Goal: Task Accomplishment & Management: Use online tool/utility

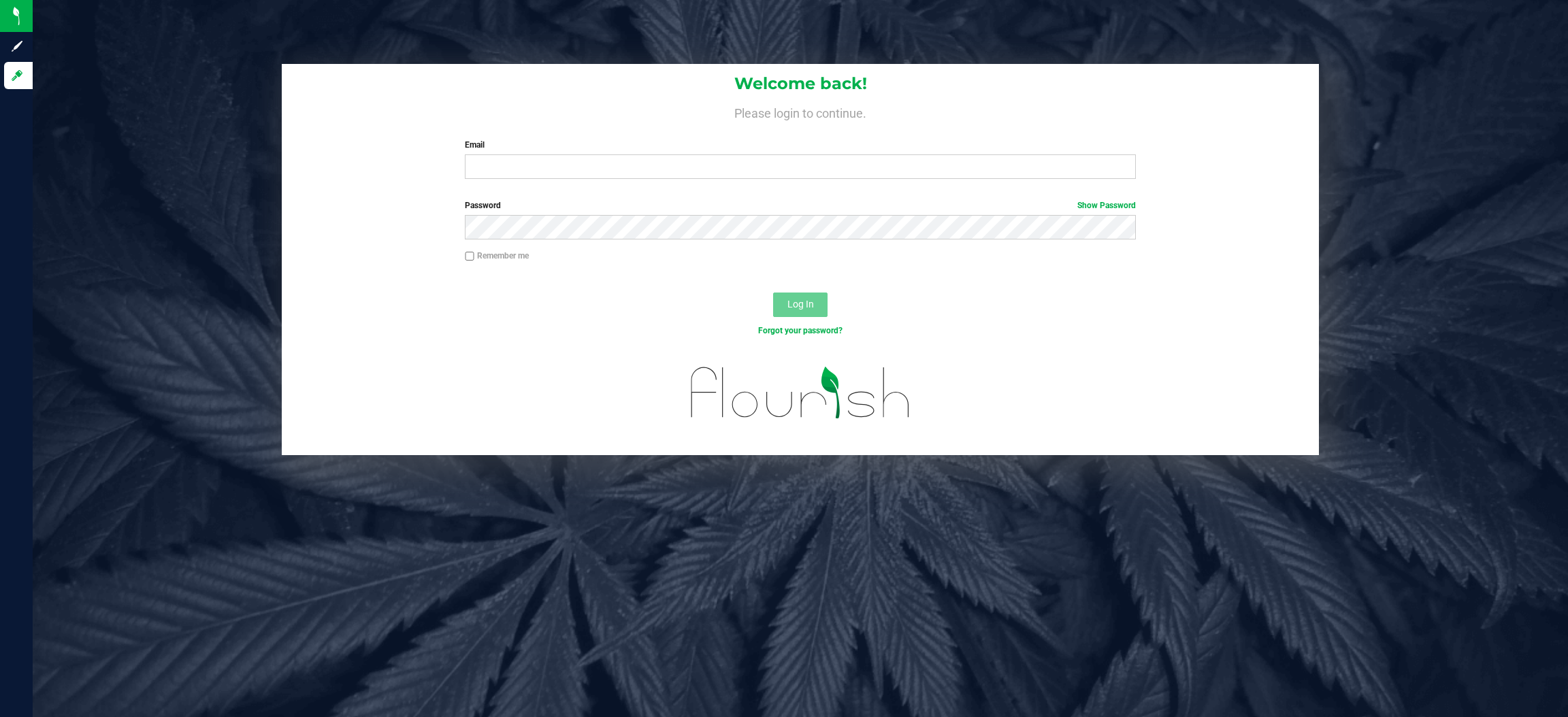
click at [488, 572] on div "Welcome back! Please login to continue. Email Required Please format your email…" at bounding box center [800, 358] width 1535 height 717
click at [488, 166] on input "Email" at bounding box center [800, 167] width 671 height 24
type input "preed@liveparallel.com"
click at [773, 292] on button "Log In" at bounding box center [800, 305] width 54 height 24
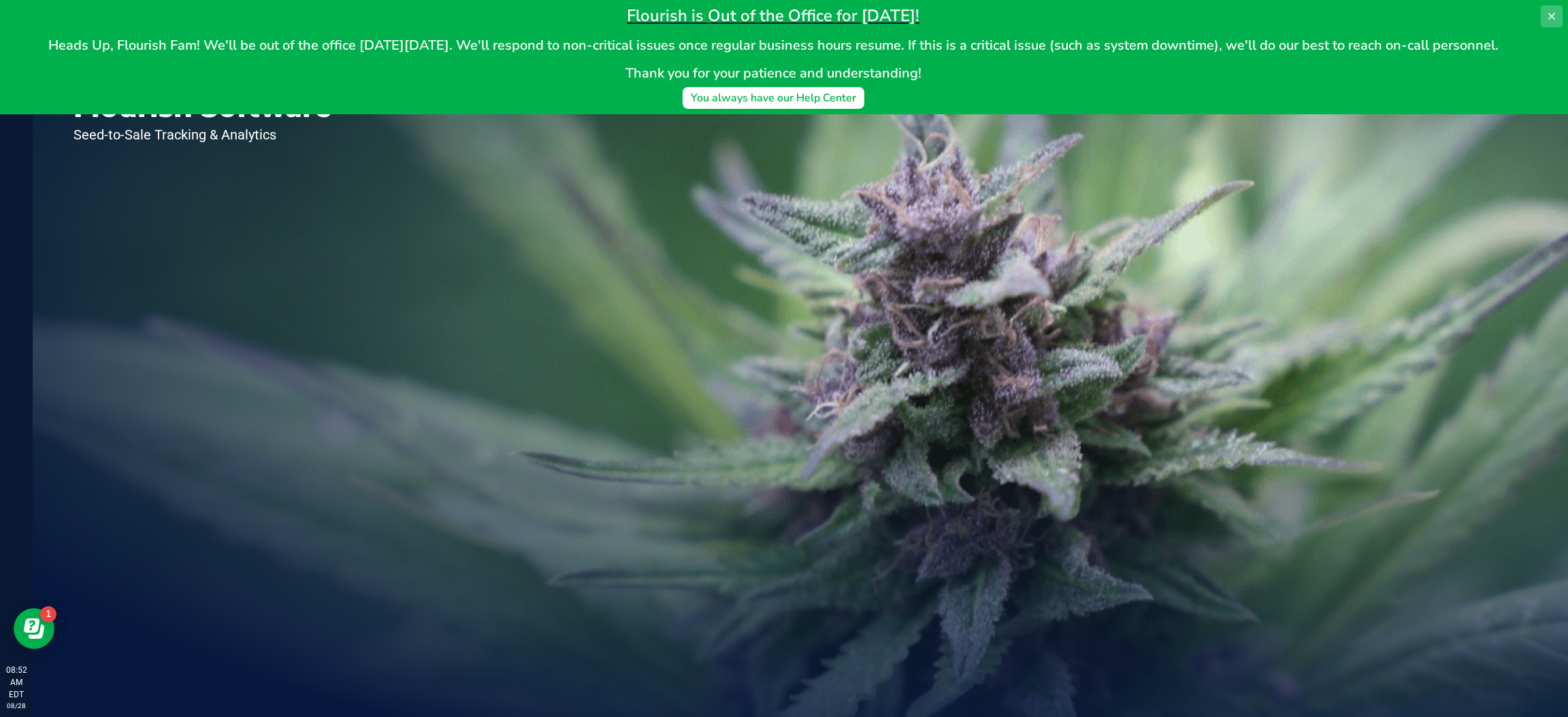
click at [1551, 15] on icon at bounding box center [1551, 16] width 7 height 7
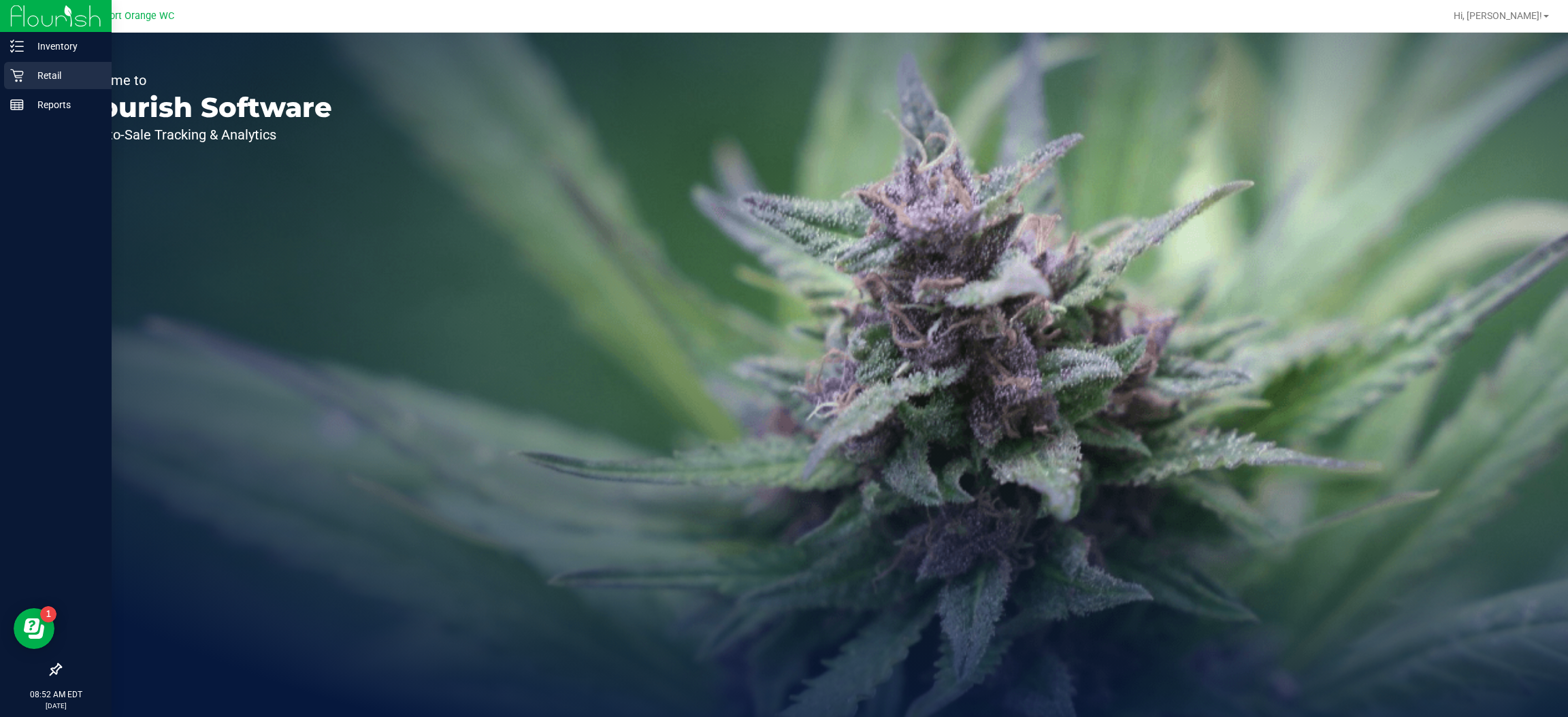
click at [17, 75] on icon at bounding box center [17, 76] width 14 height 14
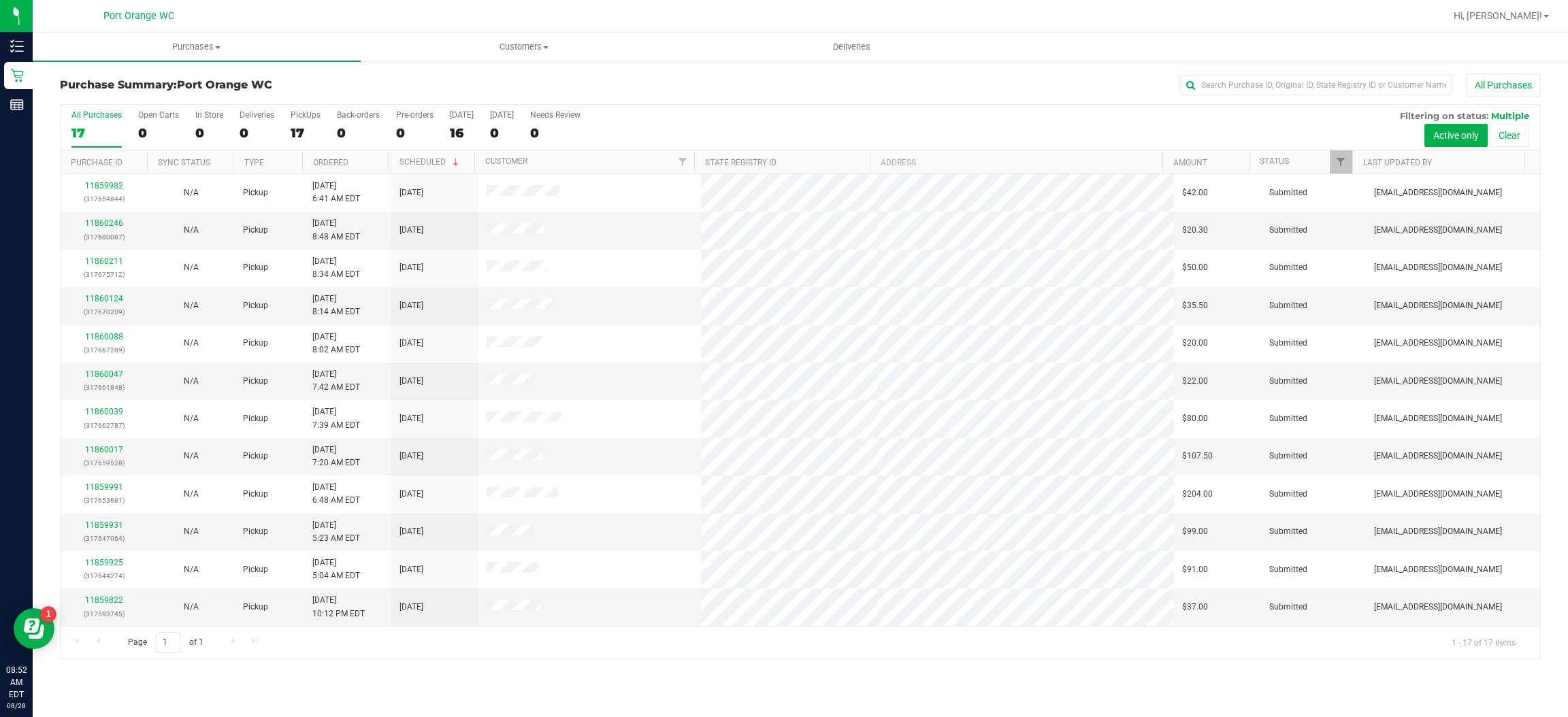
click at [750, 657] on div "Page 1 of 1 1 - 17 of 17 items" at bounding box center [800, 642] width 1479 height 33
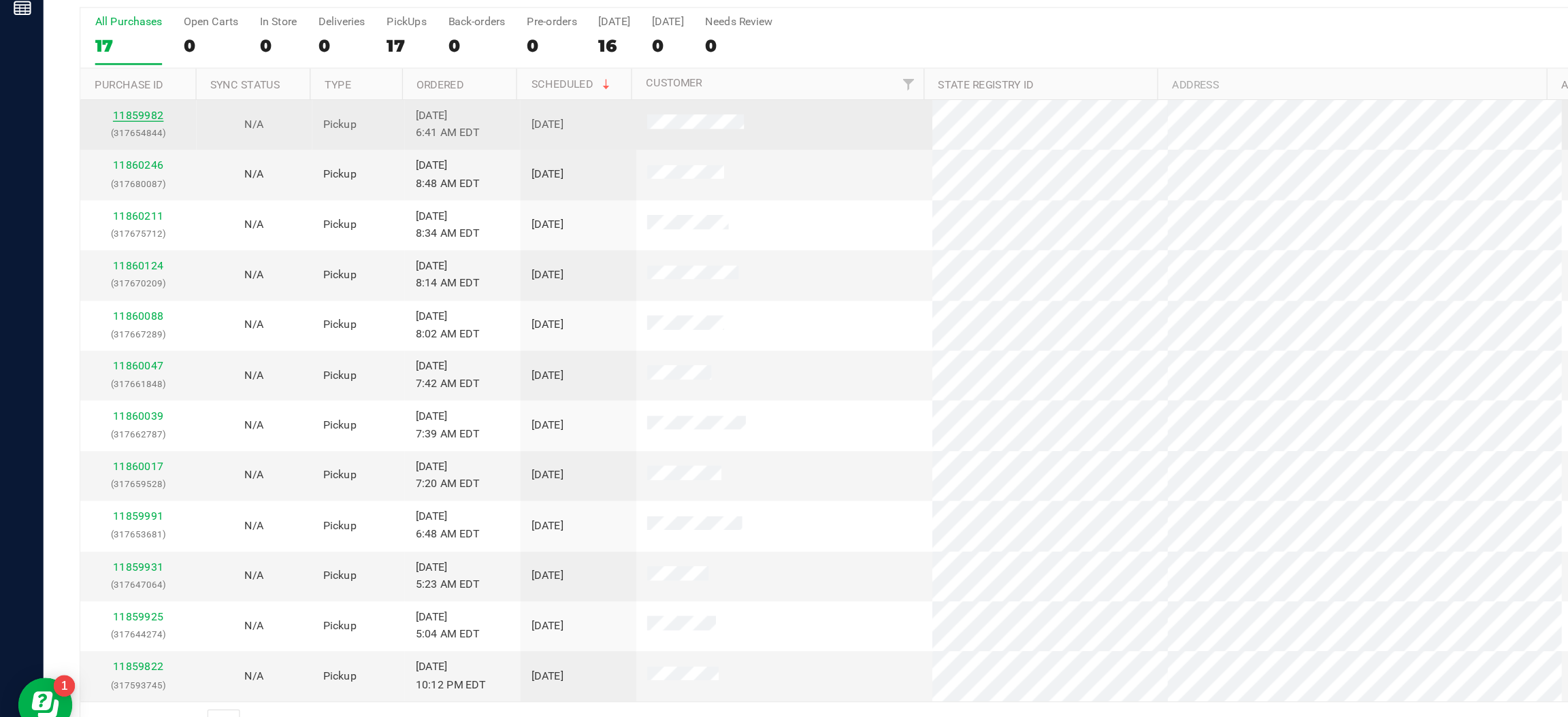
click at [100, 184] on link "11859982" at bounding box center [104, 185] width 38 height 9
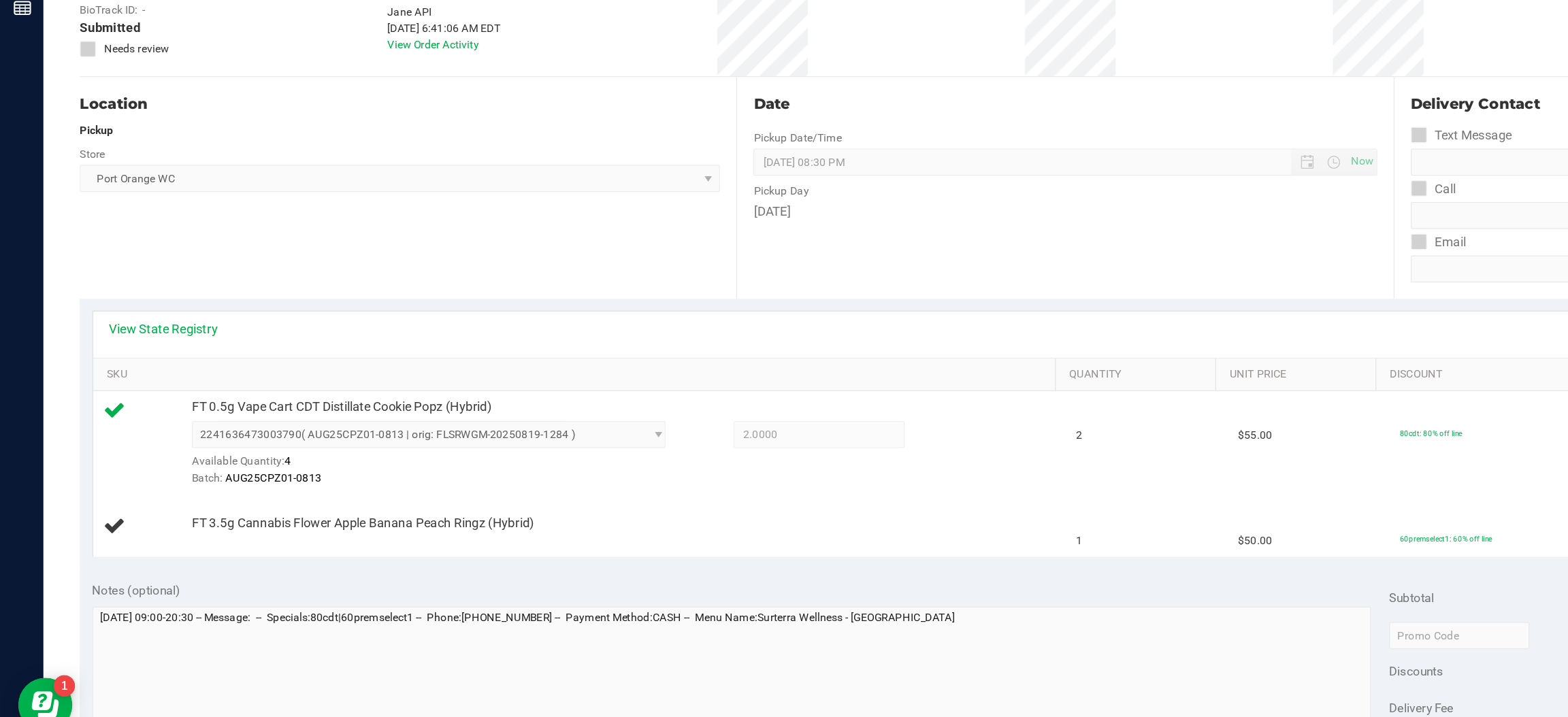
scroll to position [42, 0]
click at [341, 499] on div at bounding box center [466, 499] width 643 height 1
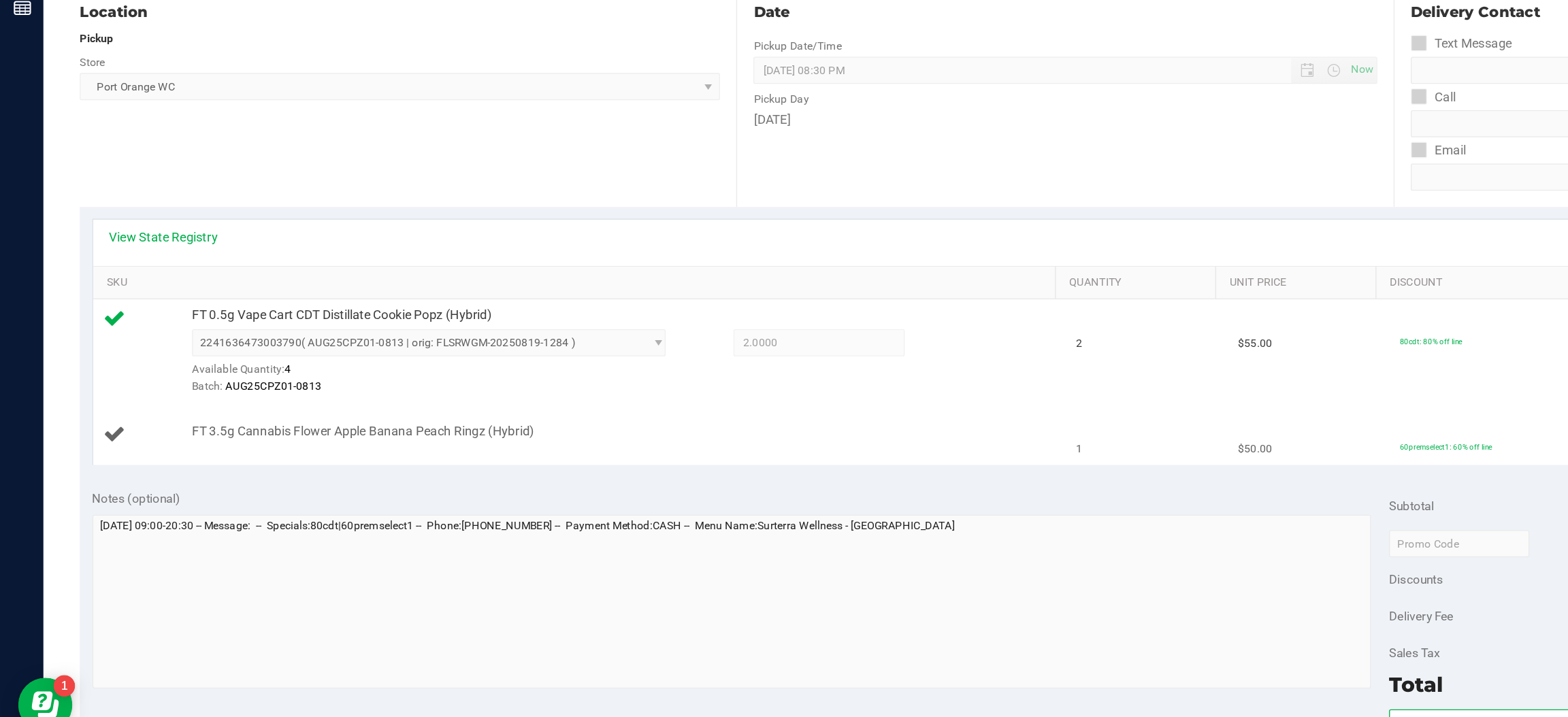
scroll to position [0, 0]
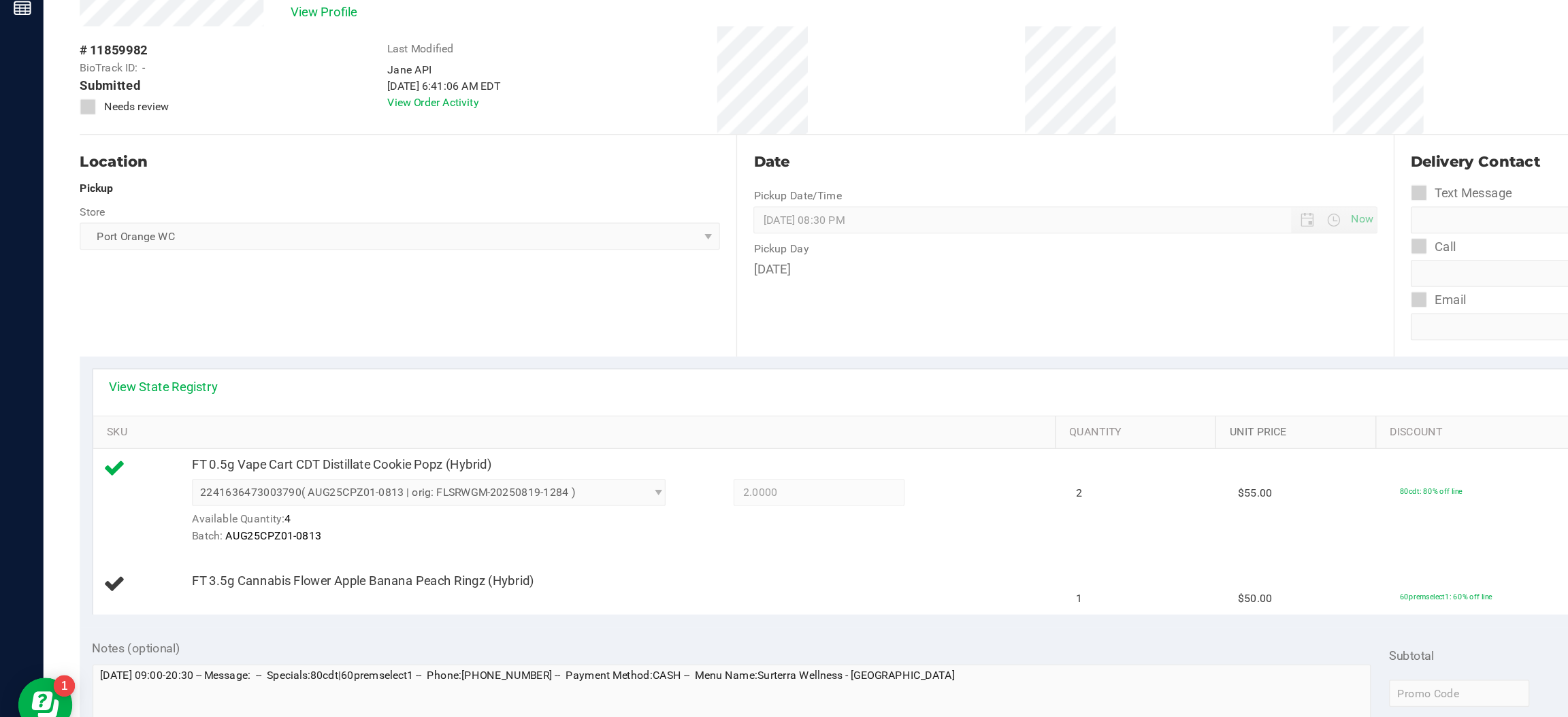
click at [925, 424] on link "Unit Price" at bounding box center [976, 424] width 104 height 11
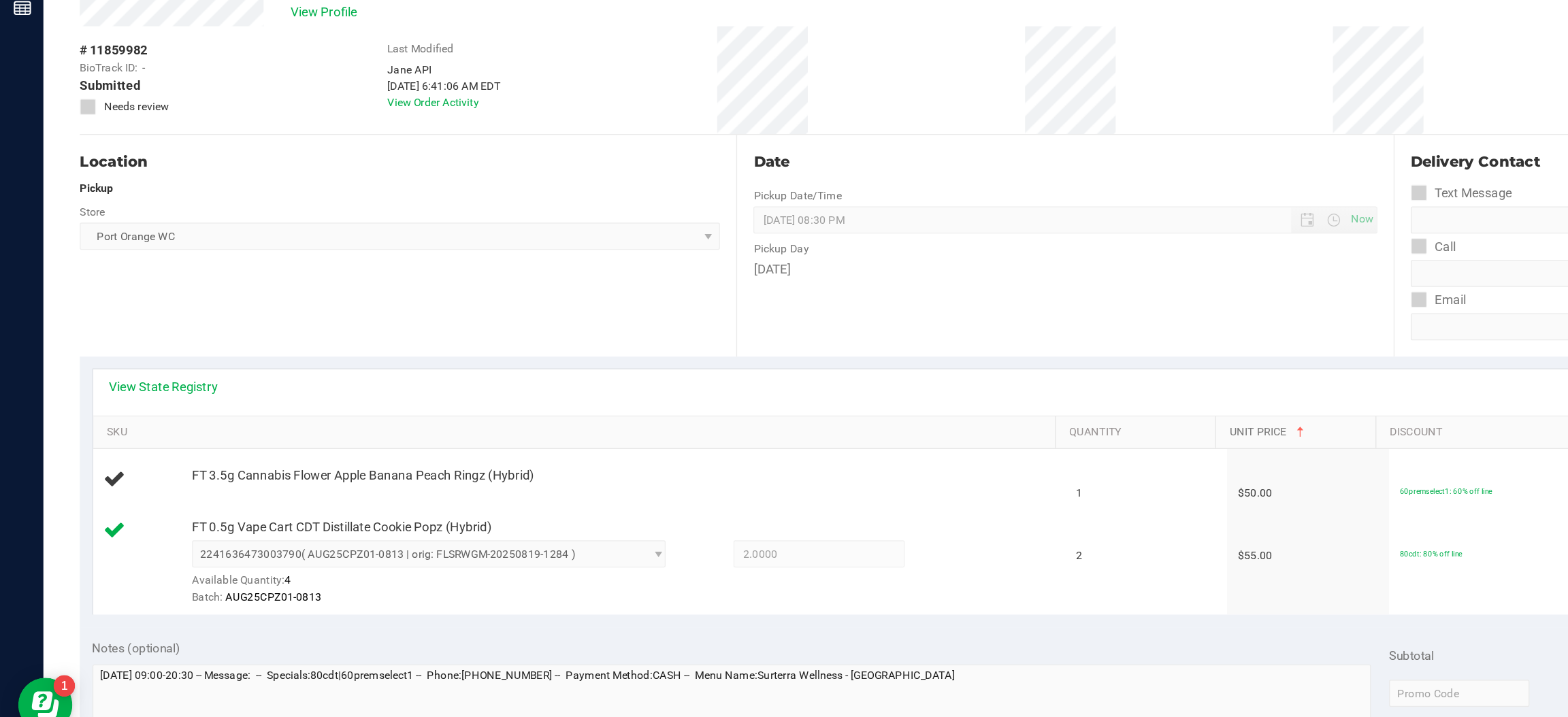
click at [924, 419] on link "Unit Price" at bounding box center [976, 424] width 104 height 11
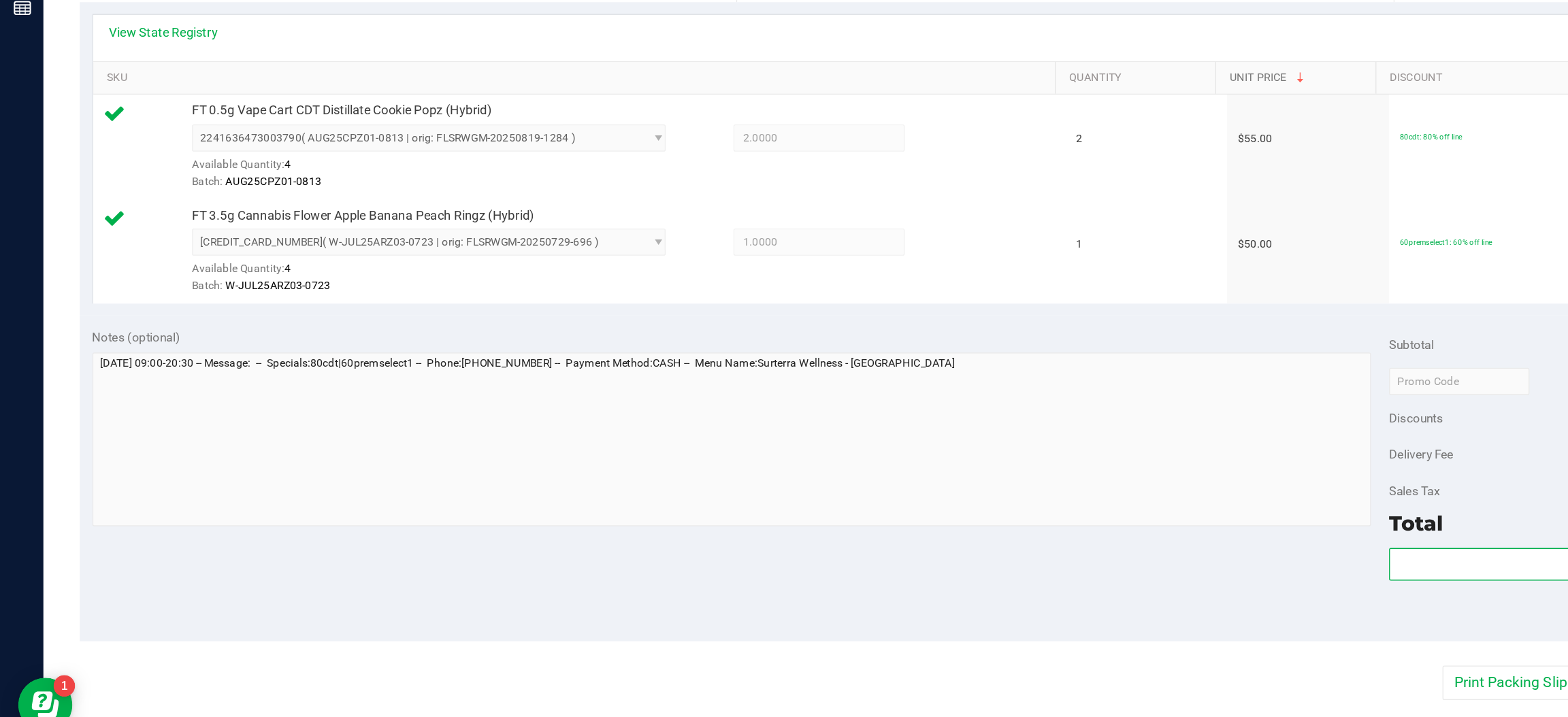
scroll to position [270, 0]
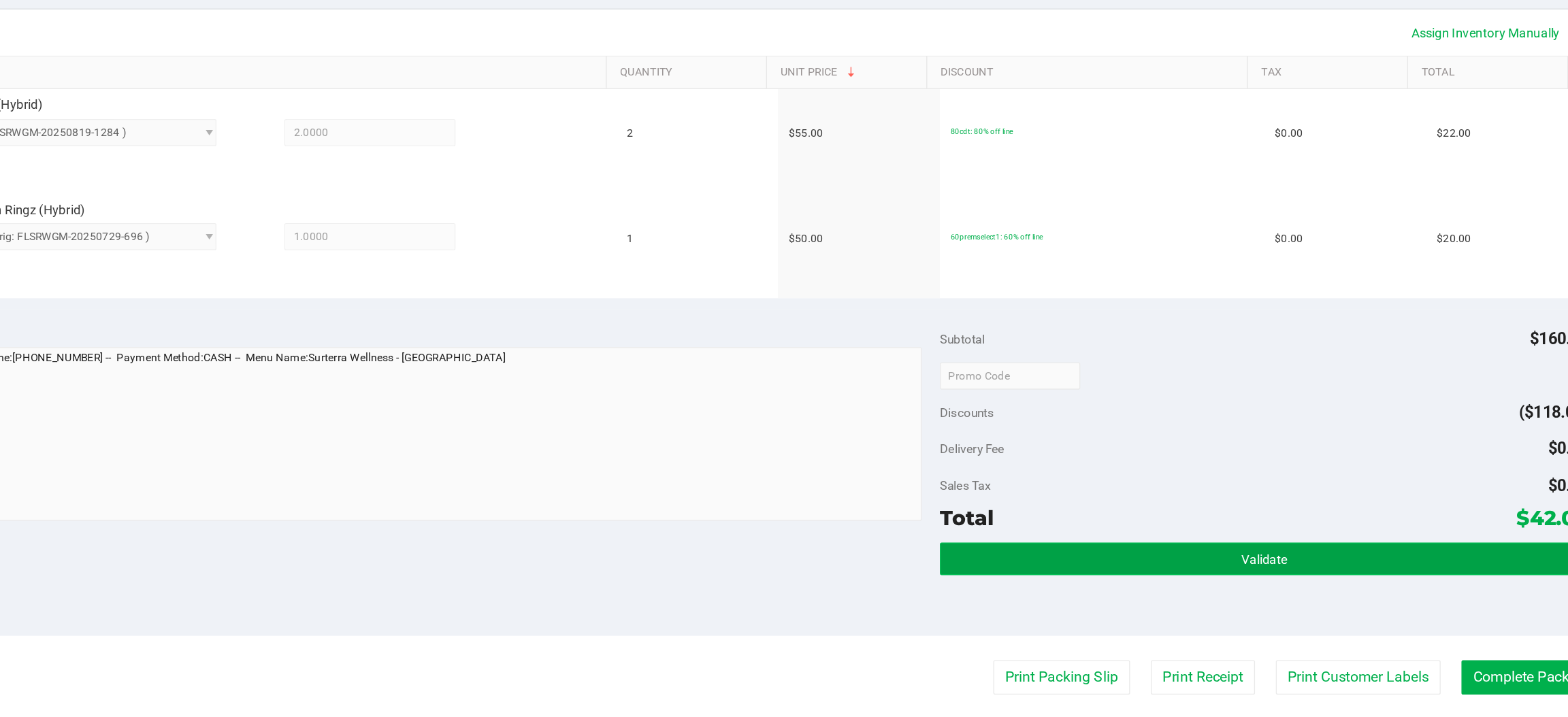
click at [1243, 516] on button "Validate" at bounding box center [1287, 519] width 487 height 24
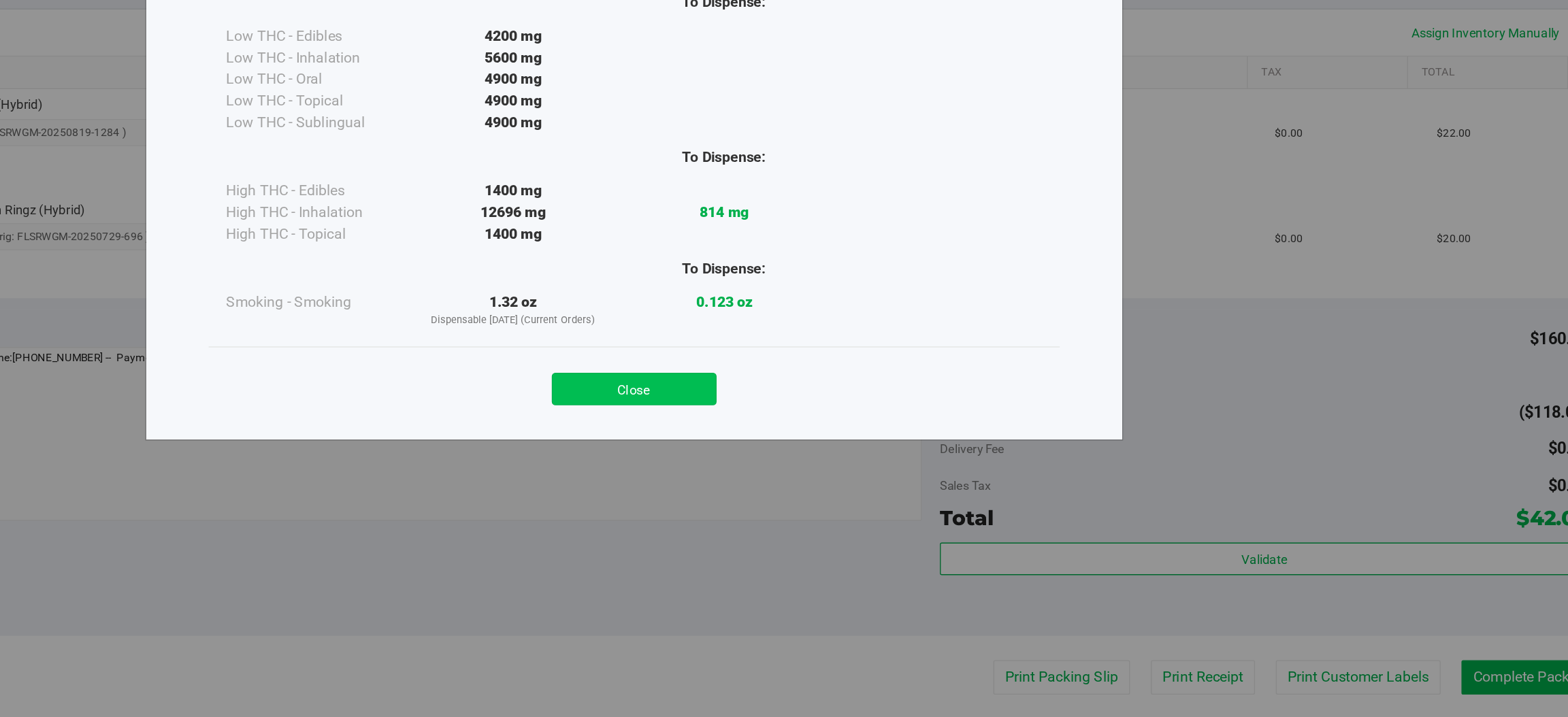
click at [830, 399] on button "Close" at bounding box center [814, 391] width 124 height 24
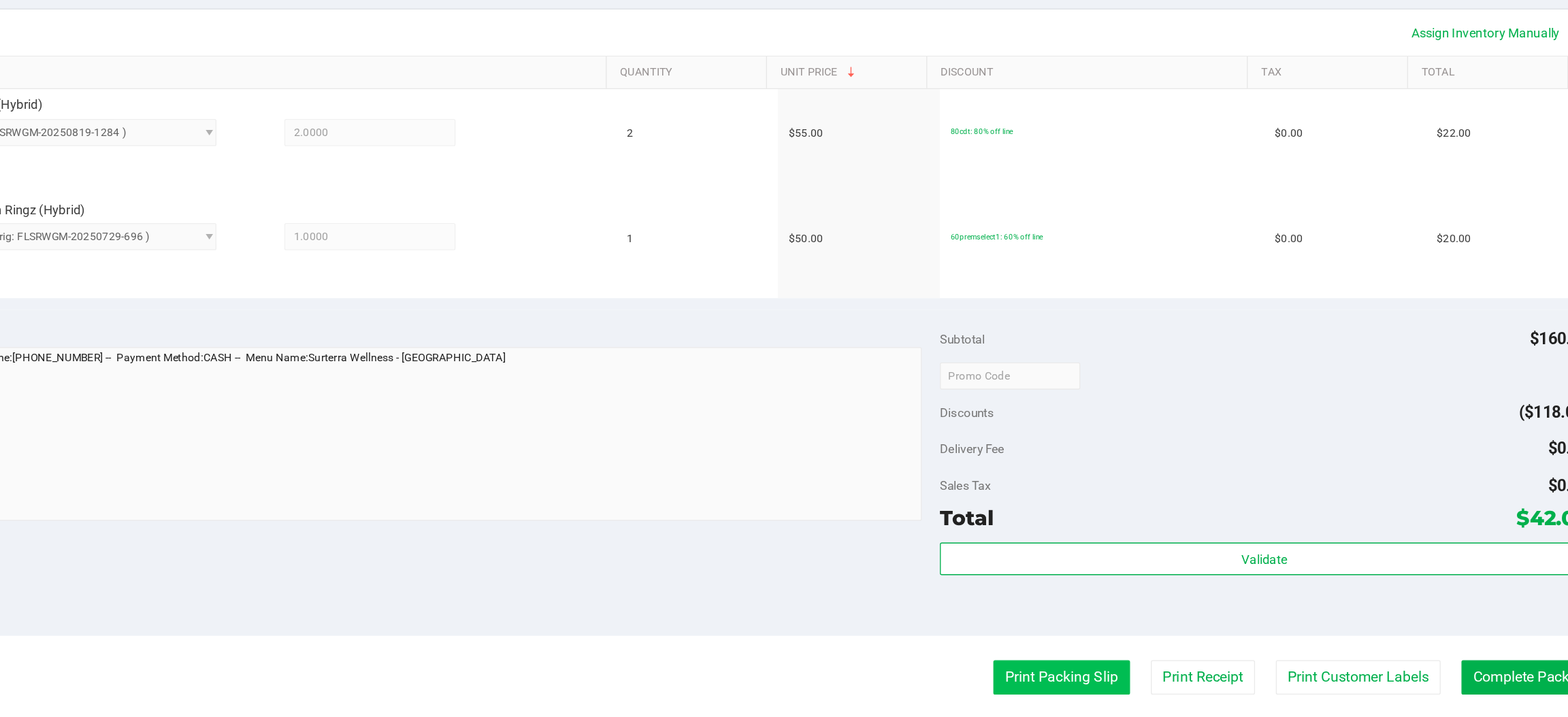
click at [1101, 605] on button "Print Packing Slip" at bounding box center [1135, 608] width 103 height 26
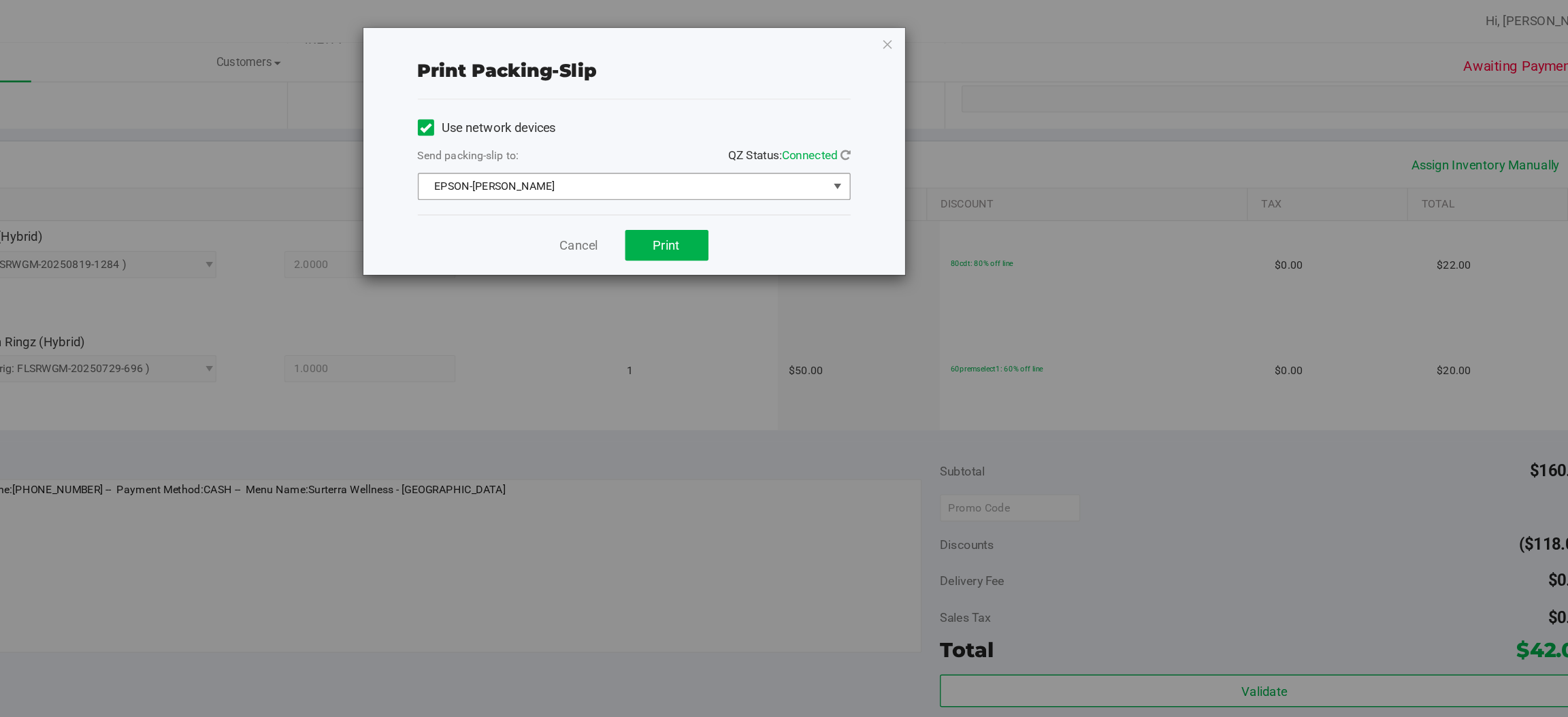
click at [967, 139] on span "select" at bounding box center [967, 140] width 11 height 11
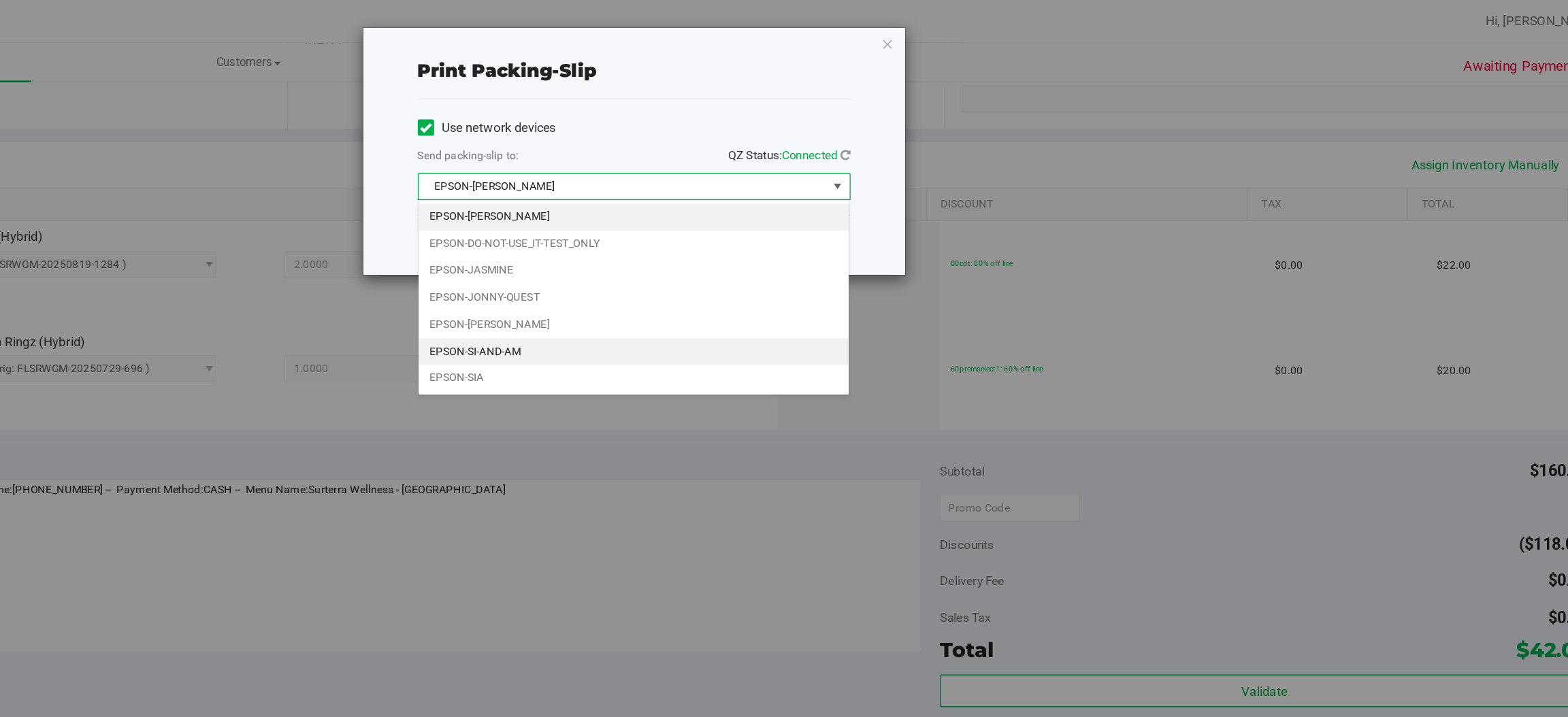
click at [732, 268] on li "EPSON-SI-AND-AM" at bounding box center [813, 264] width 324 height 21
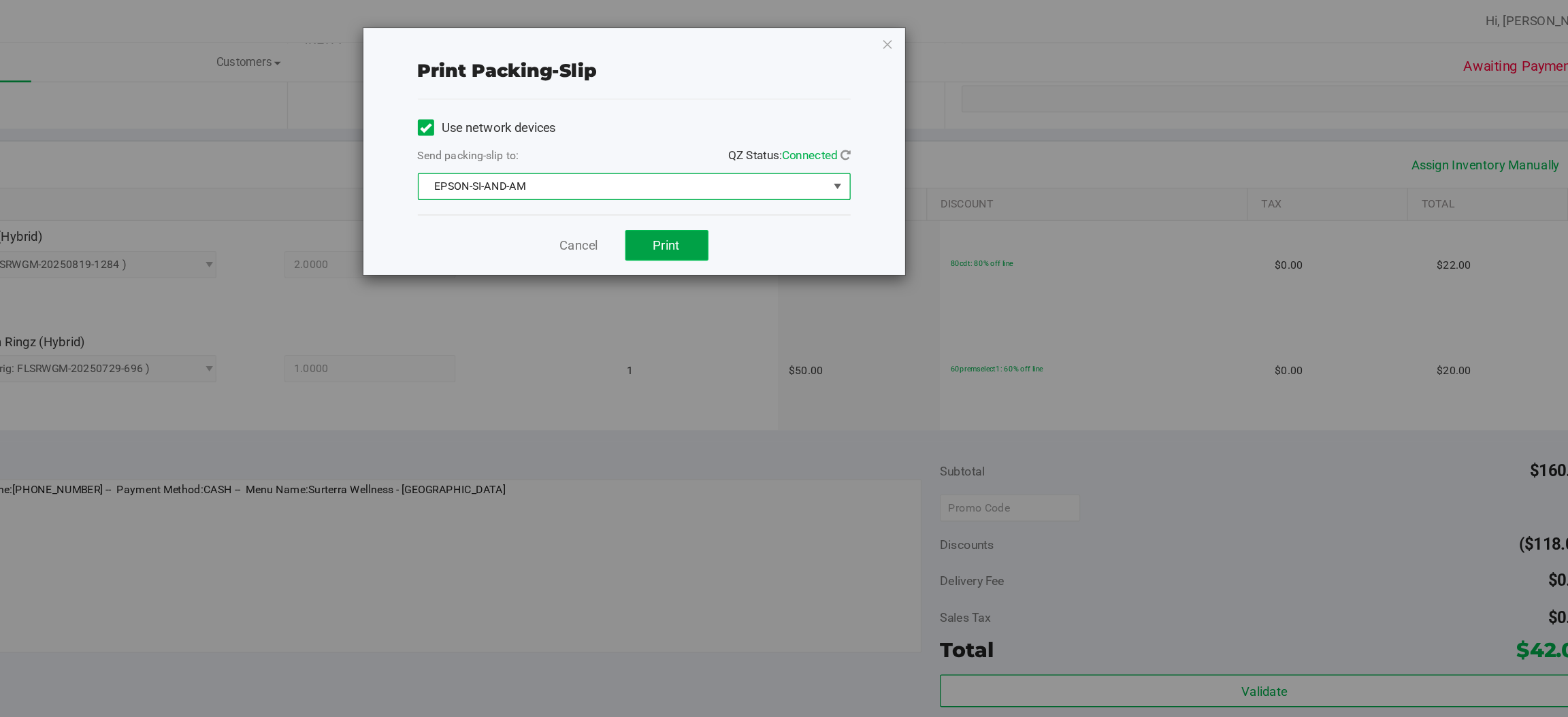
click at [851, 188] on button "Print" at bounding box center [838, 184] width 63 height 23
click at [1003, 31] on icon "button" at bounding box center [1004, 32] width 9 height 16
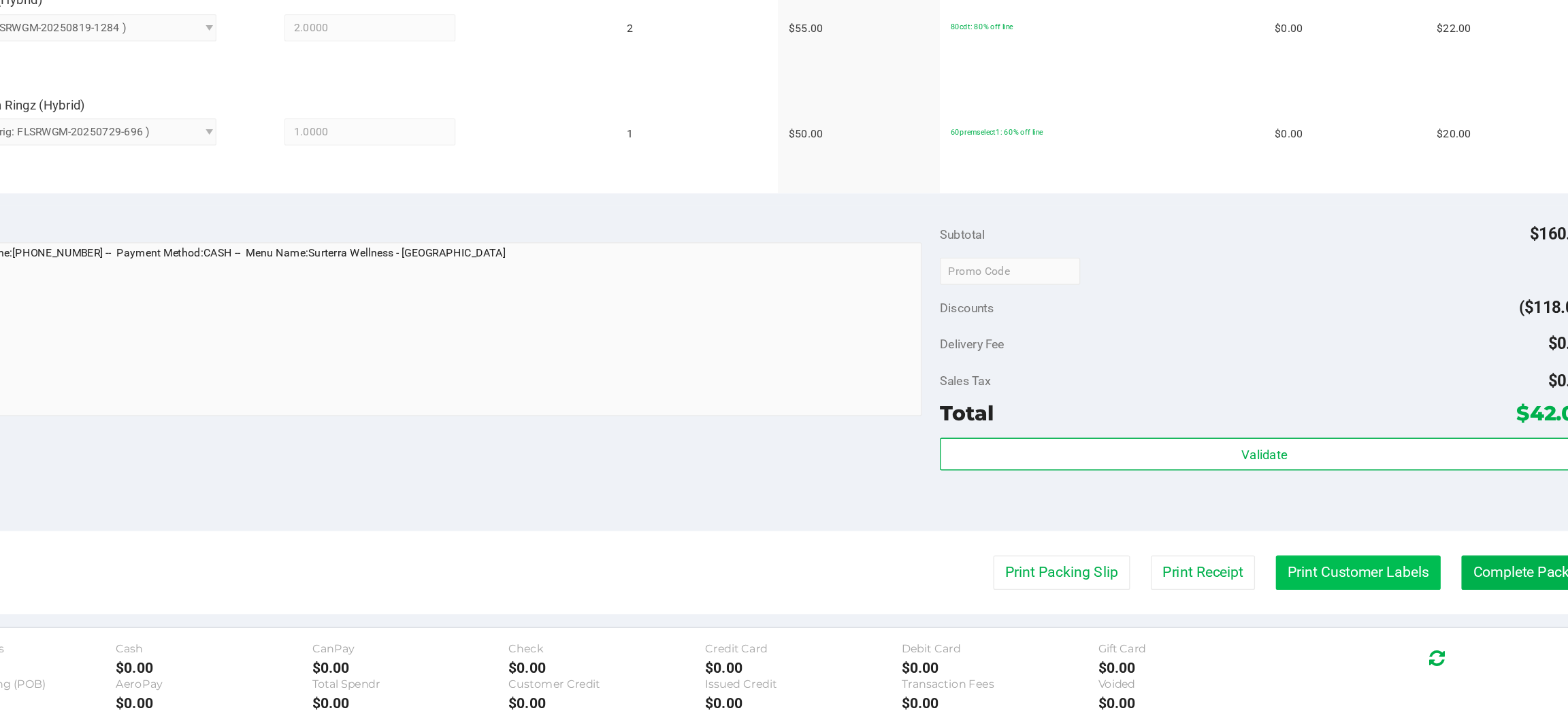
click at [1349, 611] on button "Print Customer Labels" at bounding box center [1358, 608] width 124 height 26
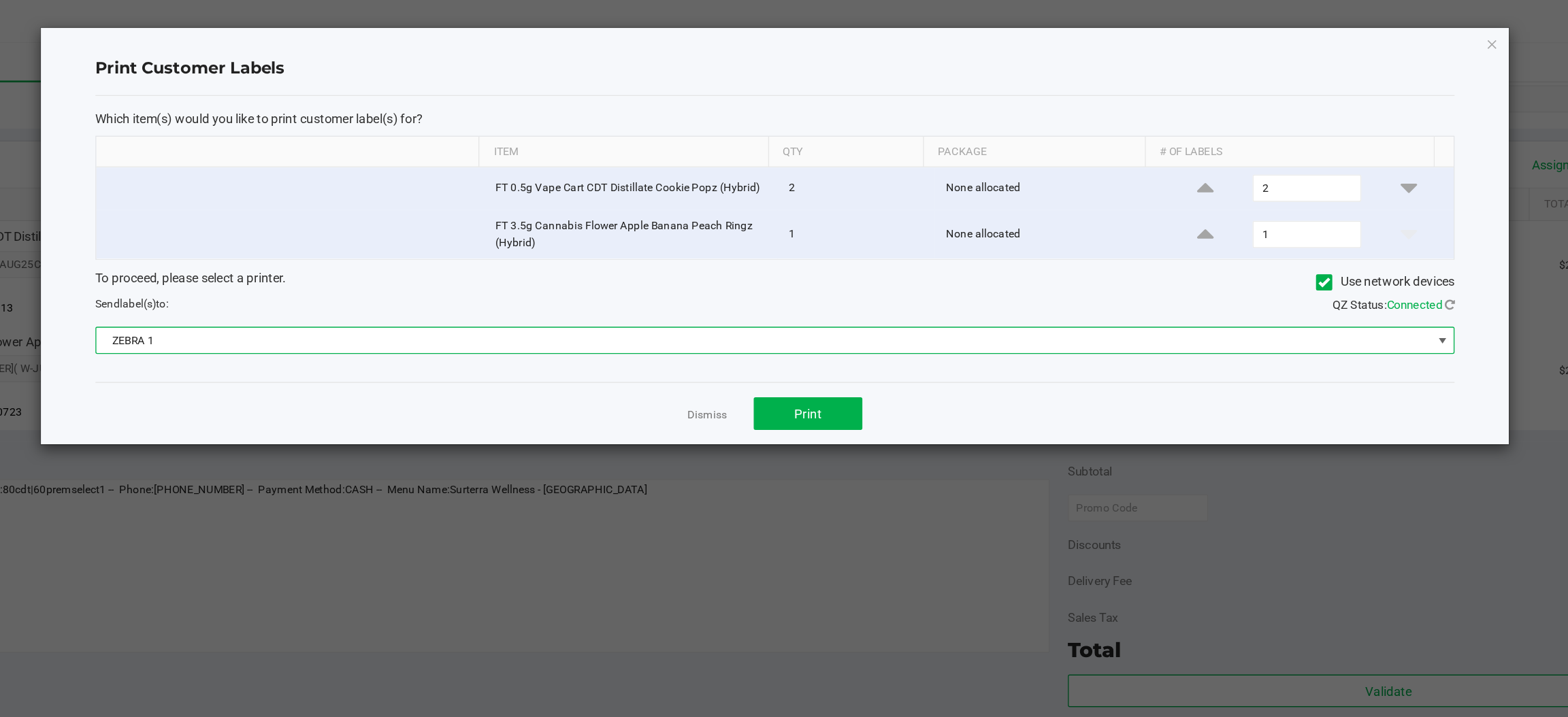
click at [1315, 258] on span at bounding box center [1315, 256] width 11 height 11
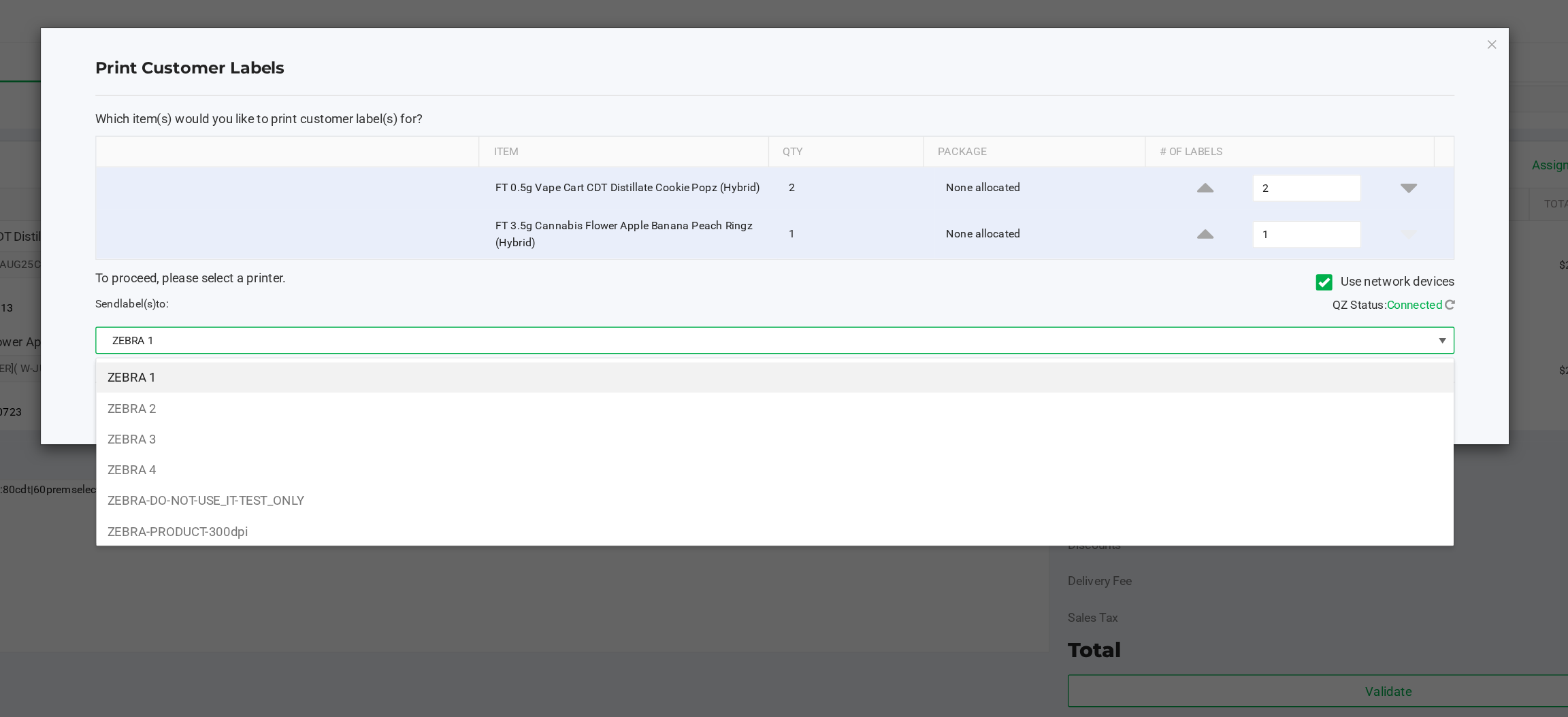
scroll to position [21, 1021]
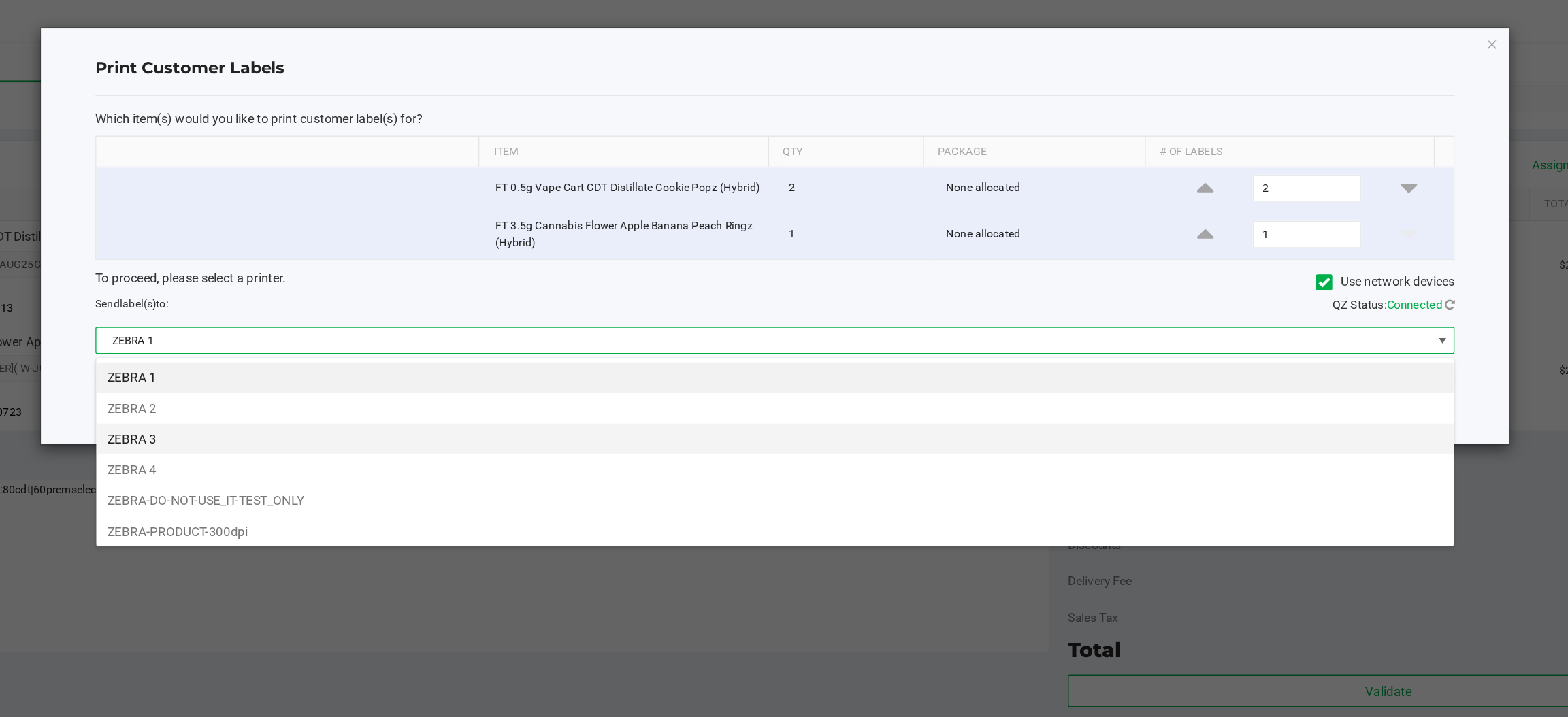
click at [338, 330] on li "ZEBRA 3" at bounding box center [813, 330] width 1020 height 23
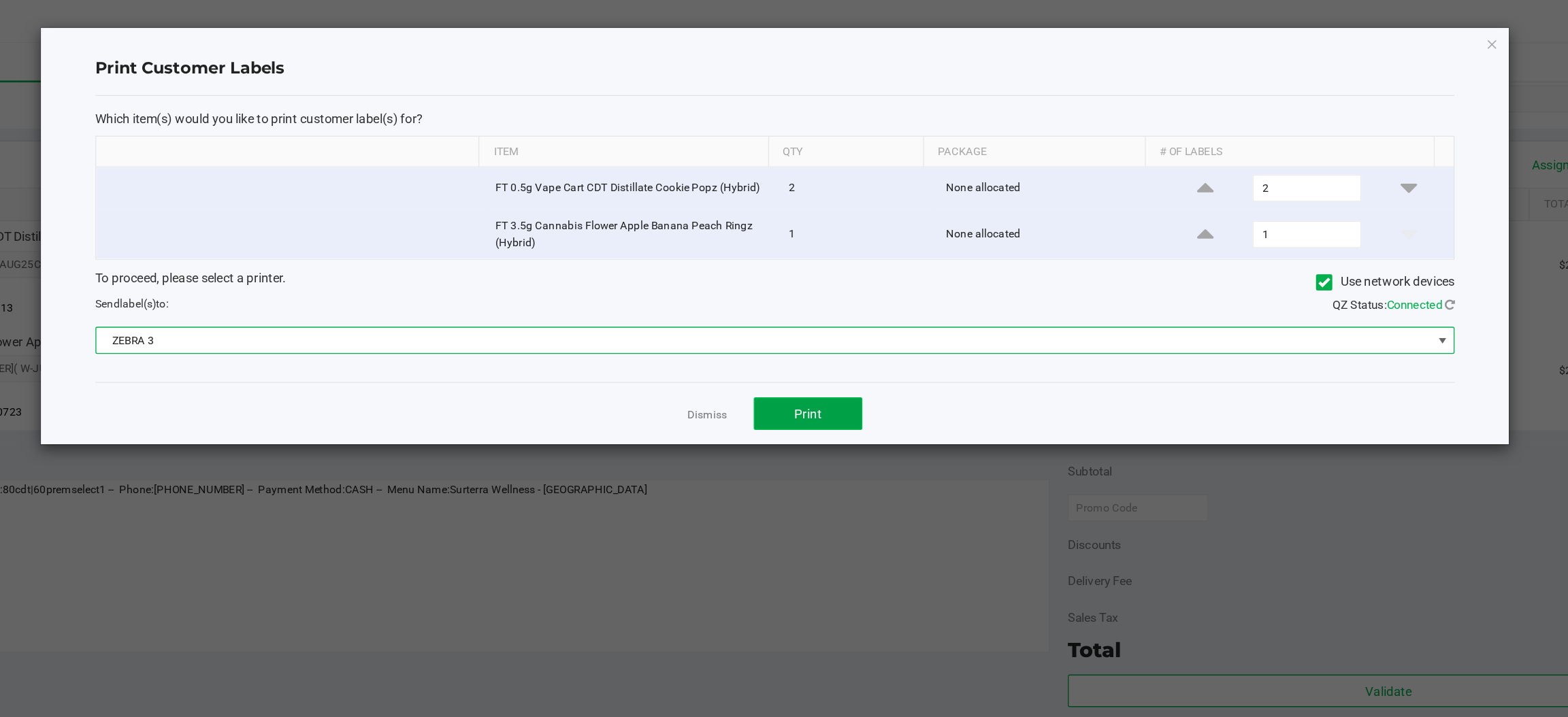
click at [852, 311] on button "Print" at bounding box center [838, 311] width 82 height 24
click at [1352, 34] on icon "button" at bounding box center [1353, 32] width 9 height 16
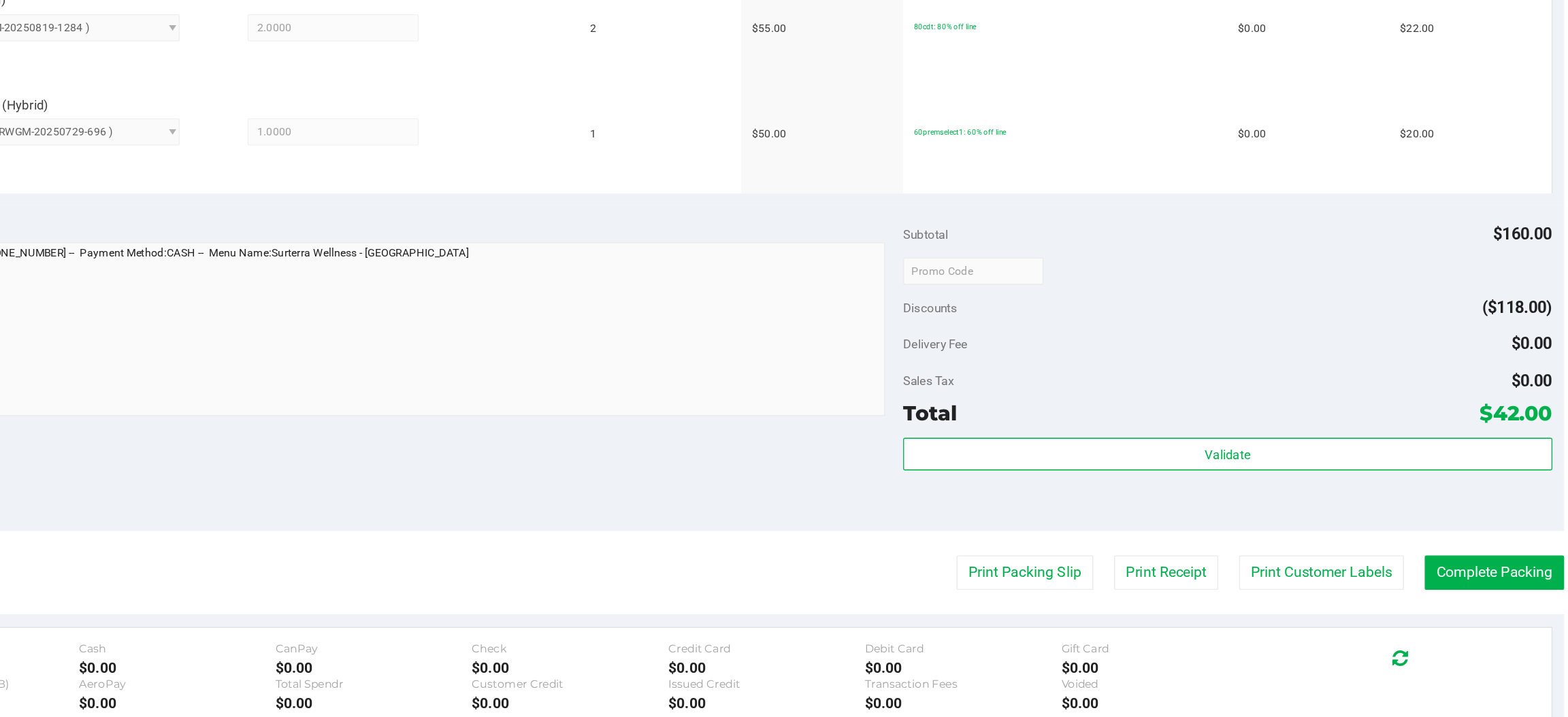
scroll to position [0, 0]
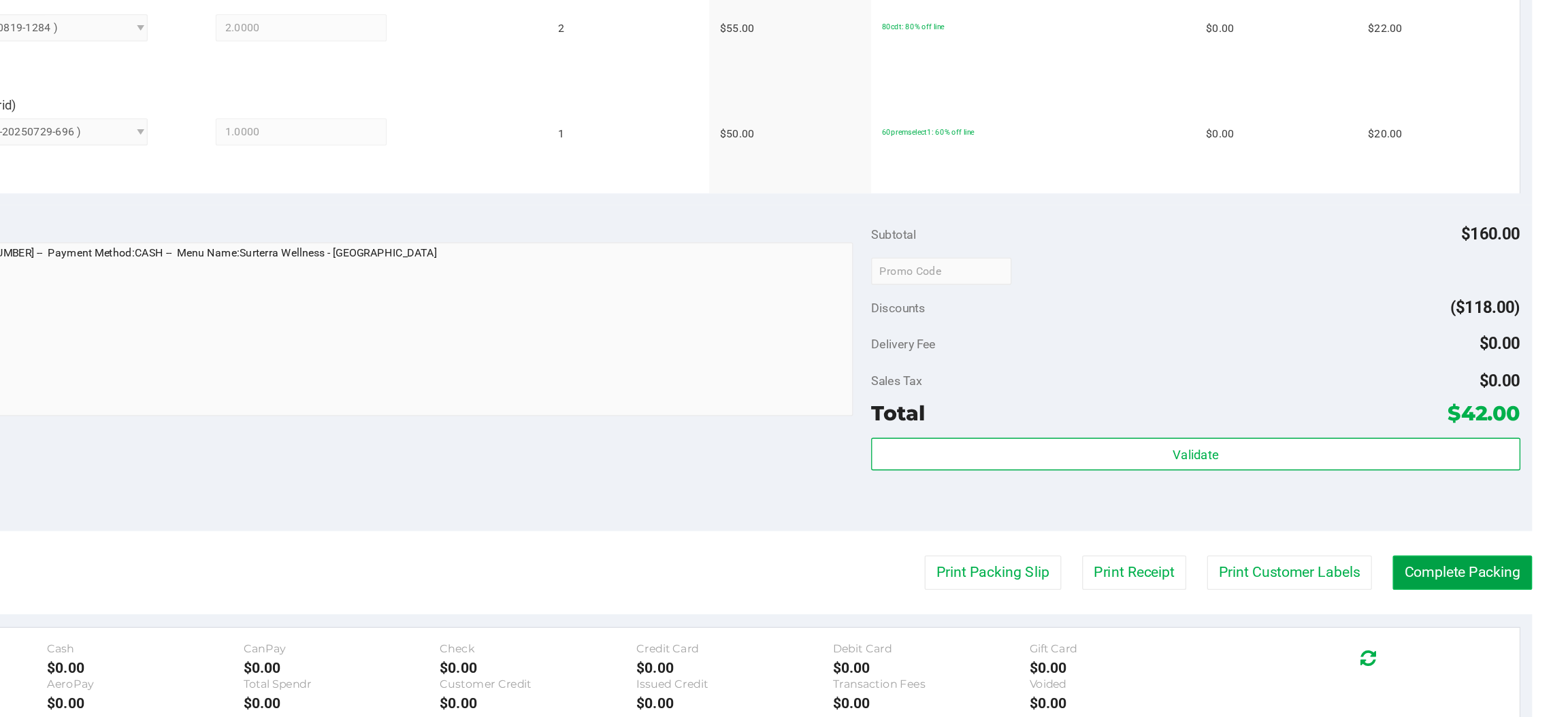
click at [1462, 611] on button "Complete Packing" at bounding box center [1488, 608] width 105 height 26
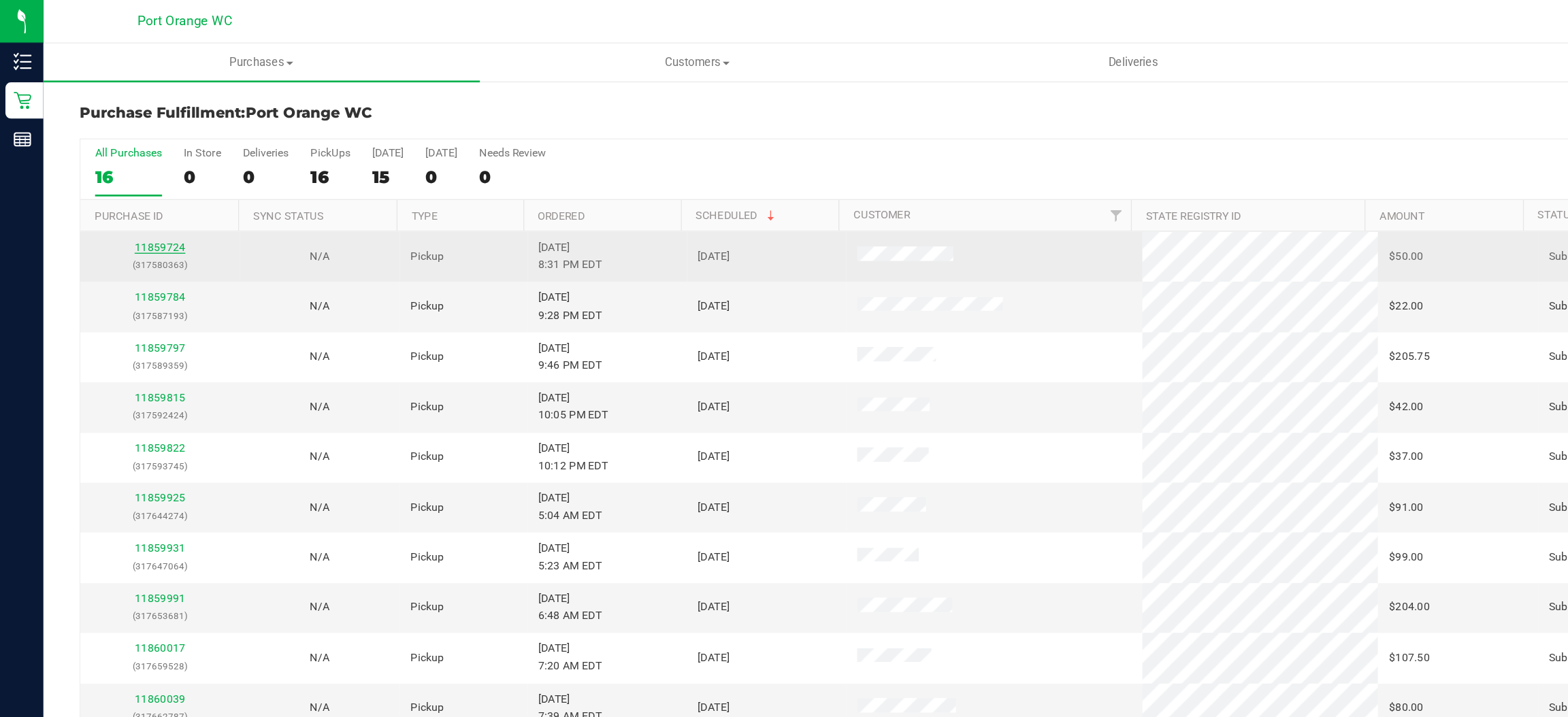
click at [112, 186] on link "11859724" at bounding box center [120, 185] width 38 height 9
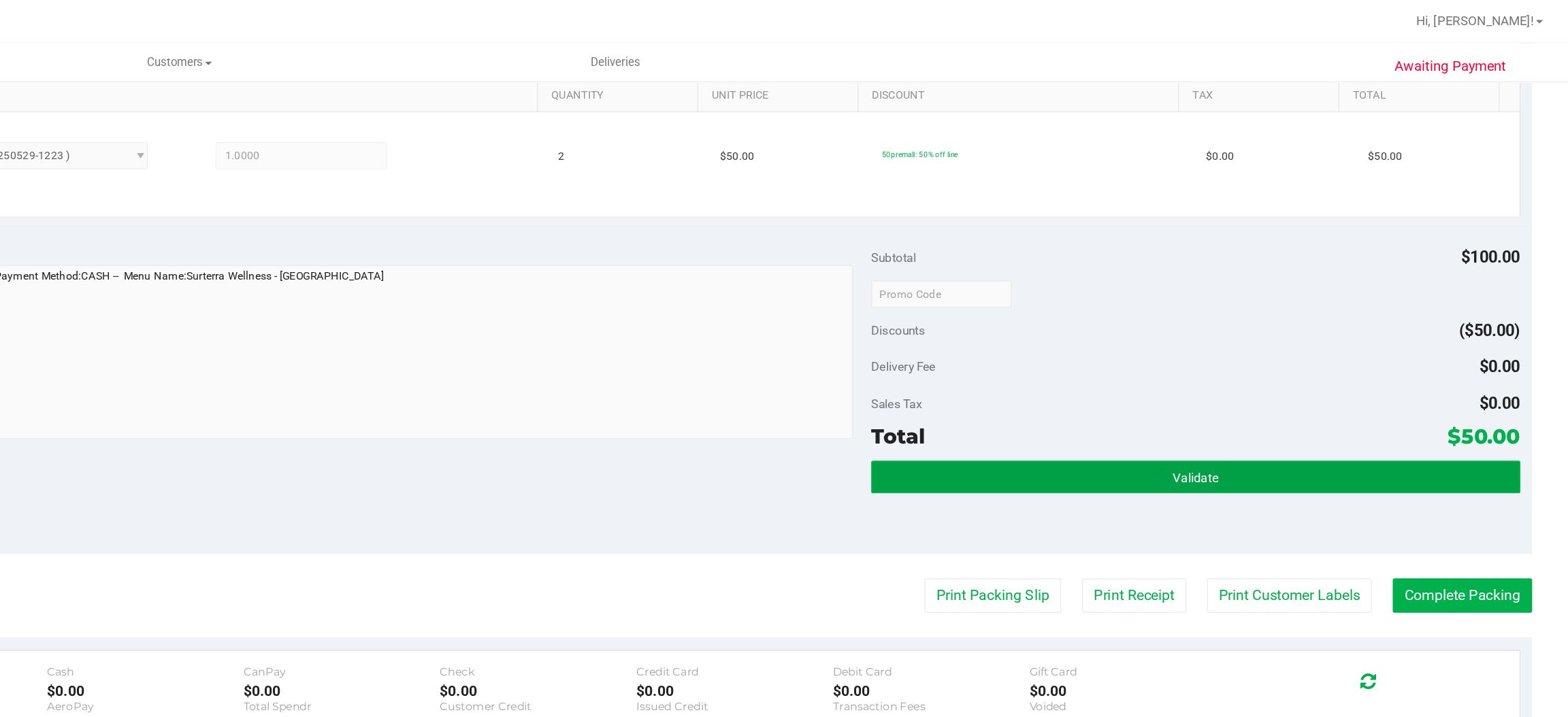
click at [1285, 354] on span "Validate" at bounding box center [1287, 359] width 34 height 11
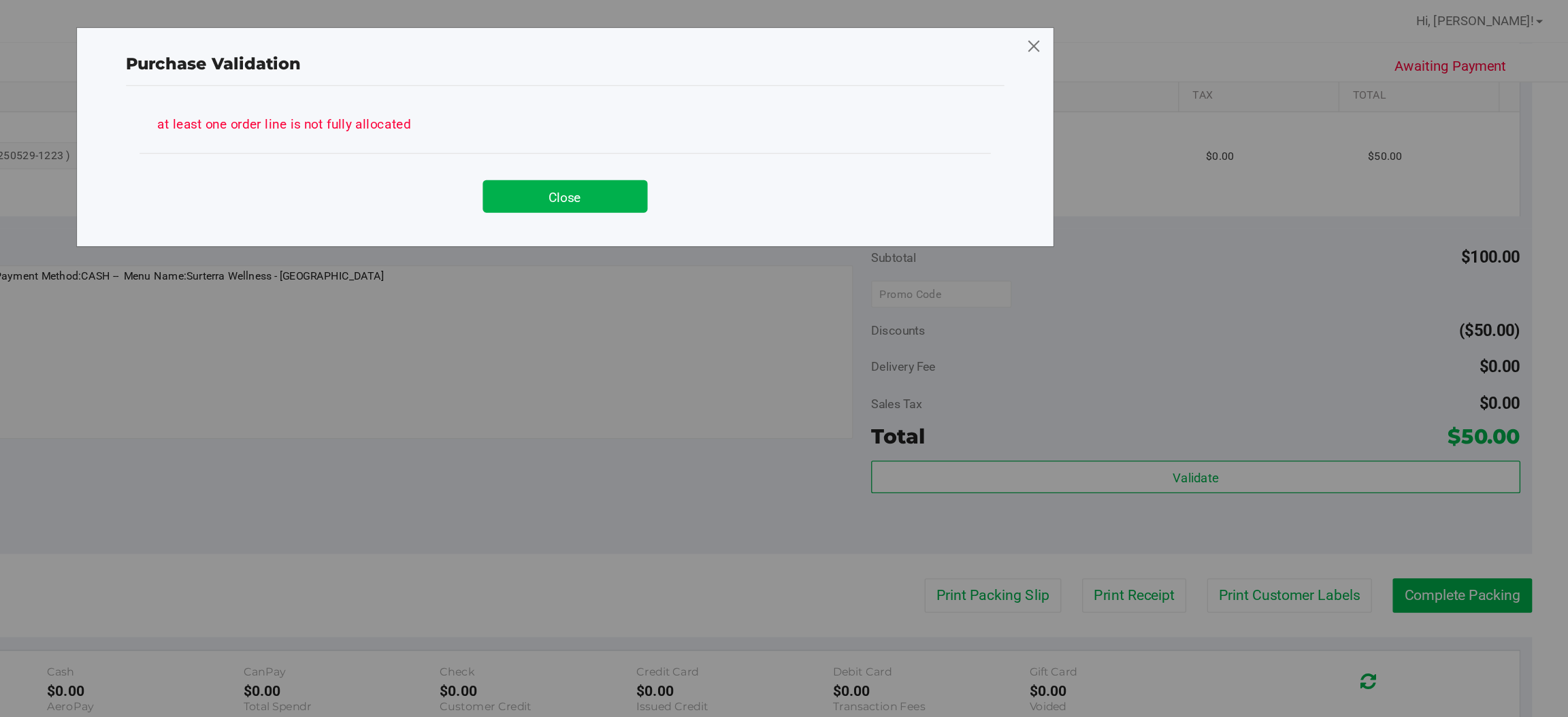
click at [1167, 31] on icon at bounding box center [1166, 35] width 12 height 21
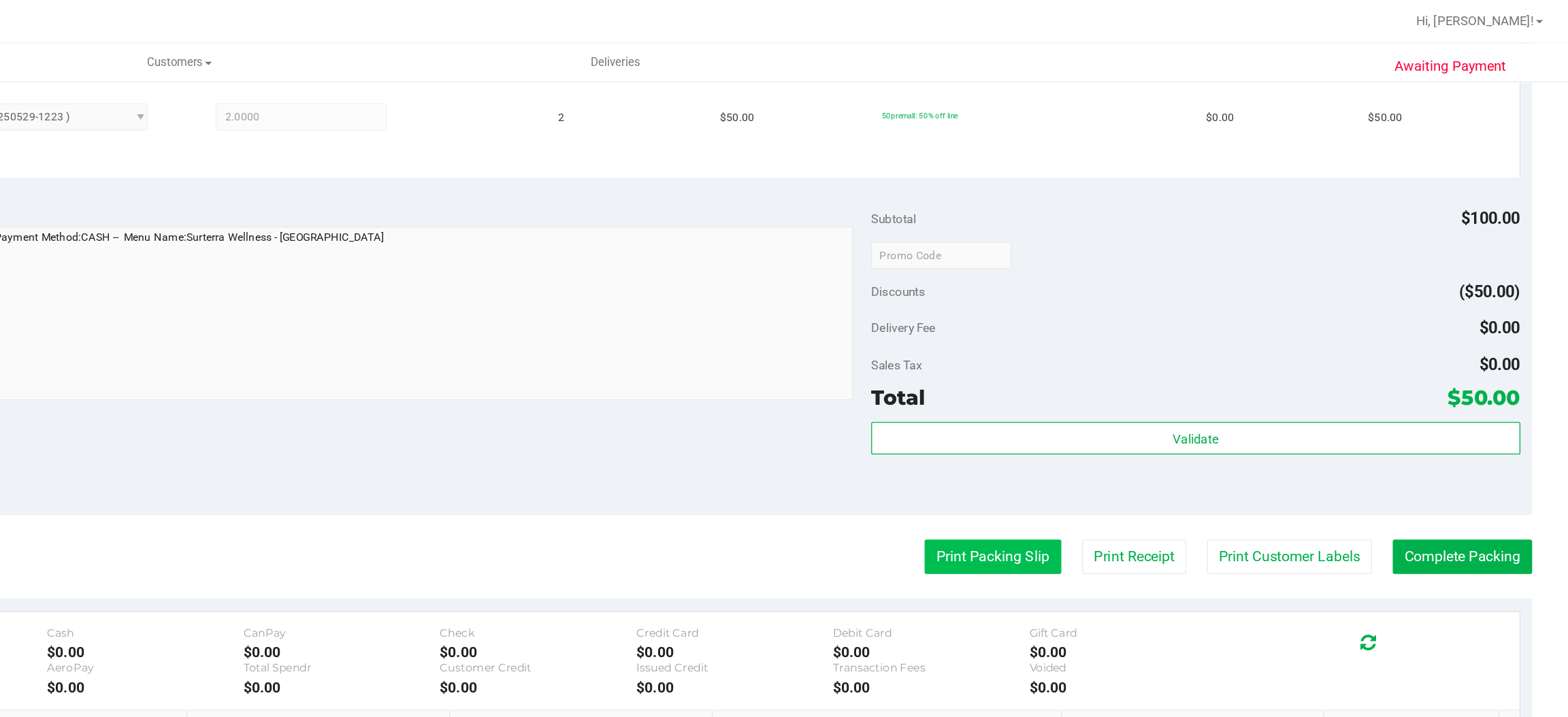
click at [1117, 419] on button "Print Packing Slip" at bounding box center [1135, 419] width 103 height 26
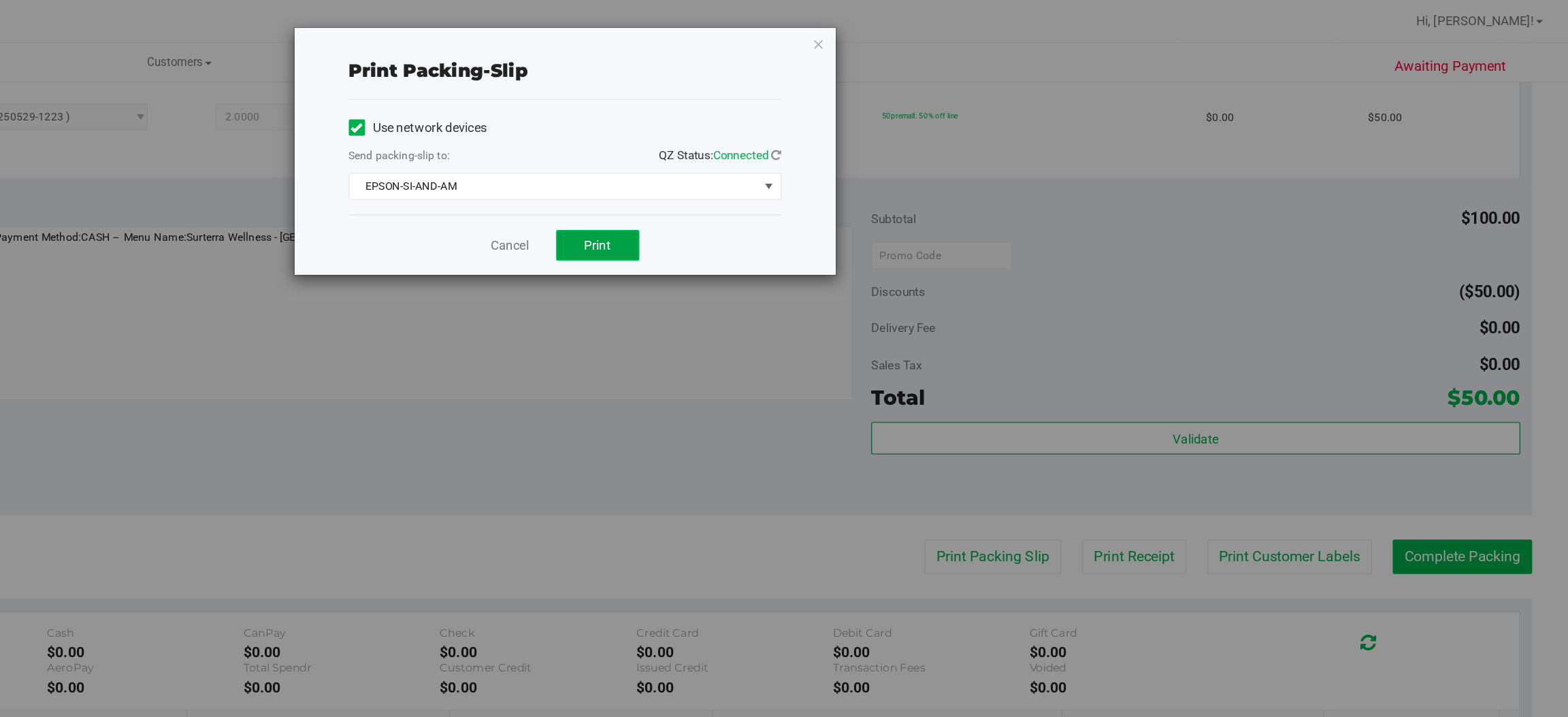
click at [851, 183] on button "Print" at bounding box center [838, 184] width 63 height 23
click at [1006, 34] on icon "button" at bounding box center [1004, 32] width 9 height 16
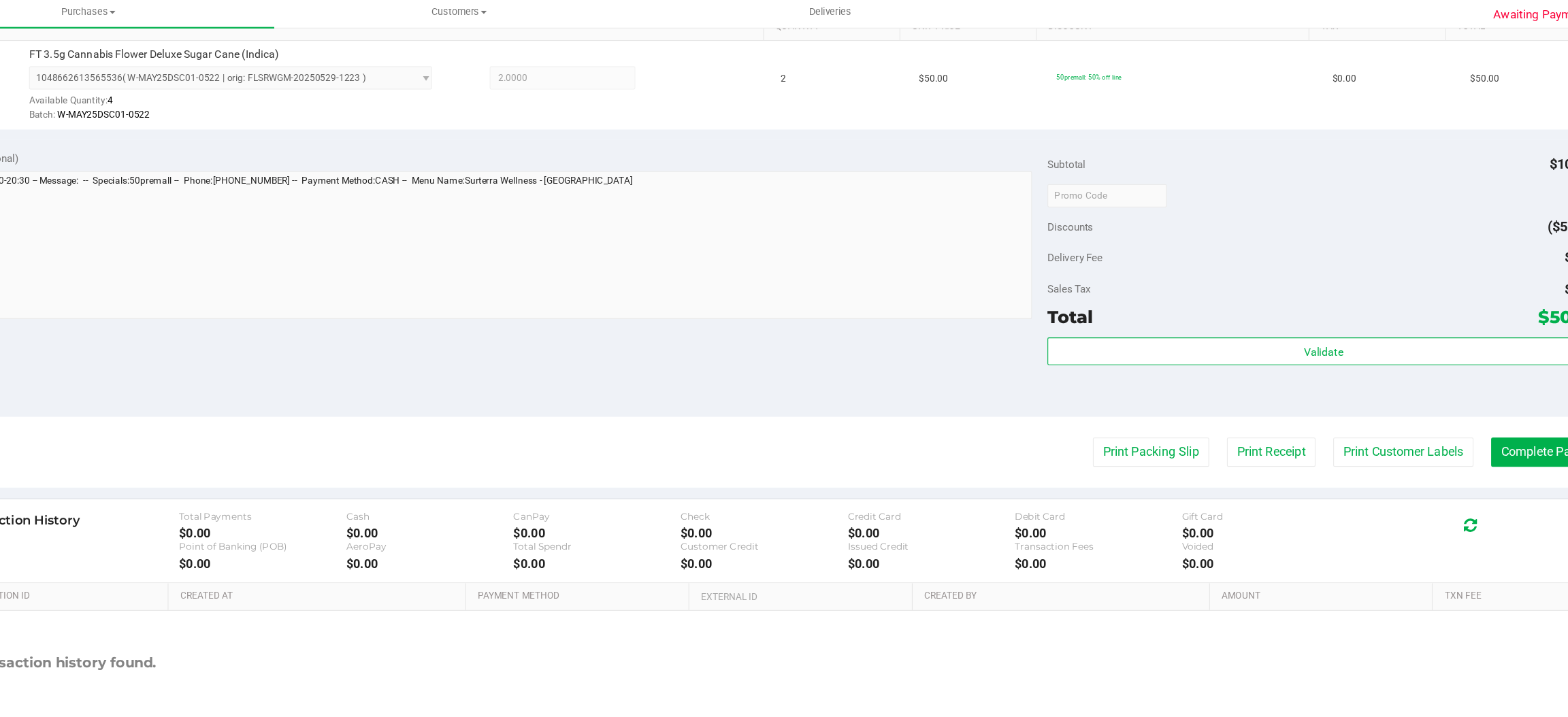
scroll to position [397, 0]
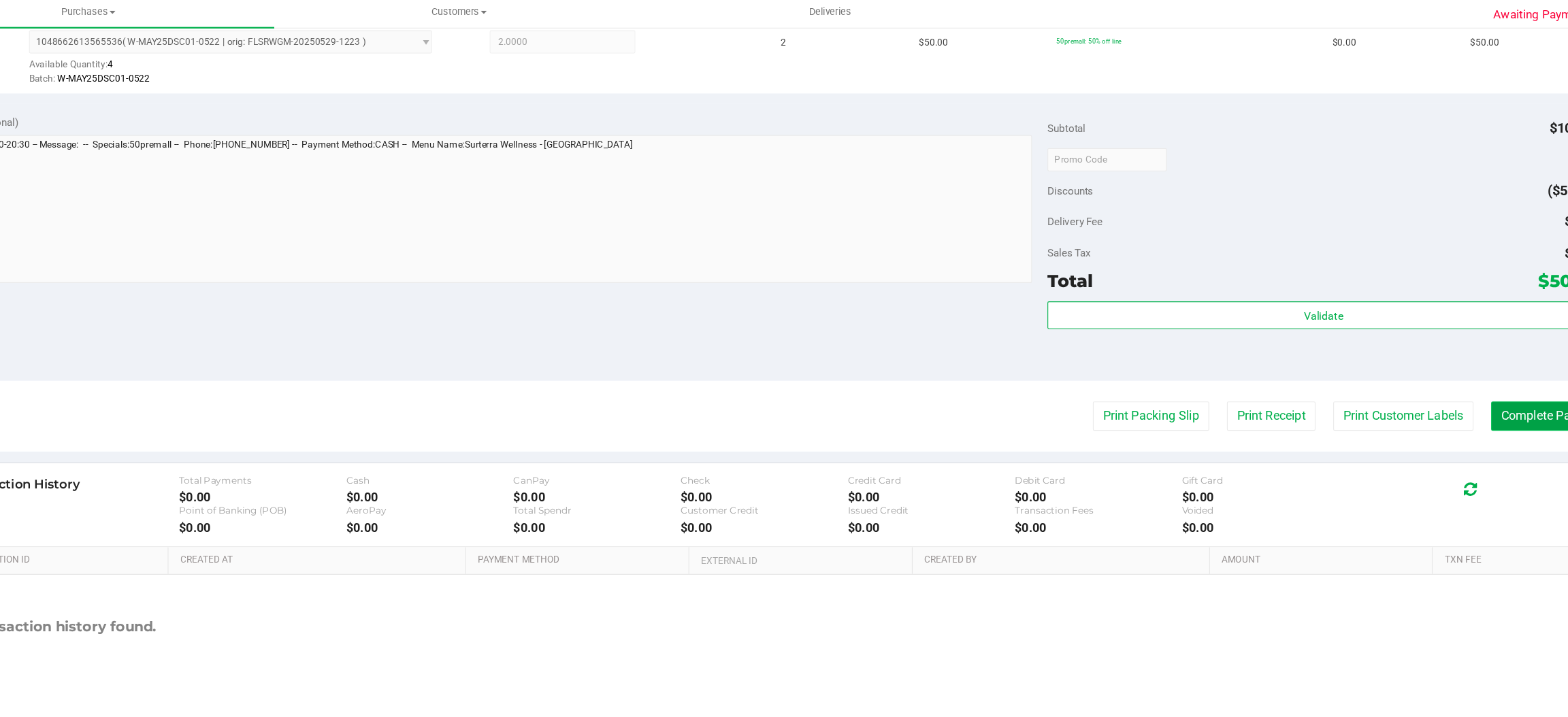
click at [1459, 399] on button "Complete Packing" at bounding box center [1488, 404] width 105 height 26
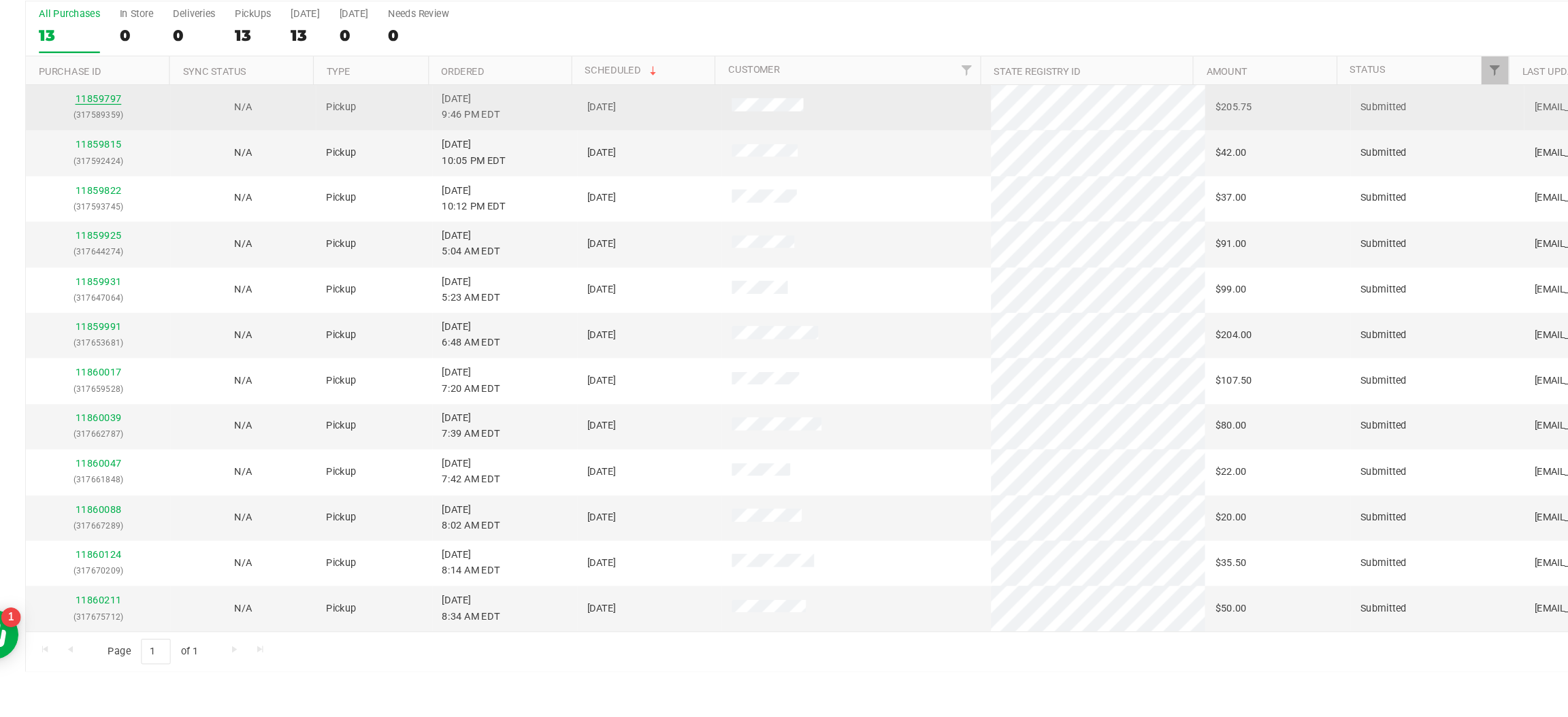
click at [121, 183] on link "11859797" at bounding box center [120, 185] width 38 height 9
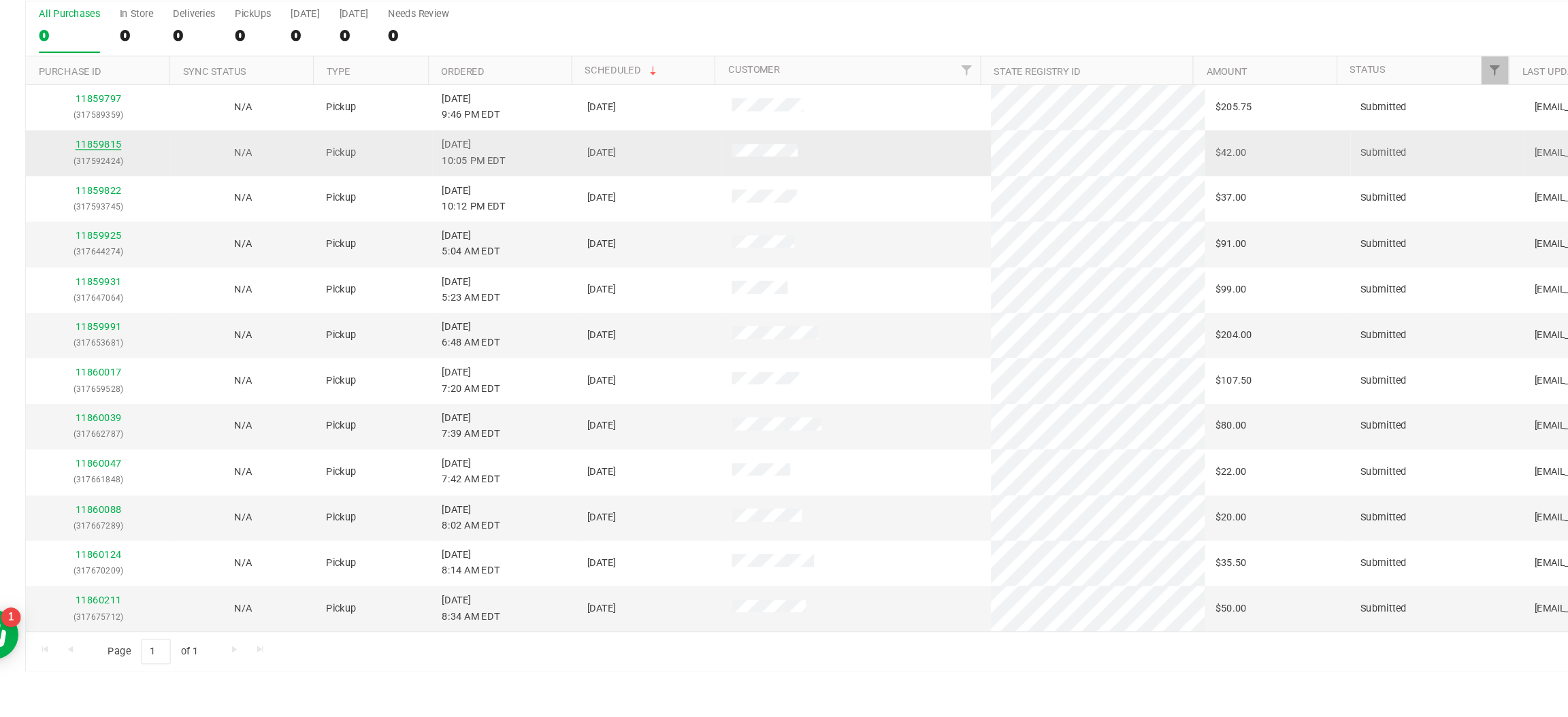
click at [117, 227] on link "11859815" at bounding box center [120, 223] width 38 height 9
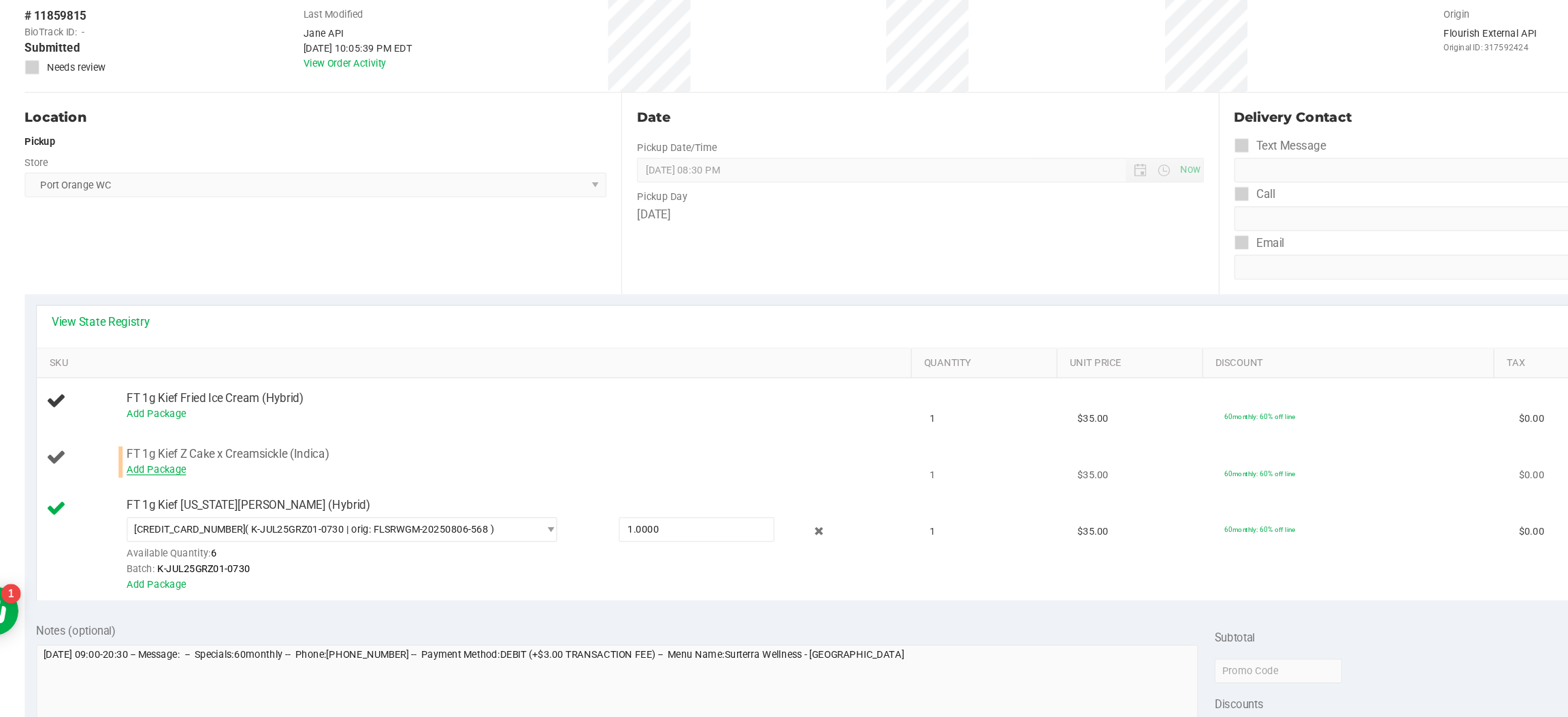
click at [175, 507] on link "Add Package" at bounding box center [168, 511] width 49 height 9
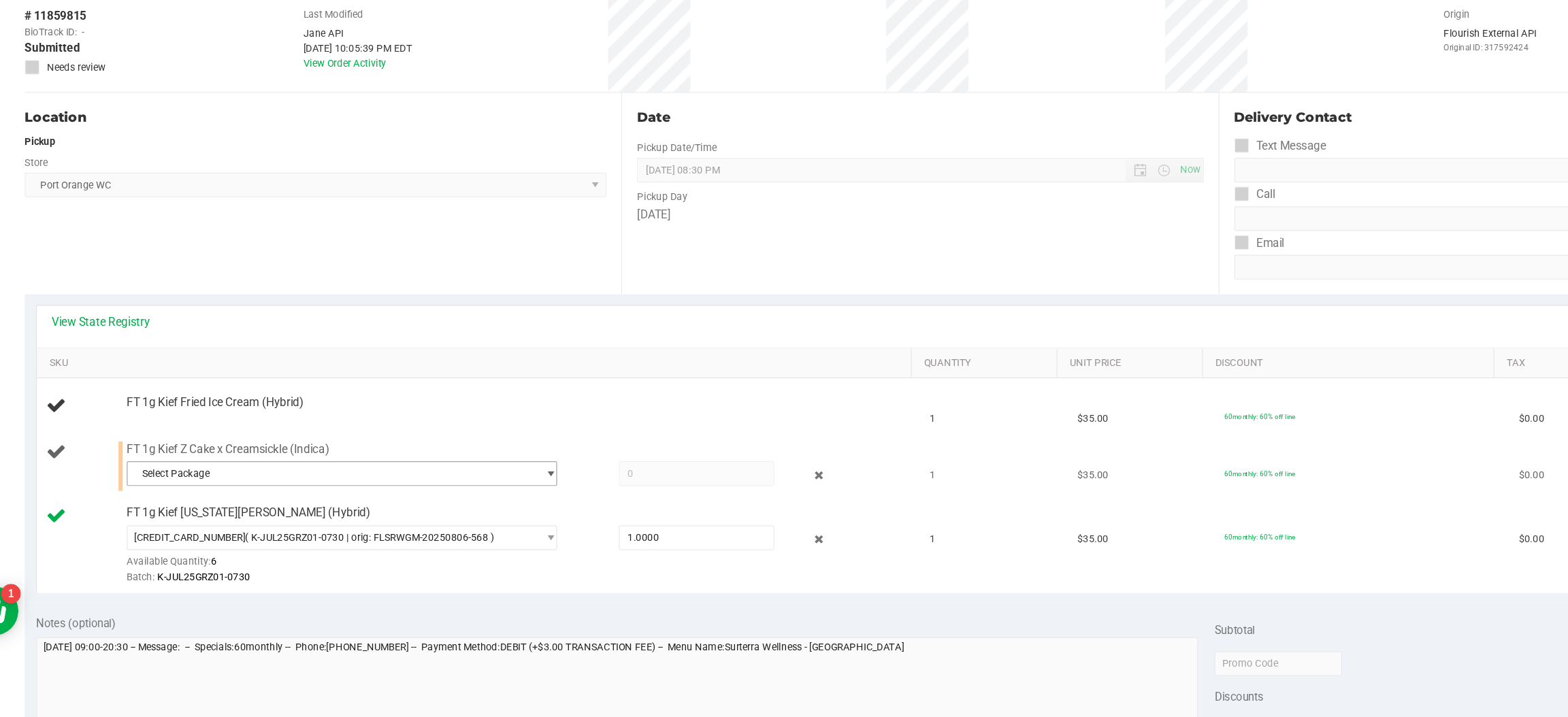
click at [489, 515] on span "select" at bounding box center [494, 515] width 10 height 11
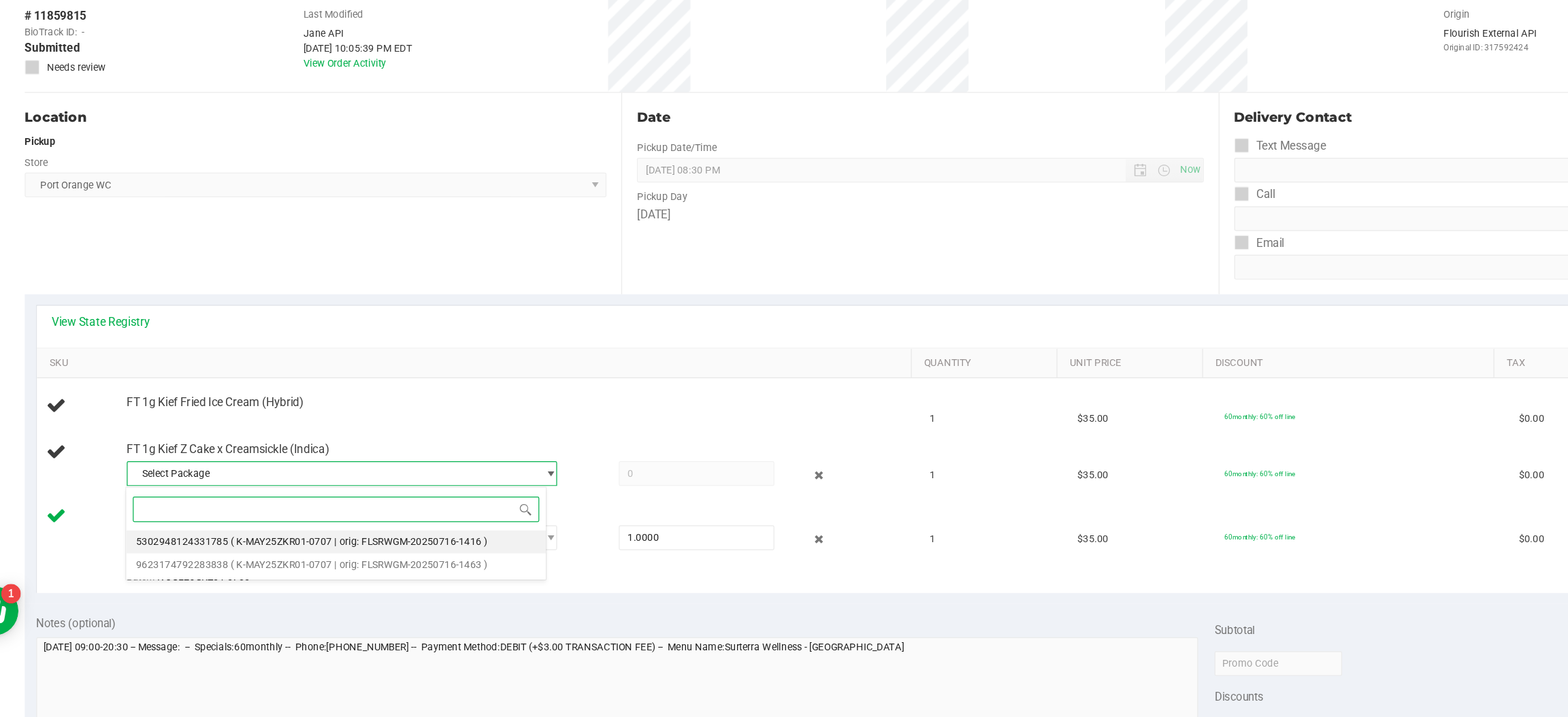
click at [300, 573] on span "( K-MAY25ZKR01-0707 | orig: FLSRWGM-20250716-1416 )" at bounding box center [335, 571] width 212 height 9
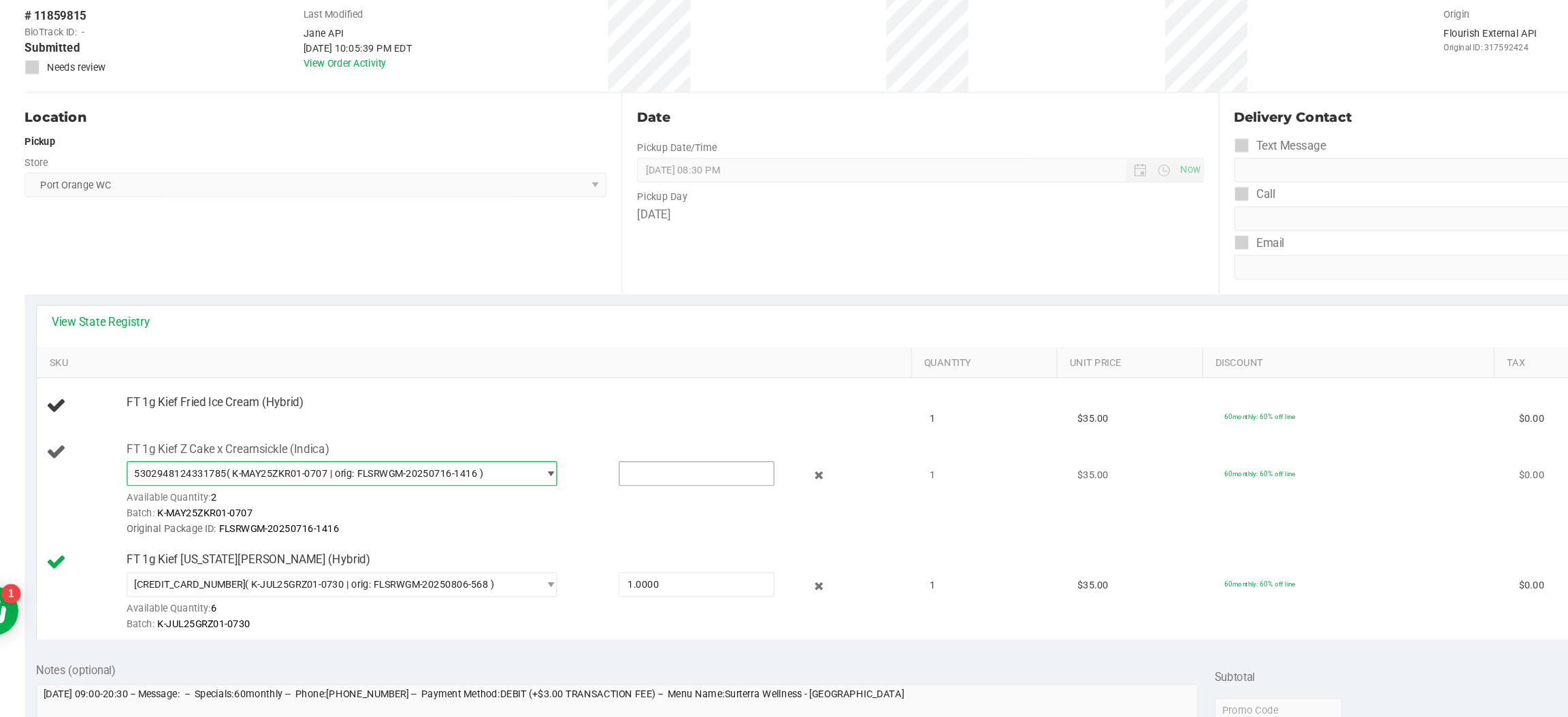
click at [552, 520] on input "text" at bounding box center [616, 514] width 127 height 19
type input "1"
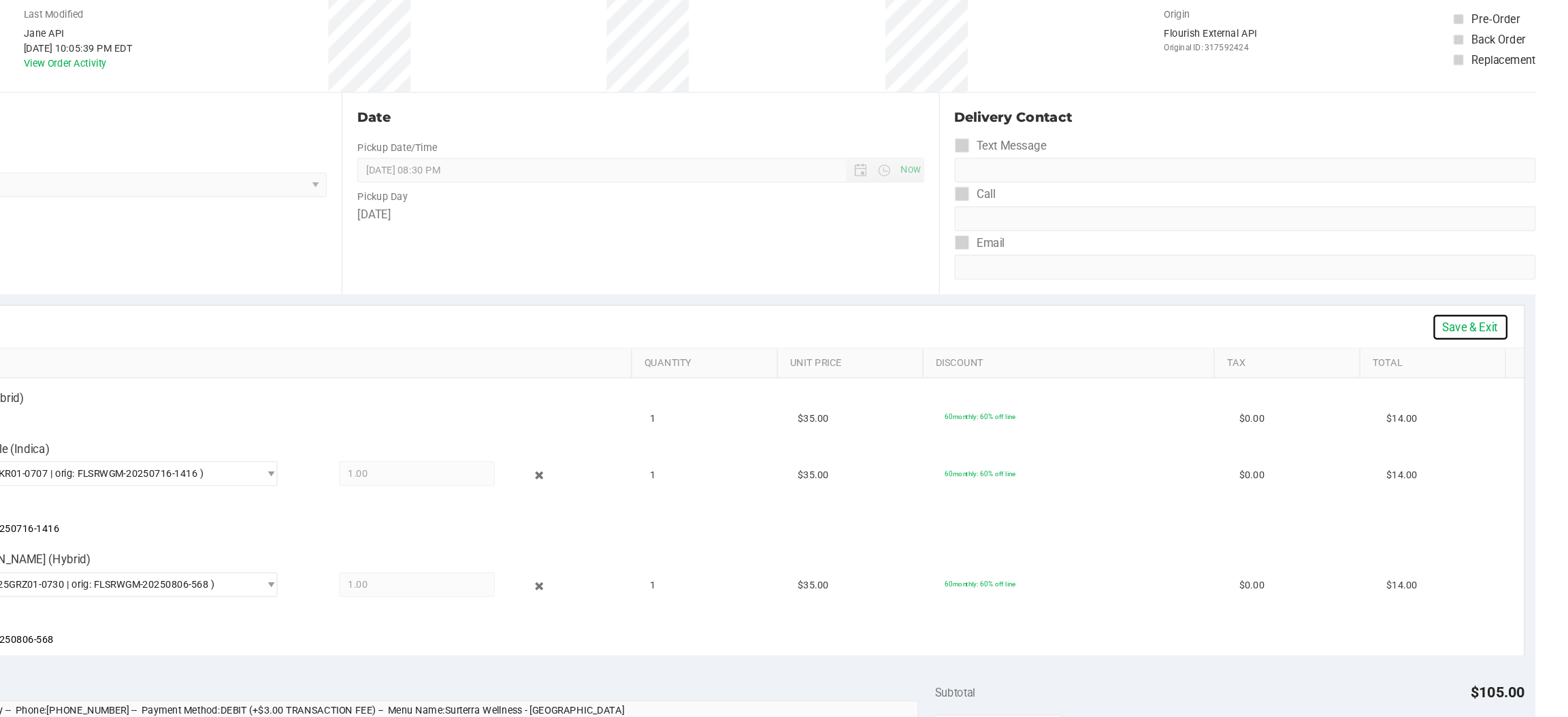
click at [1461, 393] on link "Save & Exit" at bounding box center [1487, 394] width 64 height 23
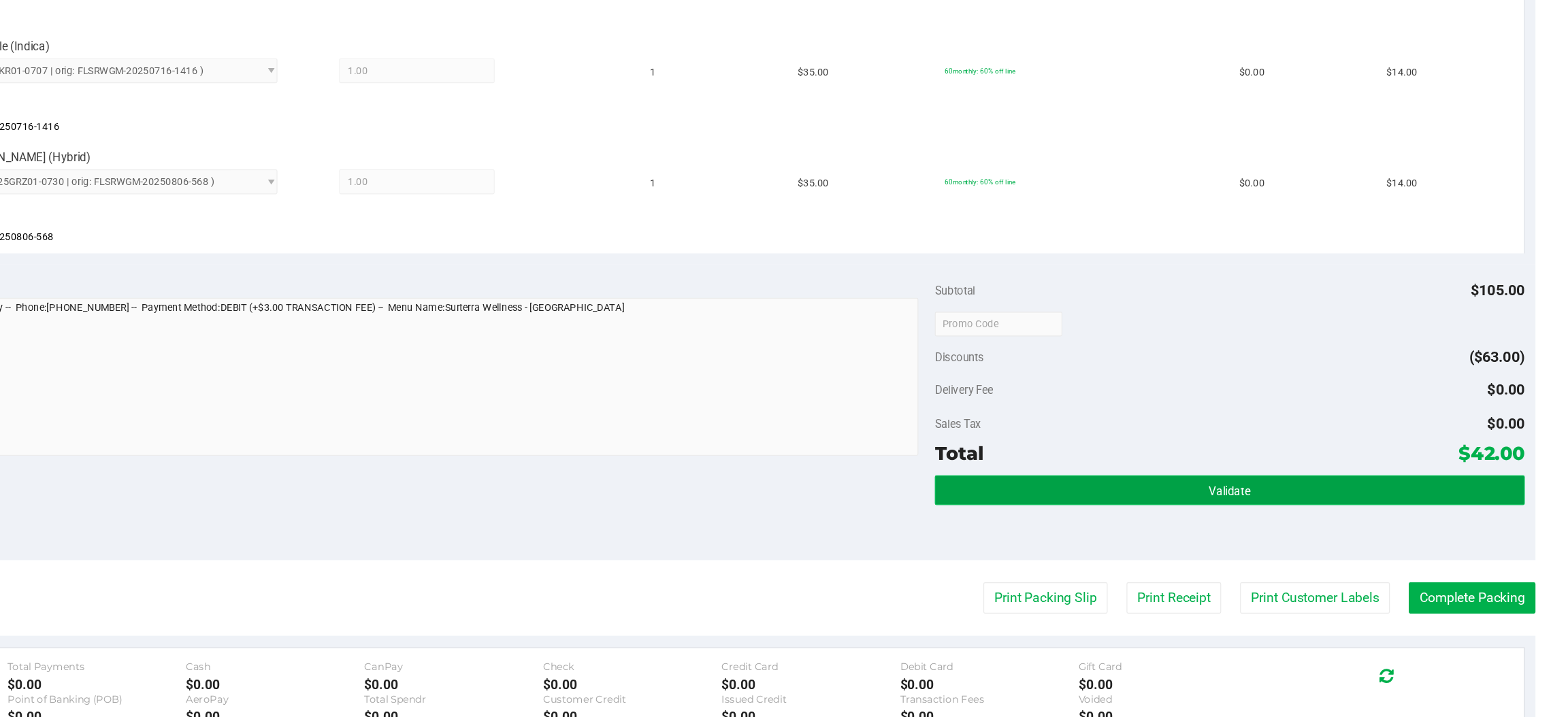
click at [1147, 517] on button "Validate" at bounding box center [1287, 529] width 487 height 24
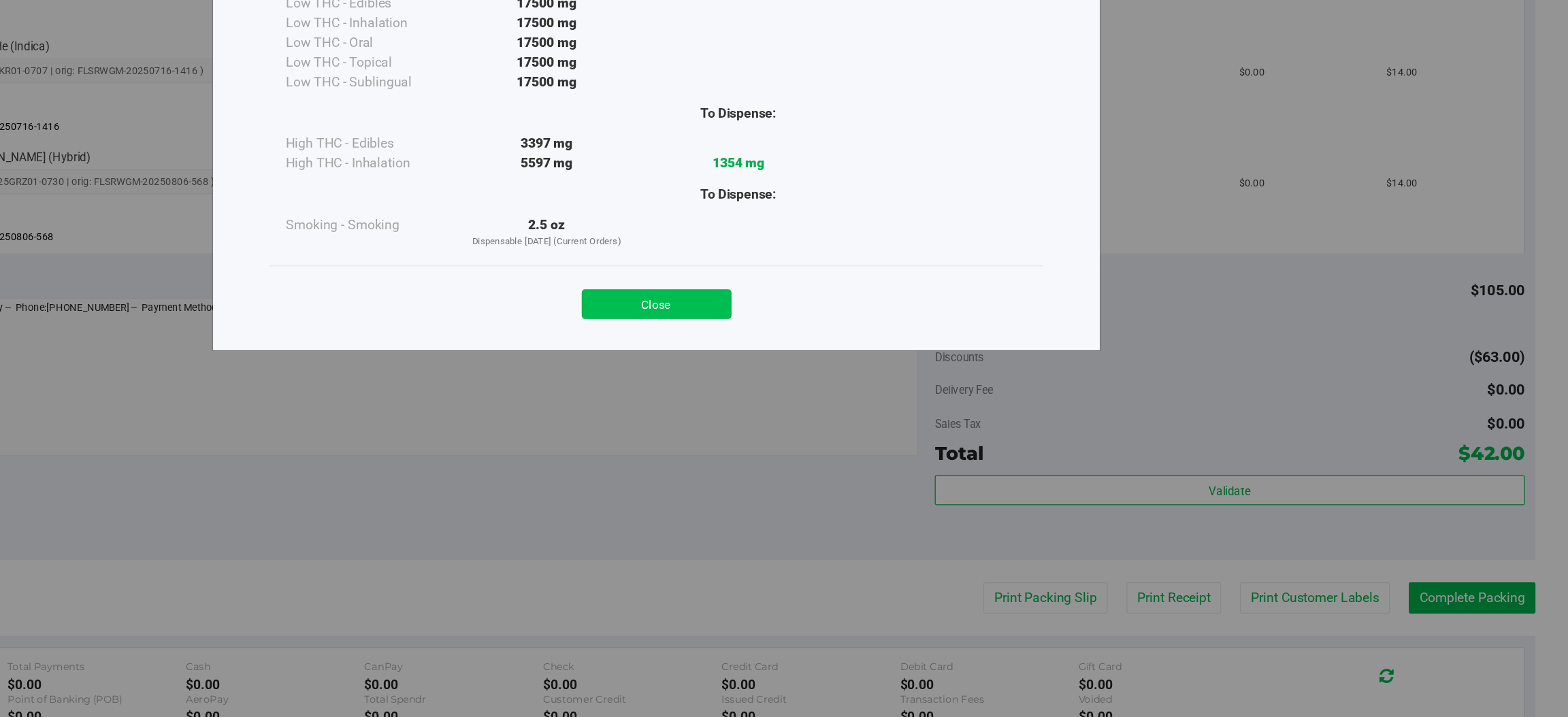
click at [824, 373] on button "Close" at bounding box center [814, 375] width 124 height 24
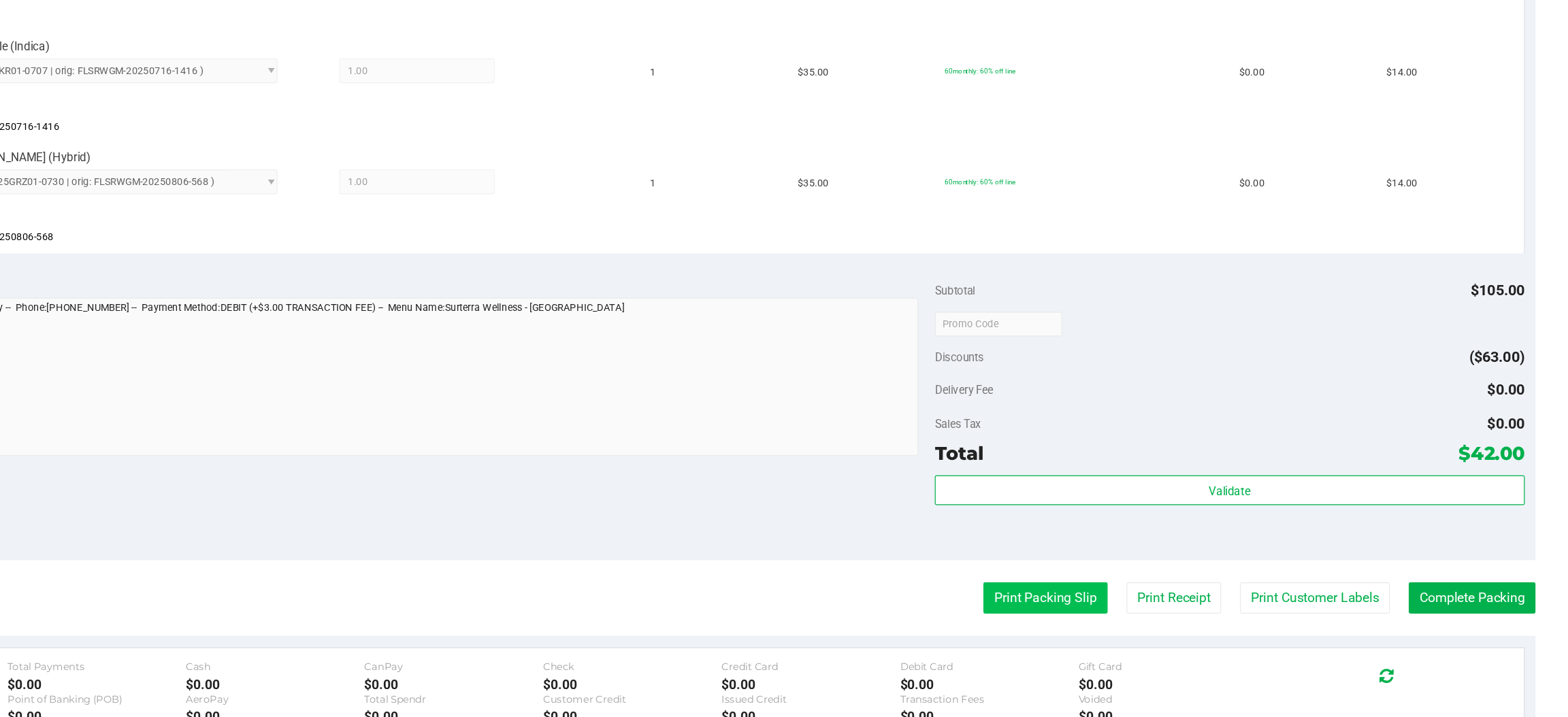
click at [1124, 619] on button "Print Packing Slip" at bounding box center [1135, 618] width 103 height 26
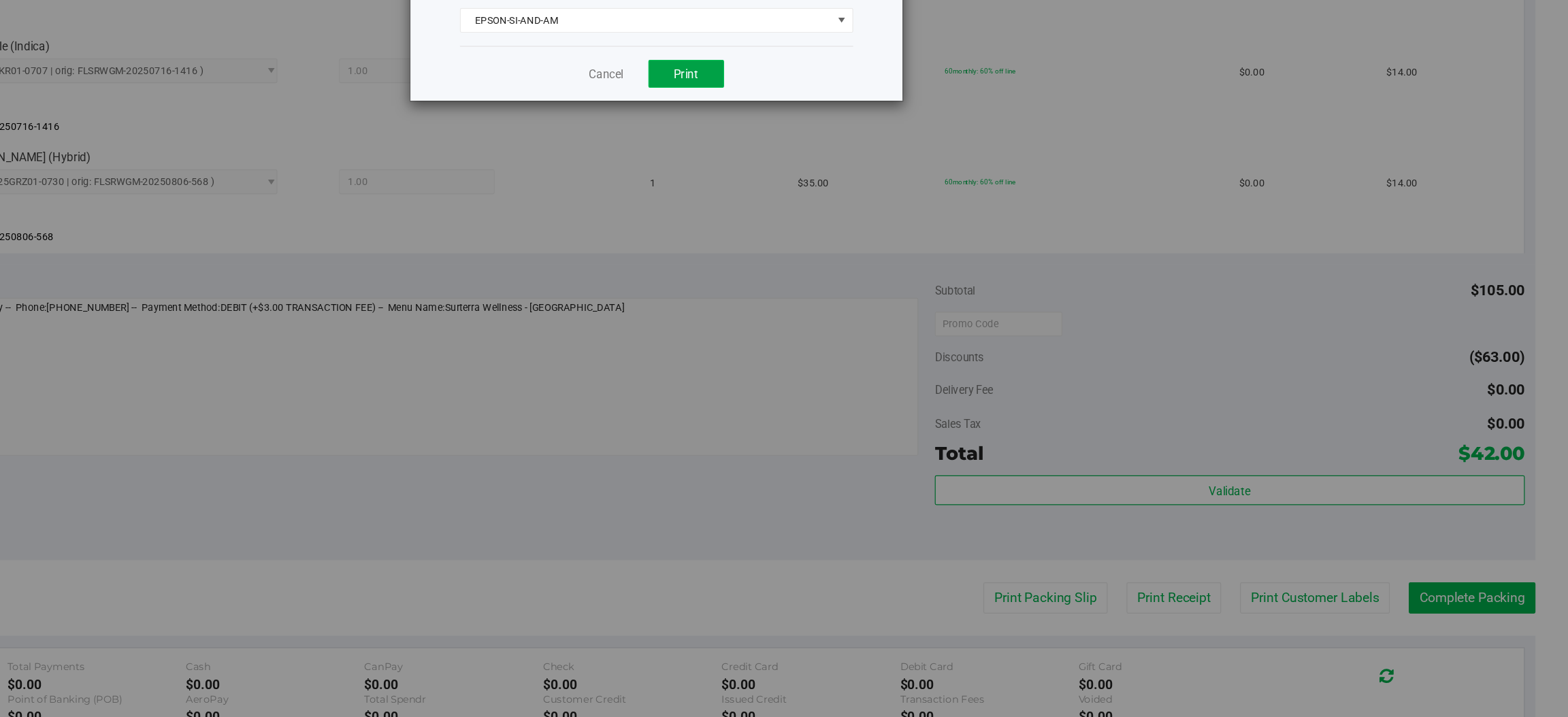
click at [838, 181] on span "Print" at bounding box center [838, 184] width 21 height 11
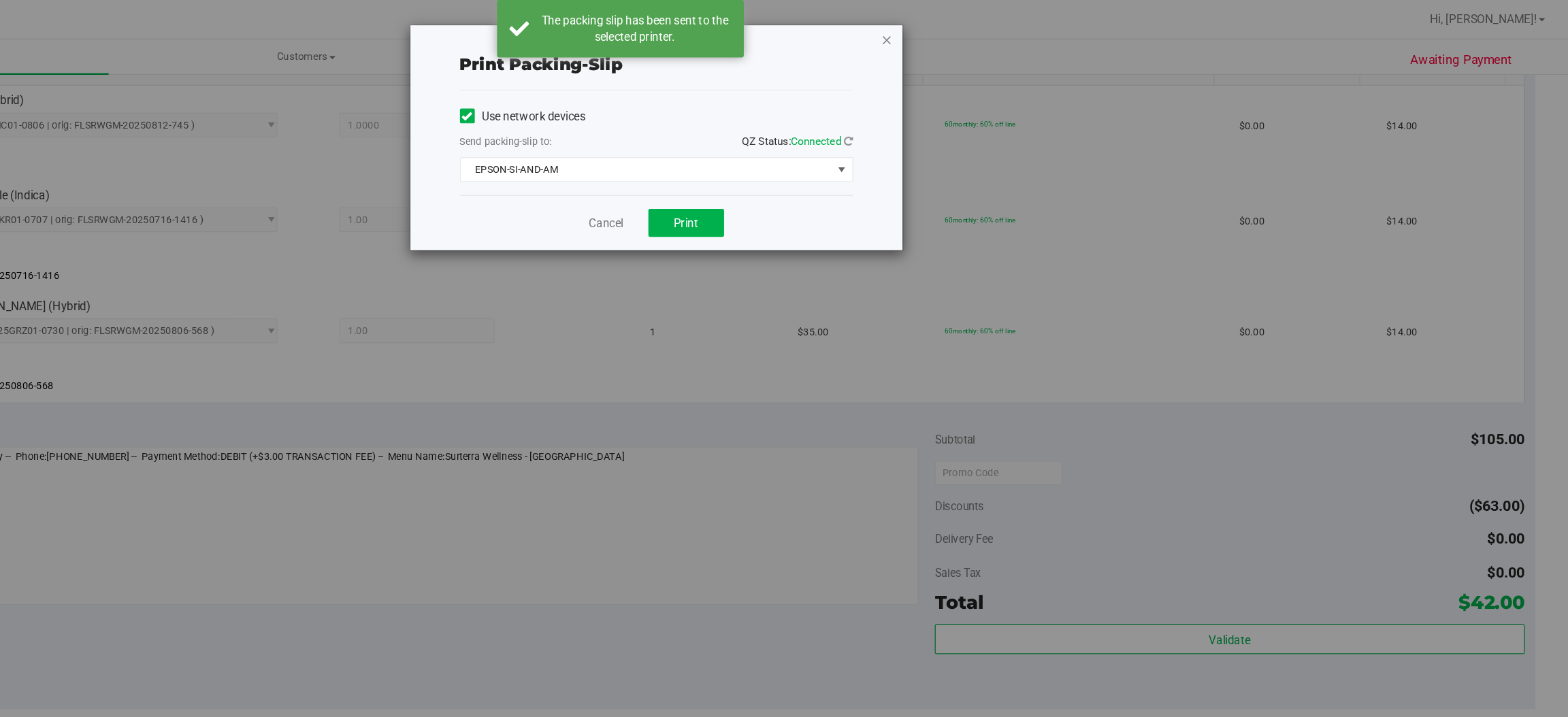
click at [1003, 30] on icon "button" at bounding box center [1004, 32] width 9 height 16
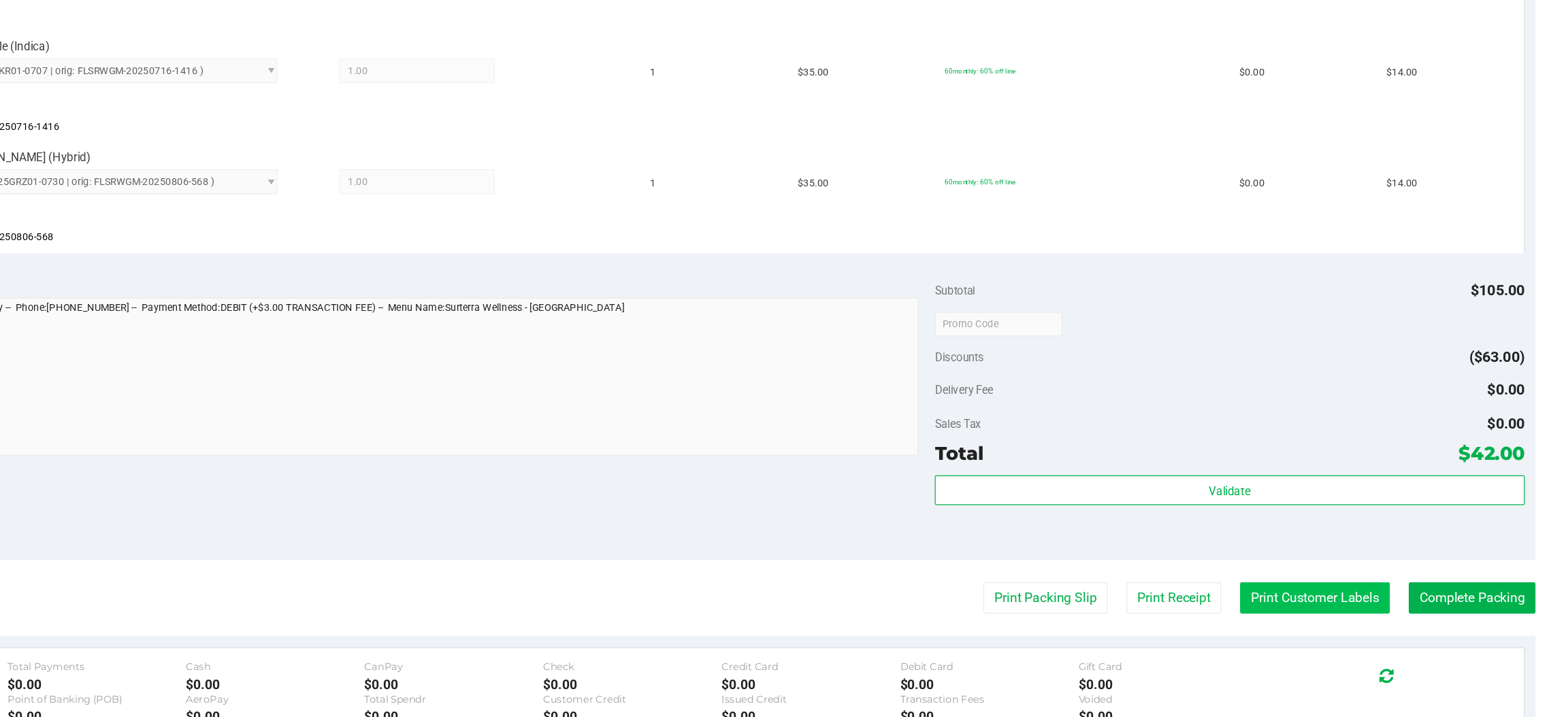
click at [1349, 611] on button "Print Customer Labels" at bounding box center [1358, 618] width 124 height 26
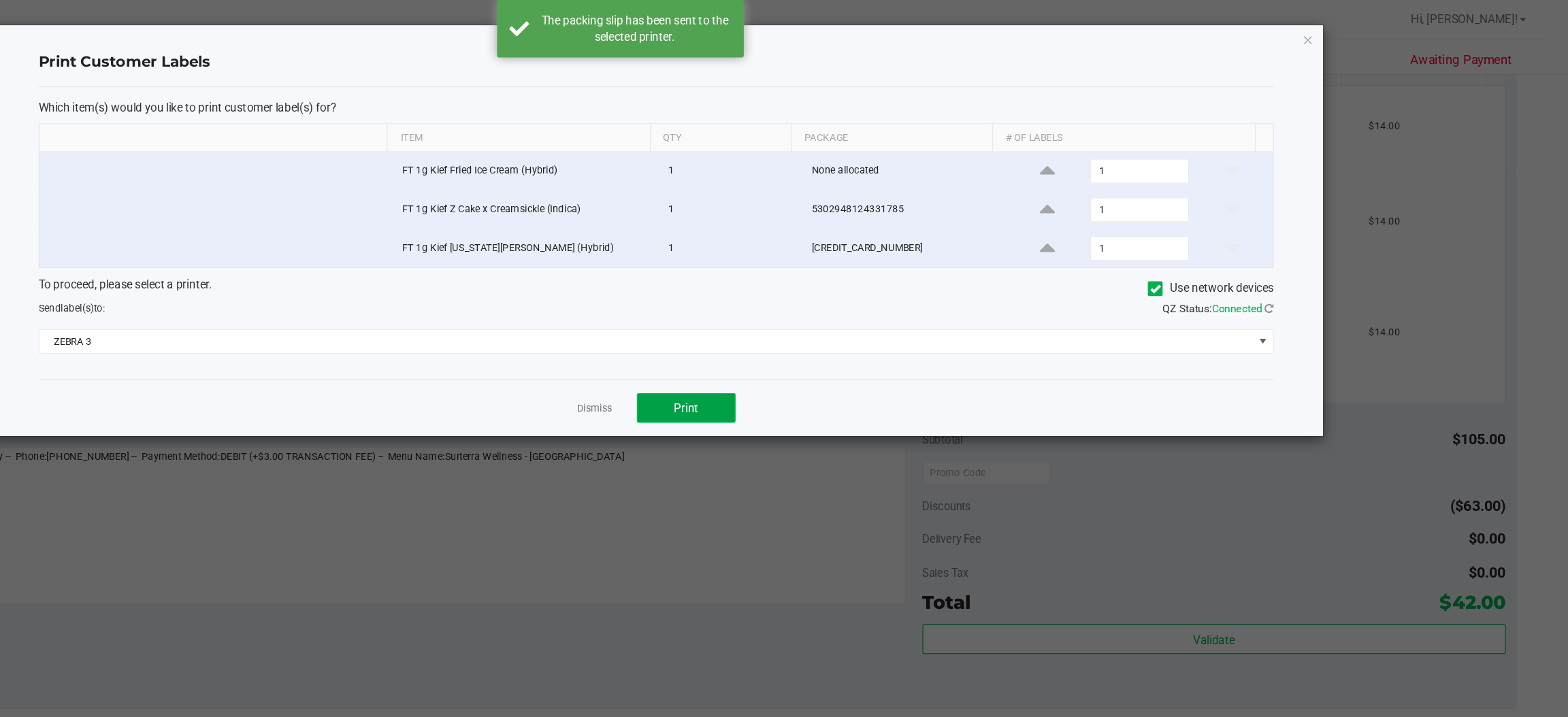
click at [847, 349] on button "Print" at bounding box center [838, 337] width 82 height 24
click at [1352, 31] on icon "button" at bounding box center [1353, 32] width 9 height 16
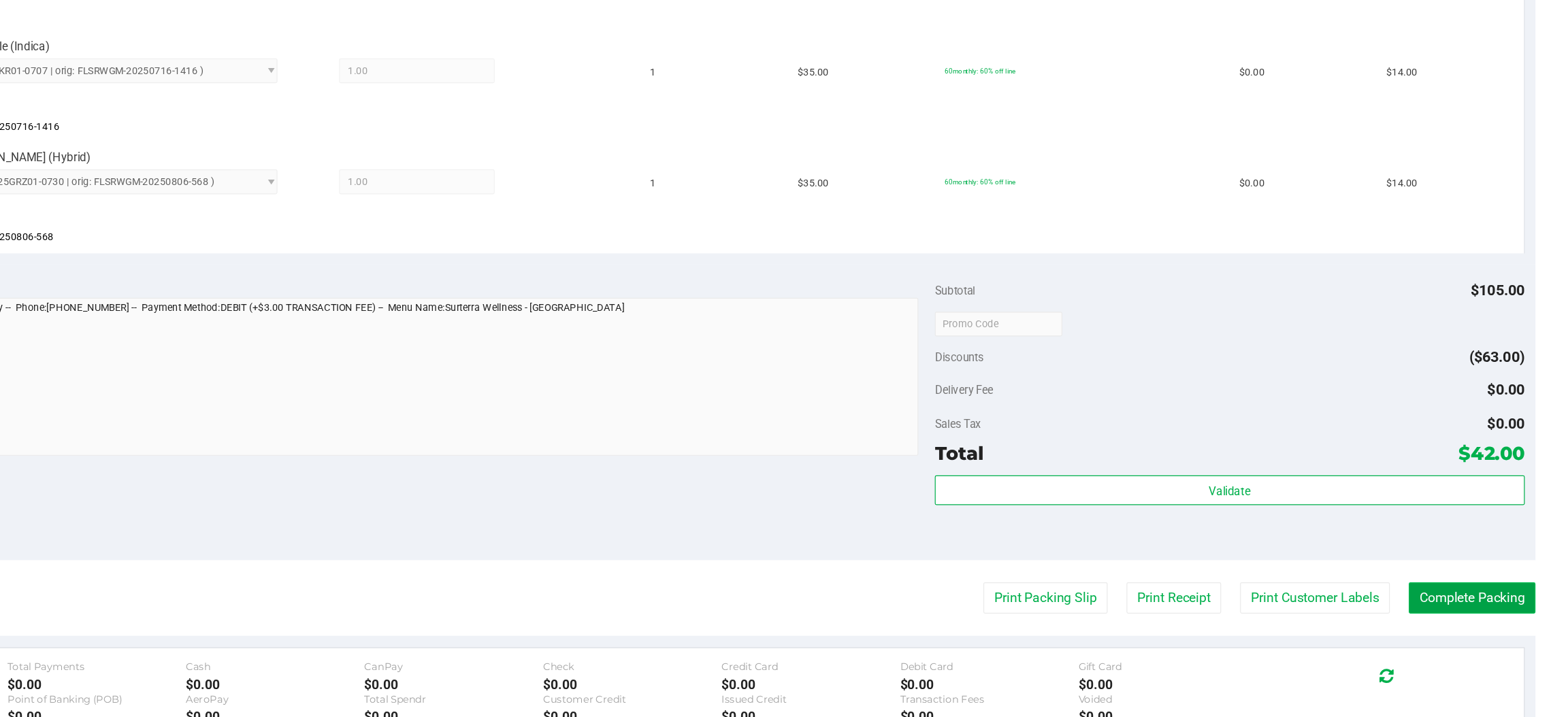
click at [1472, 618] on button "Complete Packing" at bounding box center [1488, 618] width 105 height 26
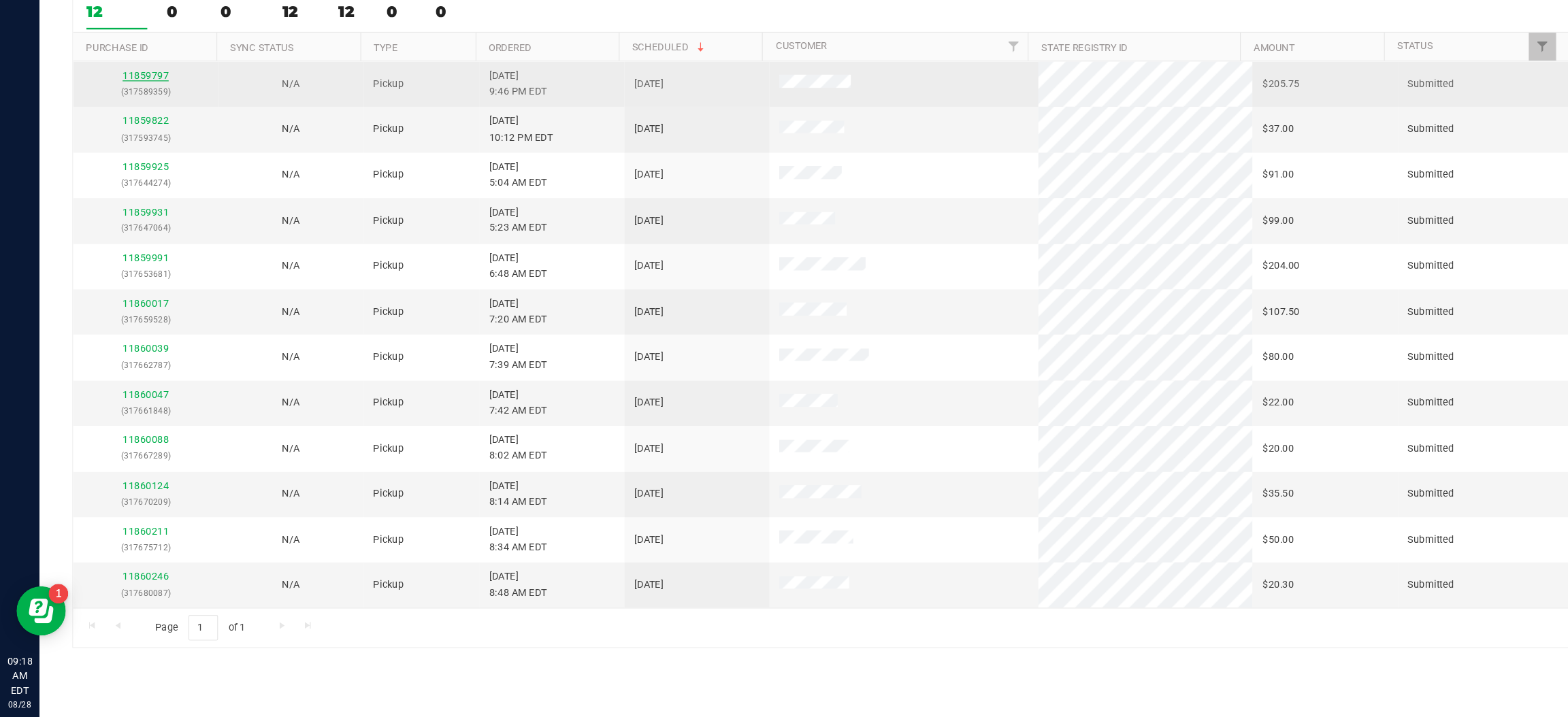
click at [120, 187] on link "11859797" at bounding box center [120, 185] width 38 height 9
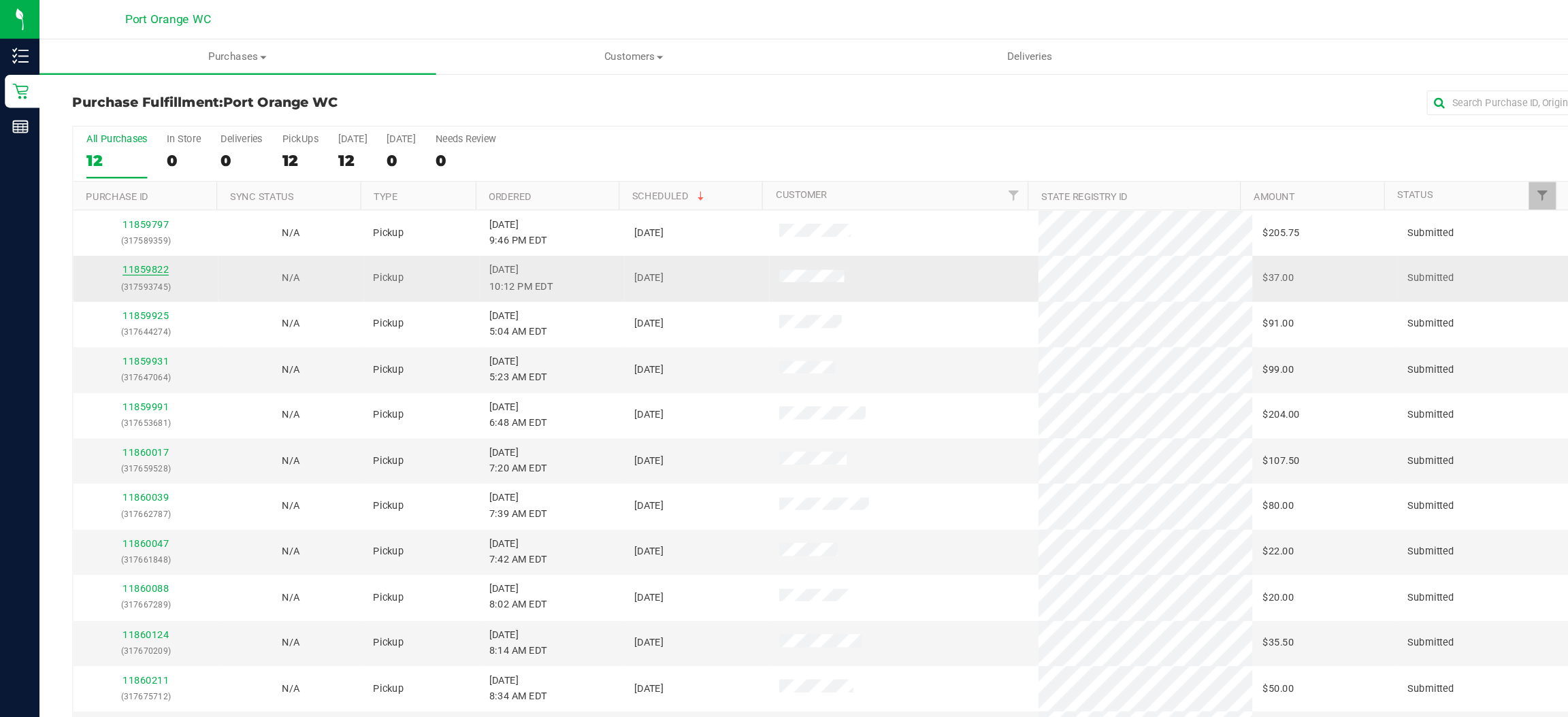
click at [118, 227] on link "11859822" at bounding box center [120, 223] width 38 height 9
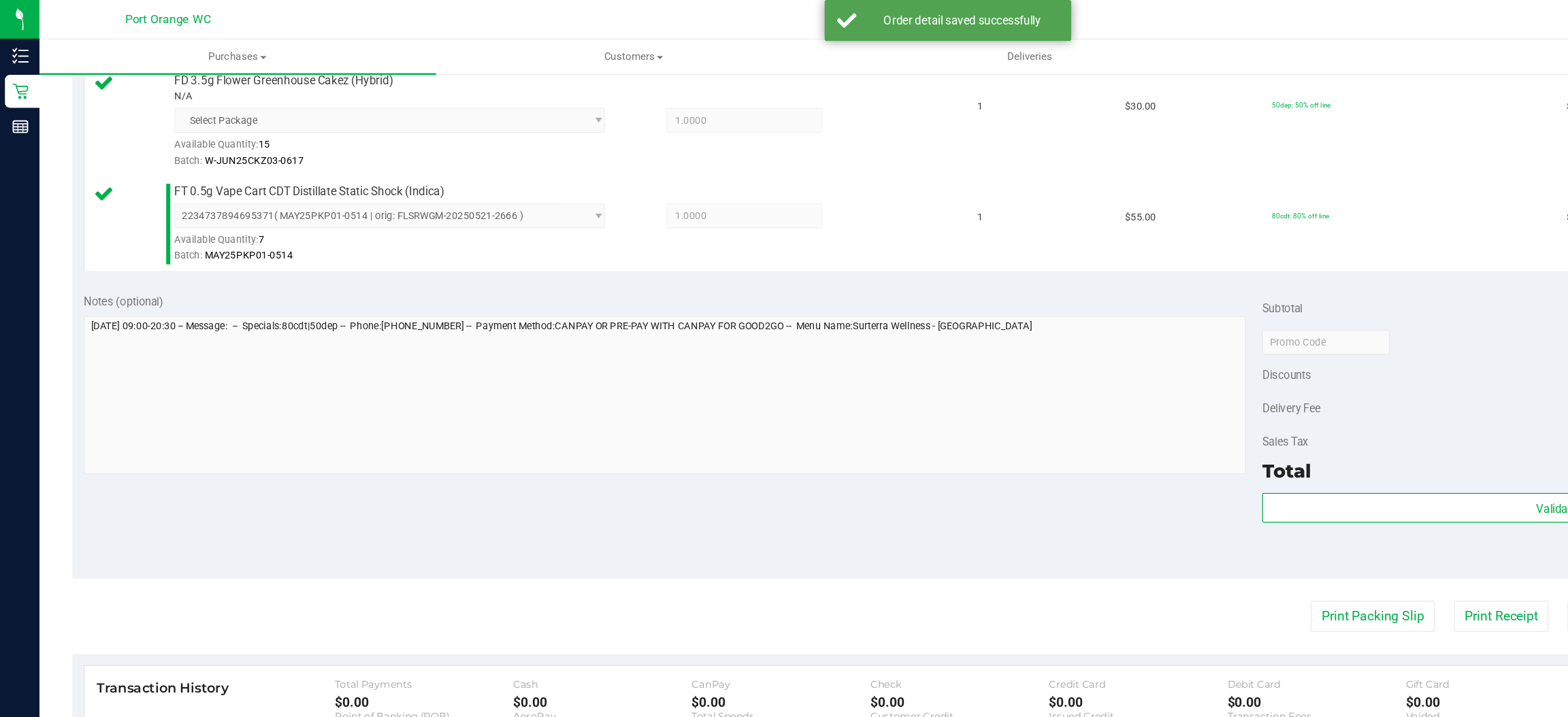
scroll to position [462, 0]
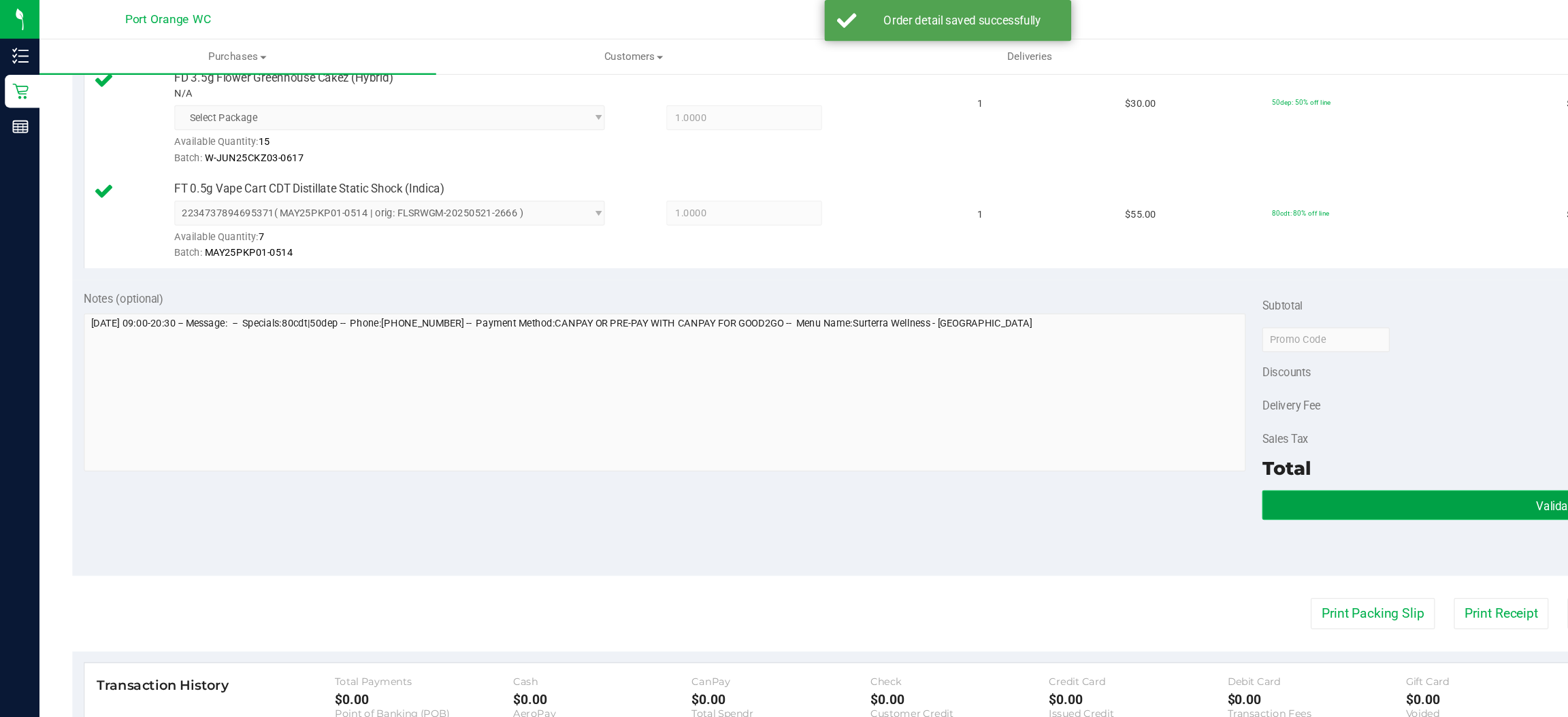
click at [1141, 419] on button "Validate" at bounding box center [1287, 418] width 487 height 24
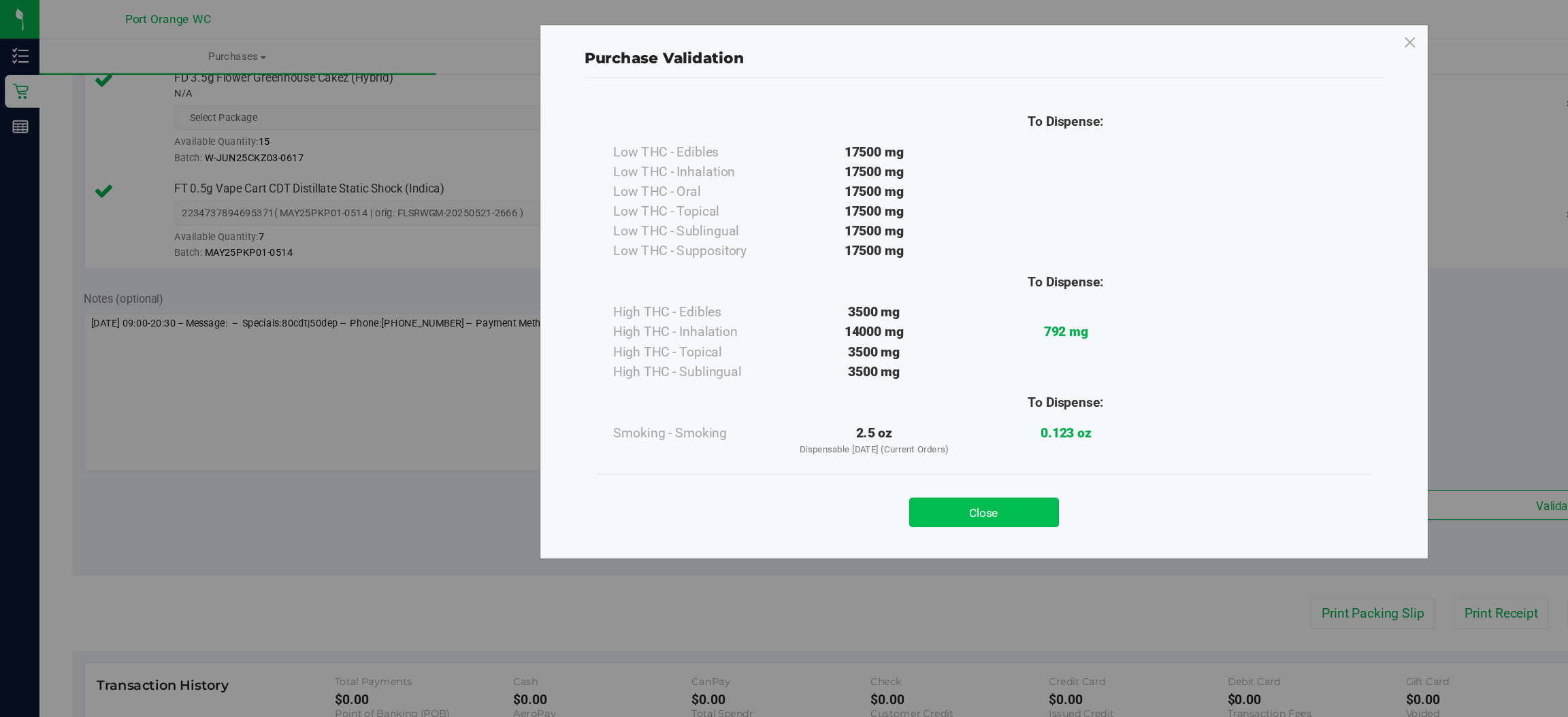
click at [826, 414] on button "Close" at bounding box center [814, 424] width 124 height 24
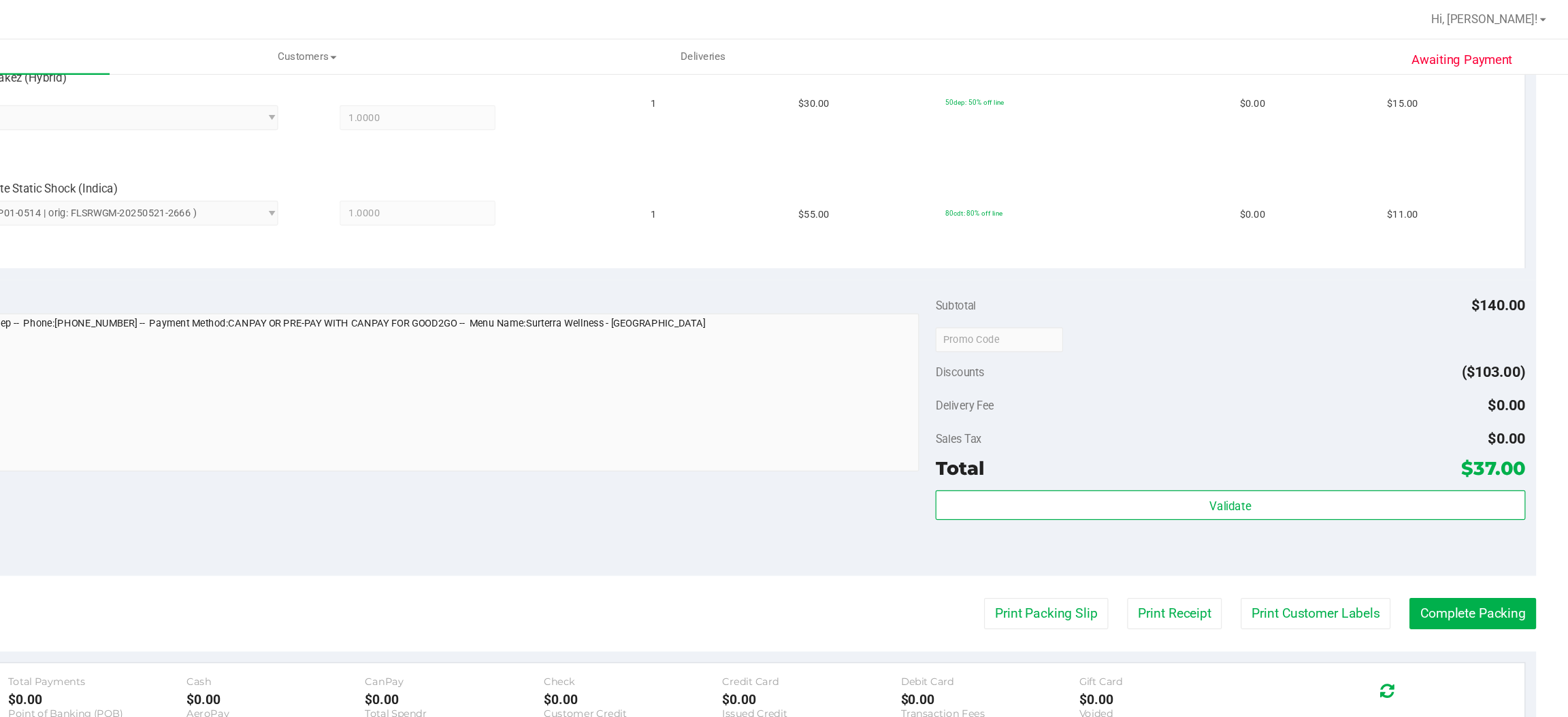
scroll to position [0, 0]
click at [1119, 511] on button "Print Packing Slip" at bounding box center [1135, 507] width 103 height 26
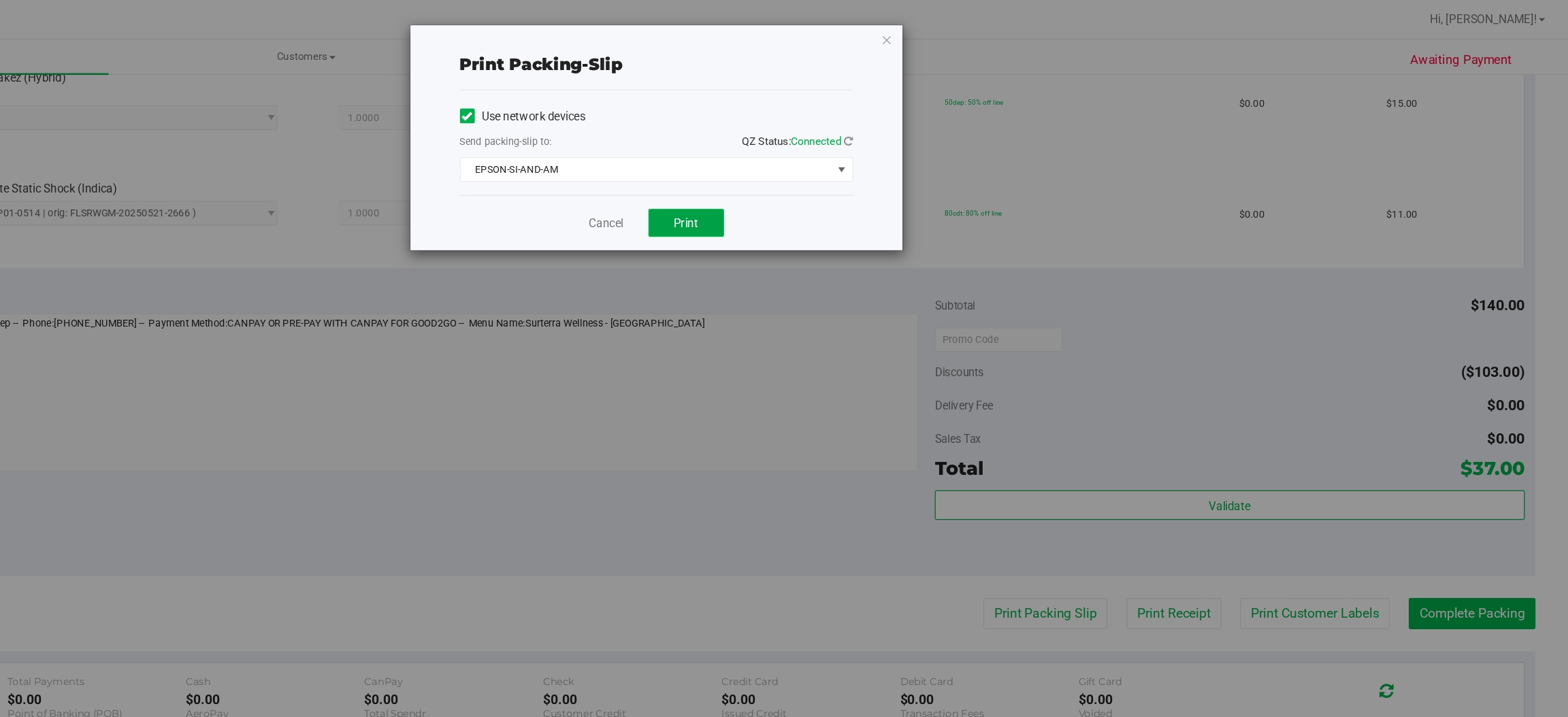
click at [840, 185] on span "Print" at bounding box center [838, 184] width 21 height 11
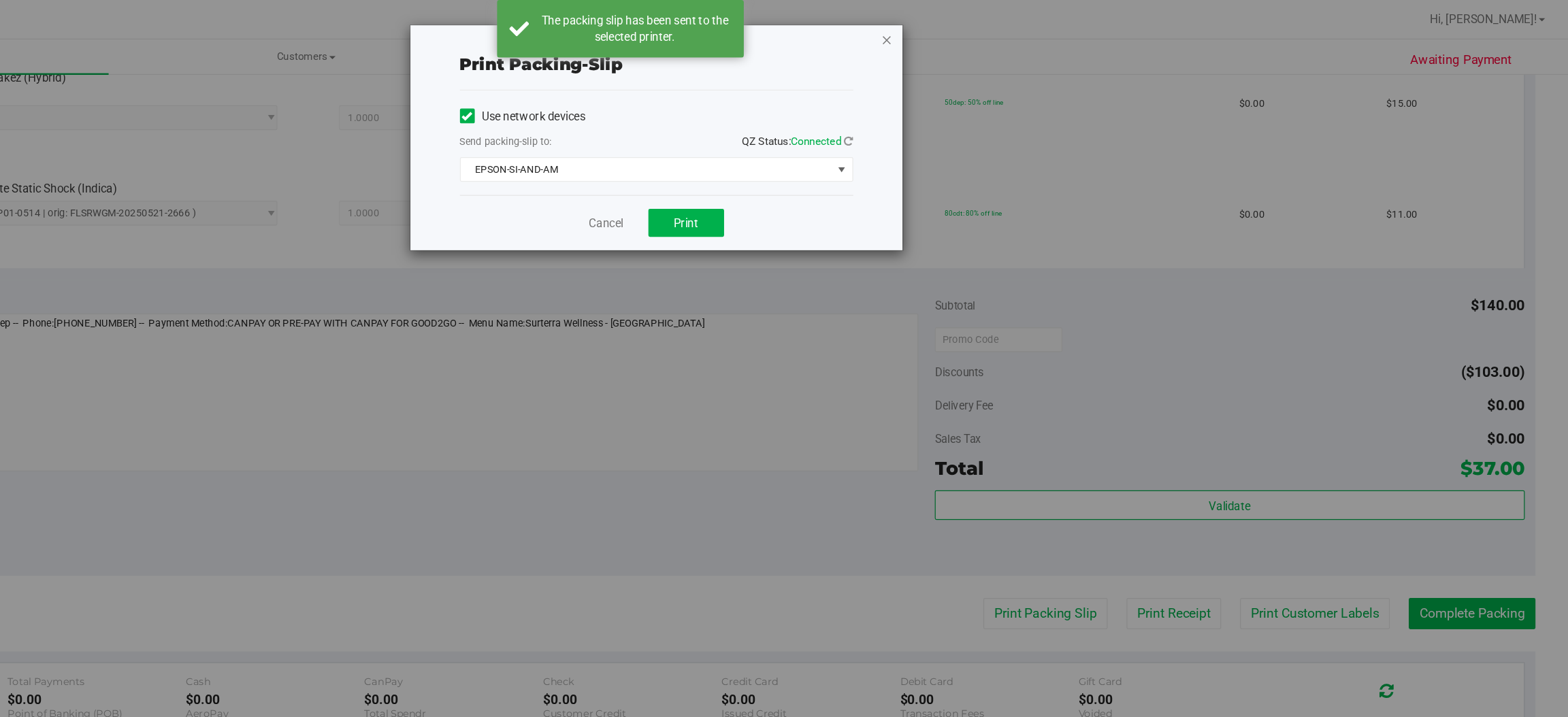
click at [1005, 31] on icon "button" at bounding box center [1004, 32] width 9 height 16
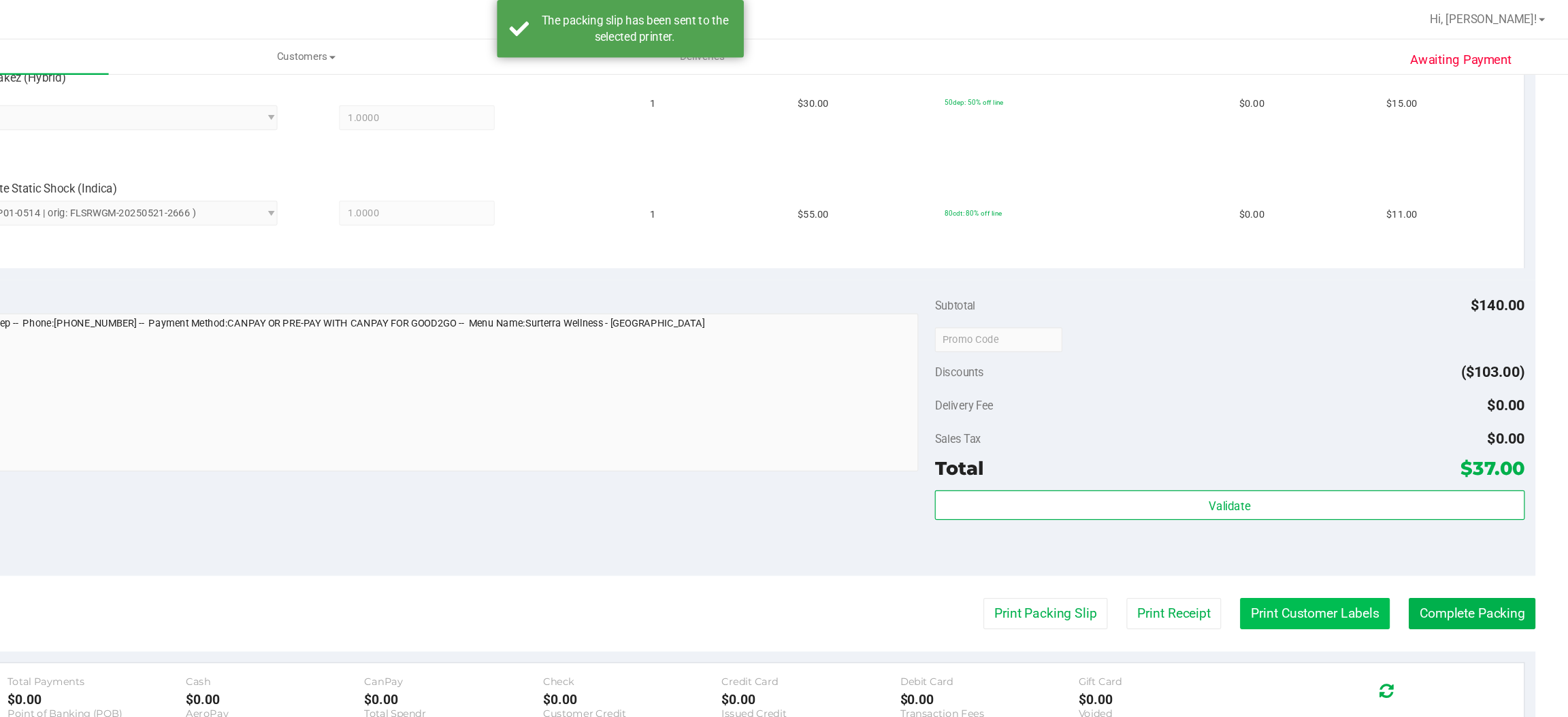
click at [1361, 507] on button "Print Customer Labels" at bounding box center [1358, 507] width 124 height 26
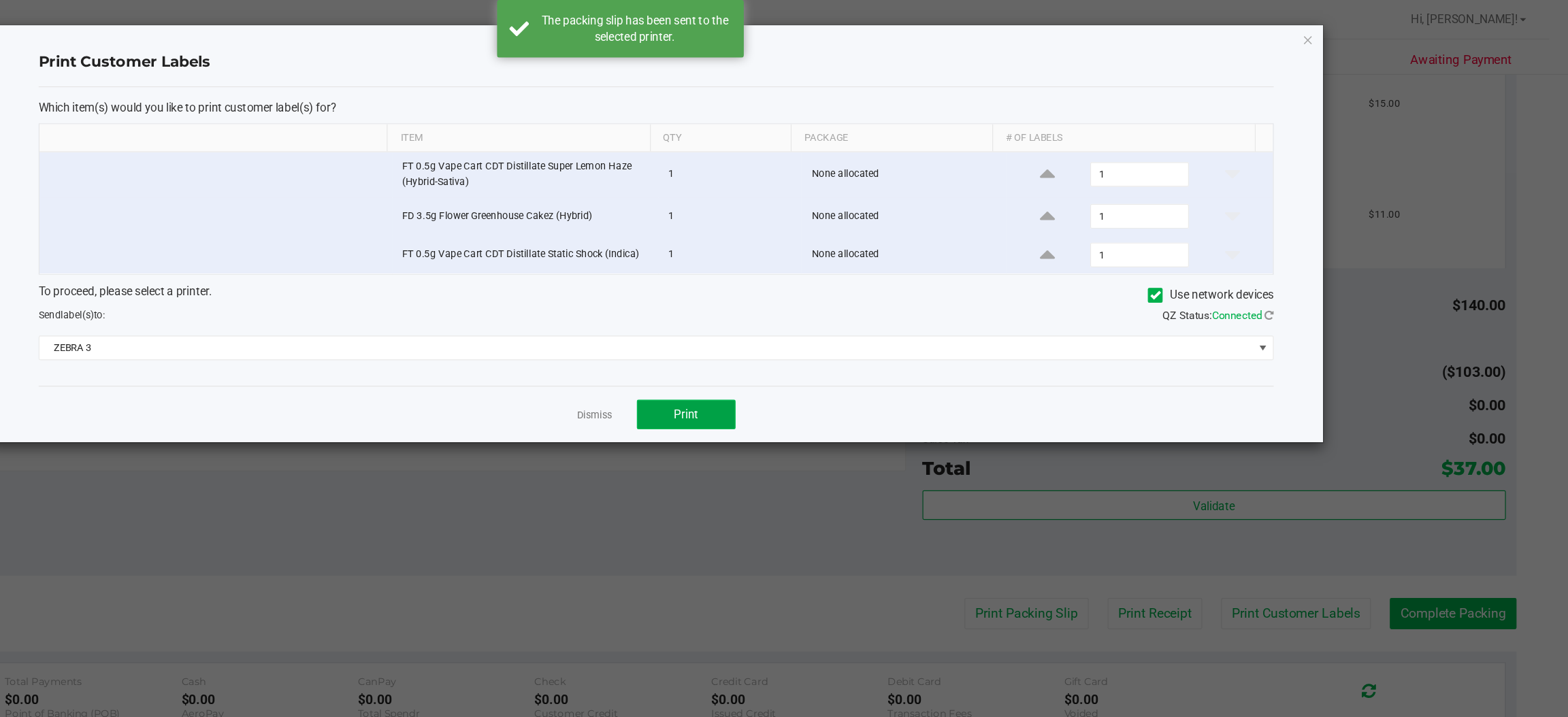
click at [839, 345] on span "Print" at bounding box center [838, 343] width 21 height 11
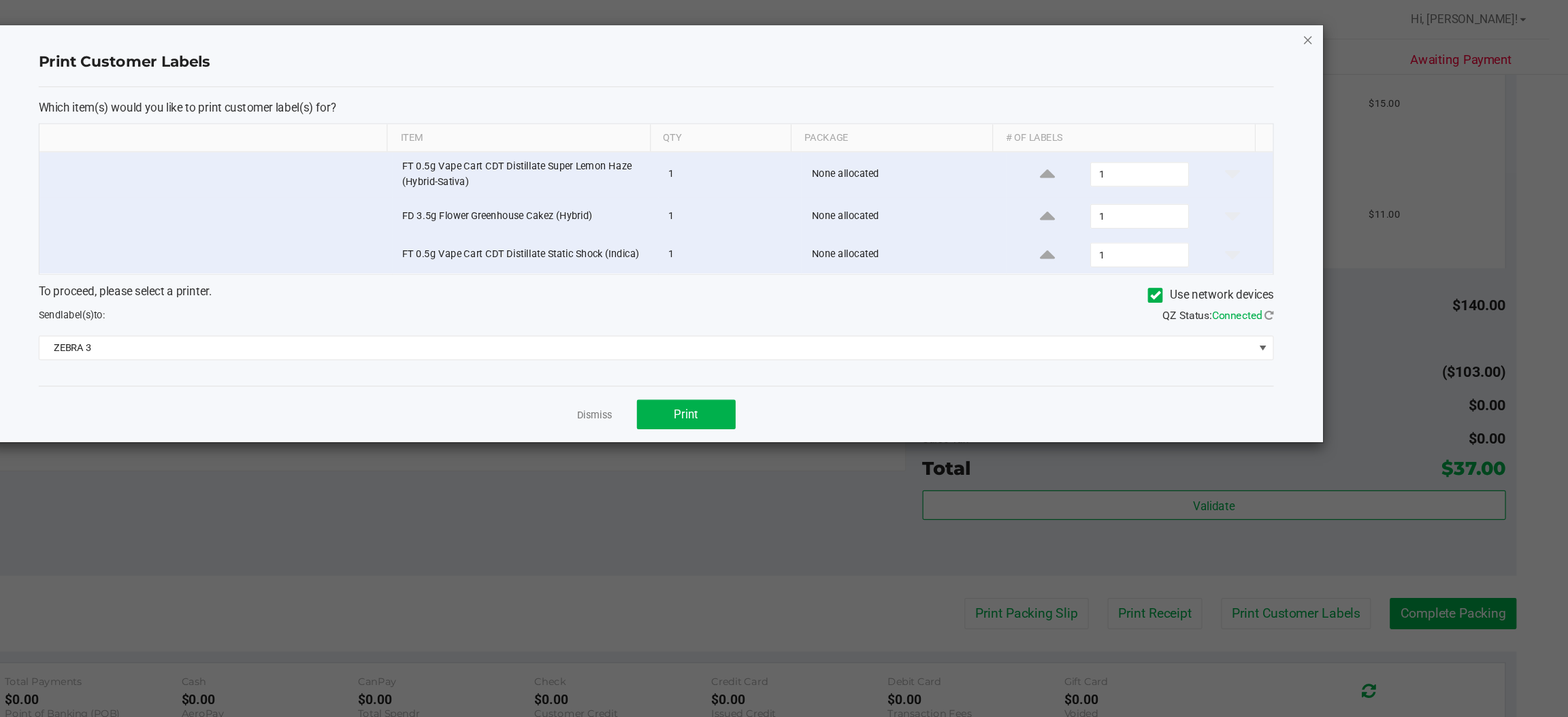
click at [1352, 30] on icon "button" at bounding box center [1353, 32] width 9 height 16
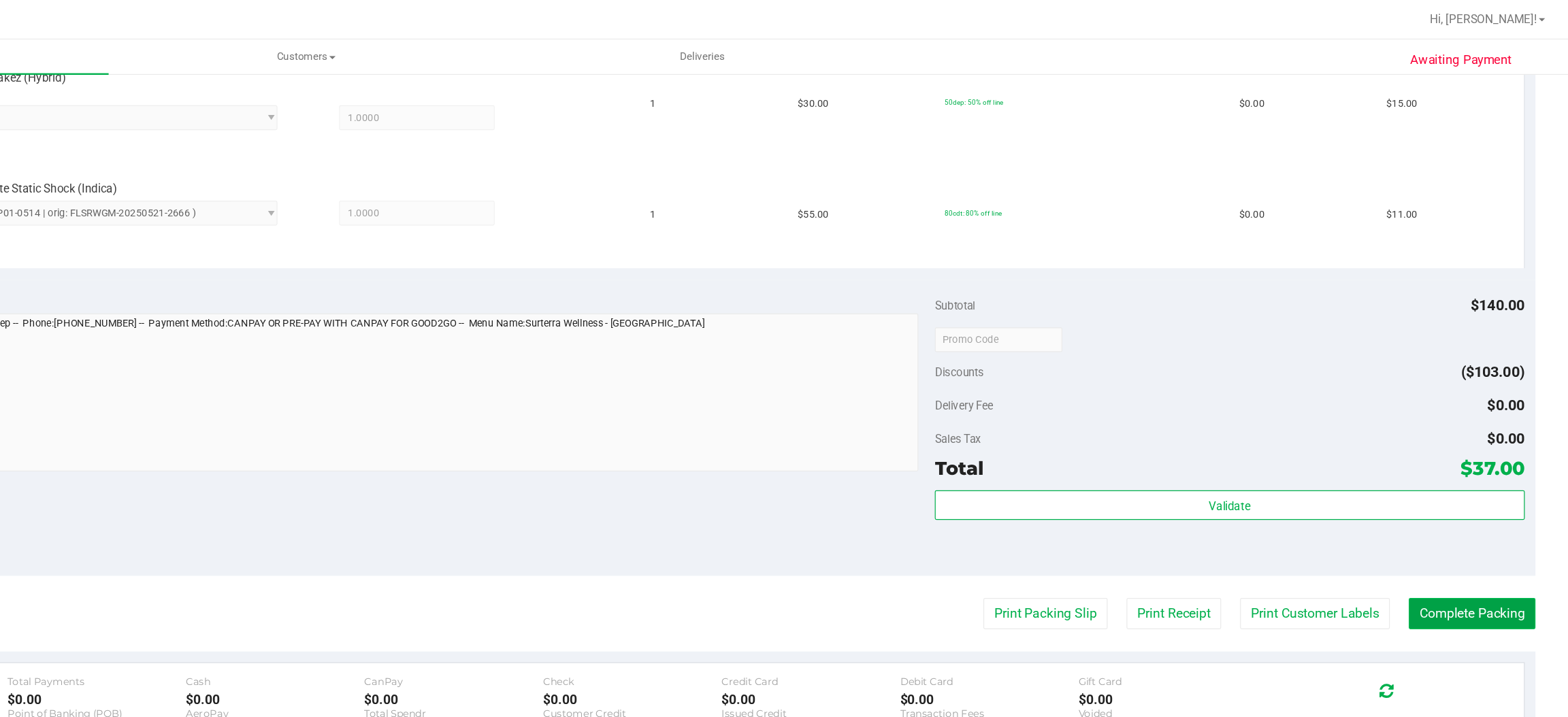
click at [1476, 508] on button "Complete Packing" at bounding box center [1488, 507] width 105 height 26
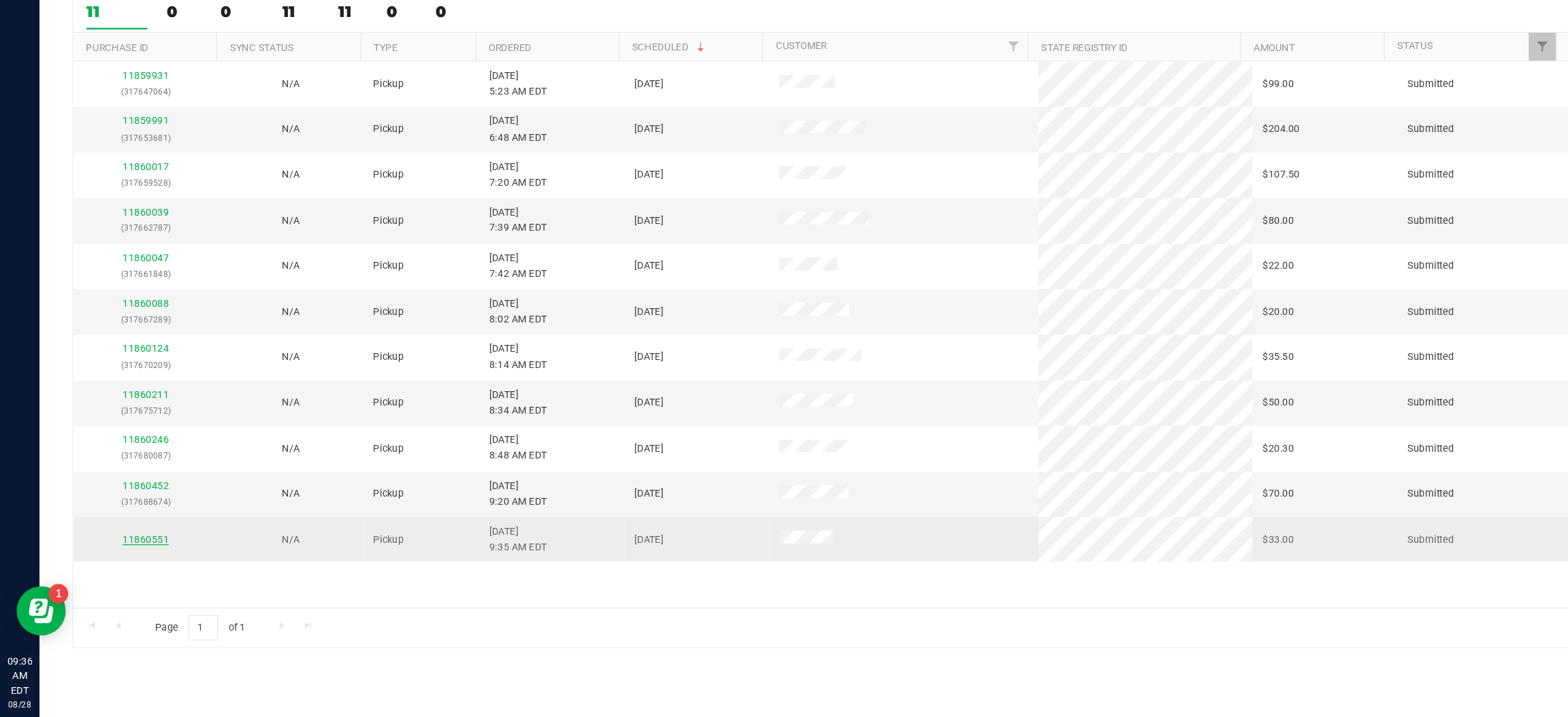
click at [117, 572] on link "11860551" at bounding box center [120, 569] width 38 height 9
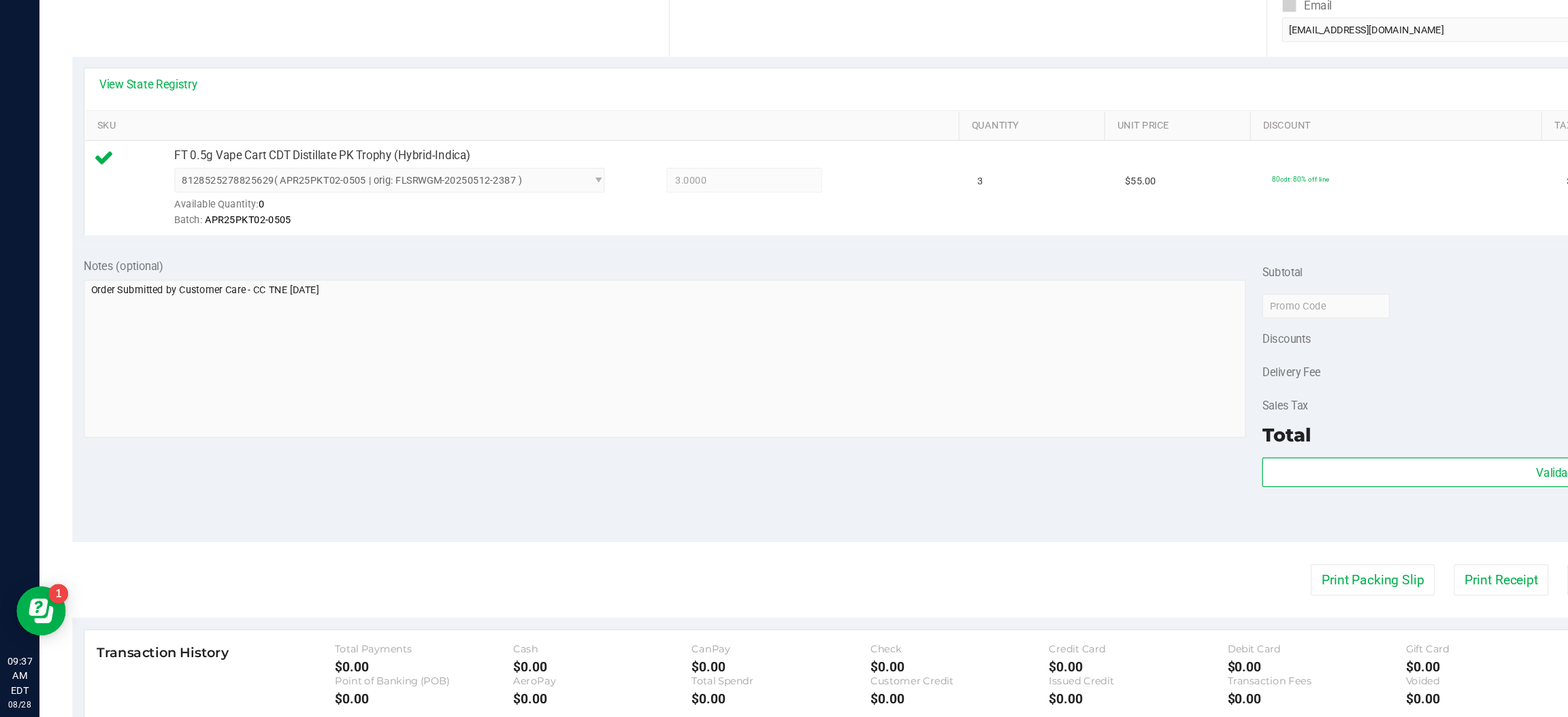
scroll to position [242, 0]
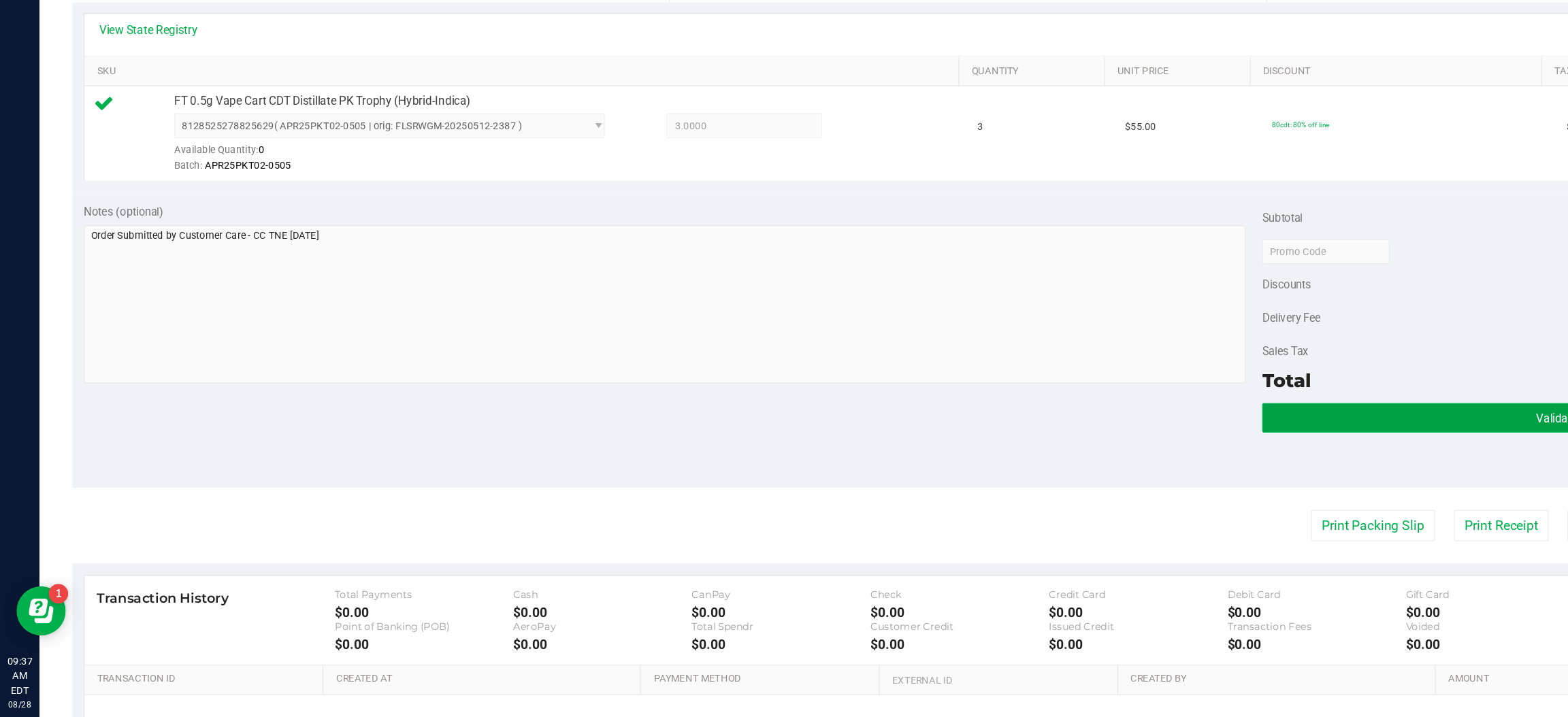
click at [1174, 468] on button "Validate" at bounding box center [1287, 468] width 487 height 24
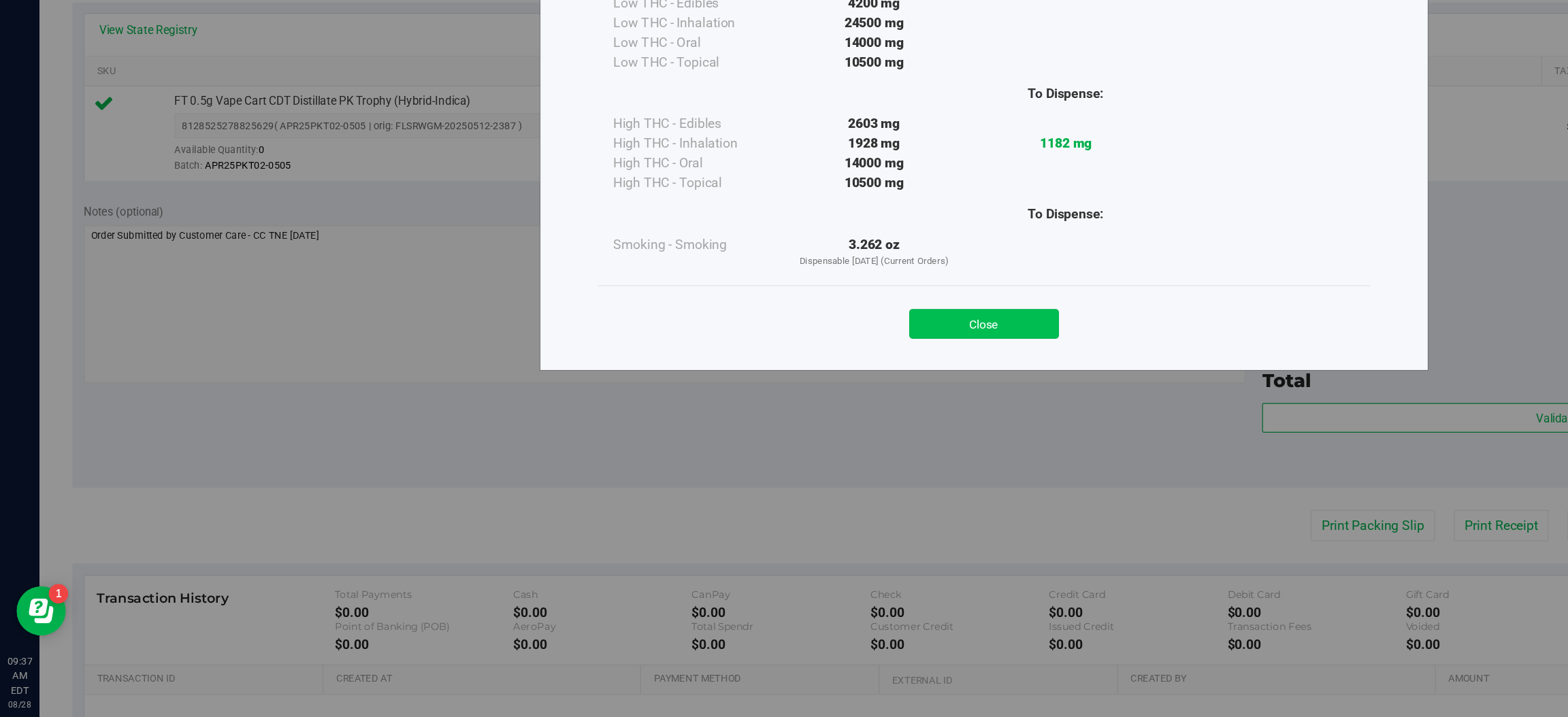
click at [836, 385] on button "Close" at bounding box center [814, 391] width 124 height 24
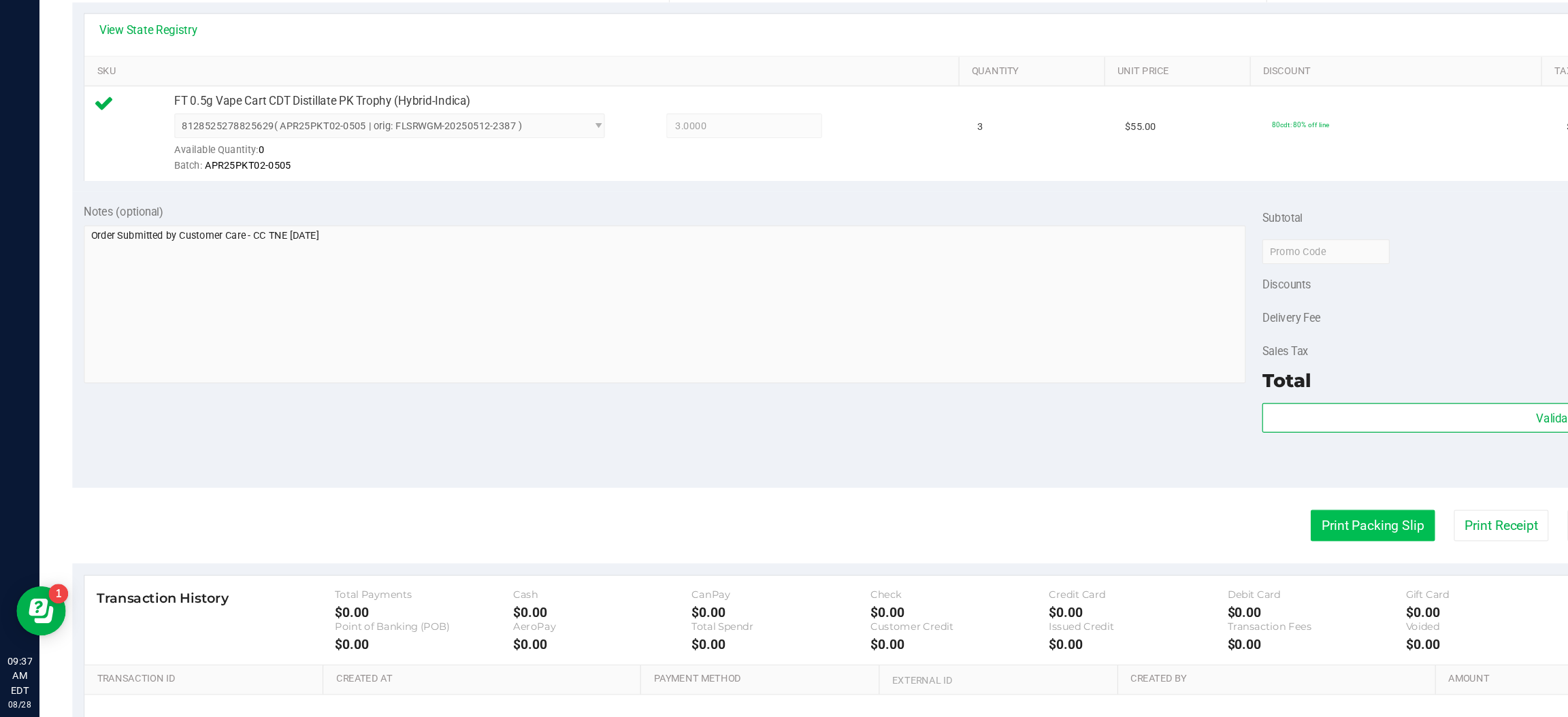
click at [1096, 557] on button "Print Packing Slip" at bounding box center [1135, 558] width 103 height 26
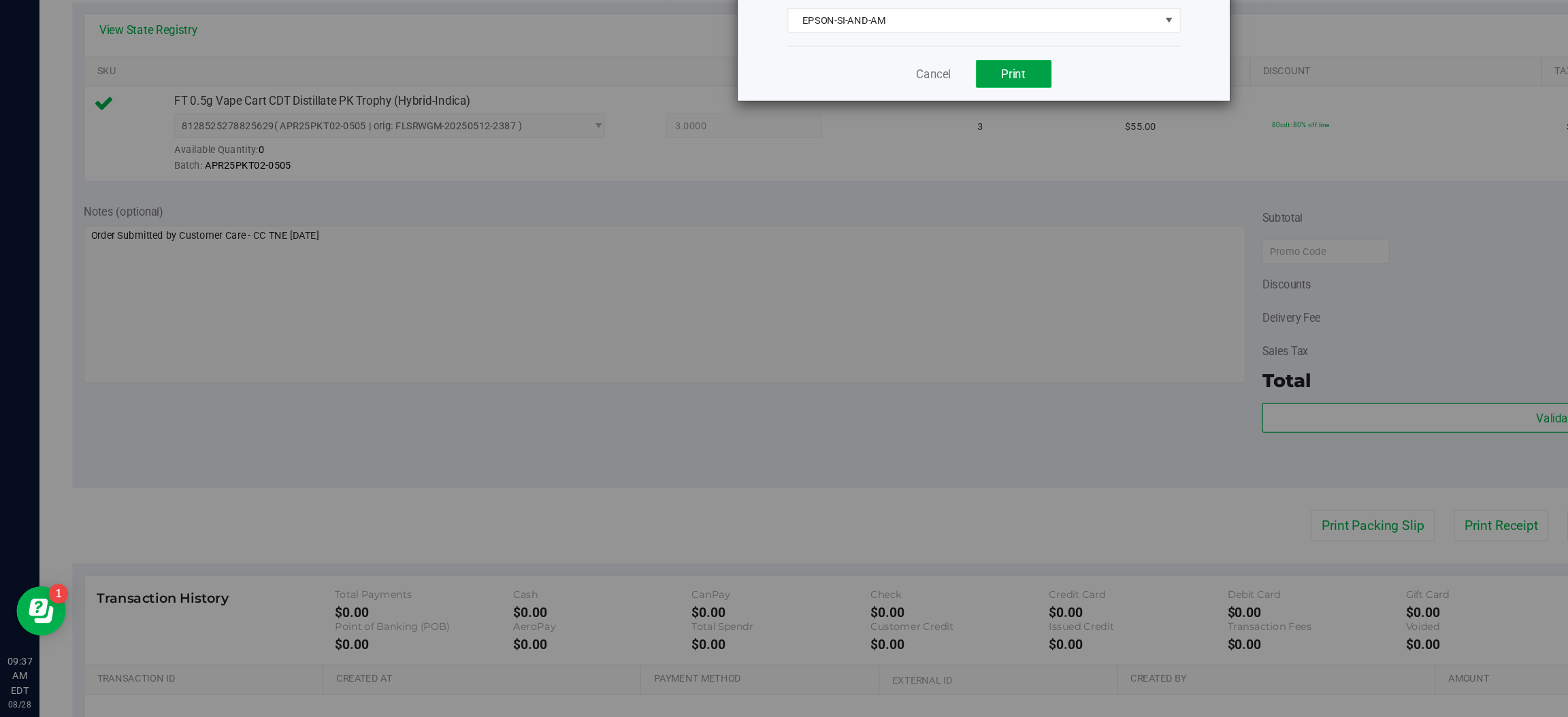
click at [847, 189] on span "Print" at bounding box center [838, 184] width 21 height 11
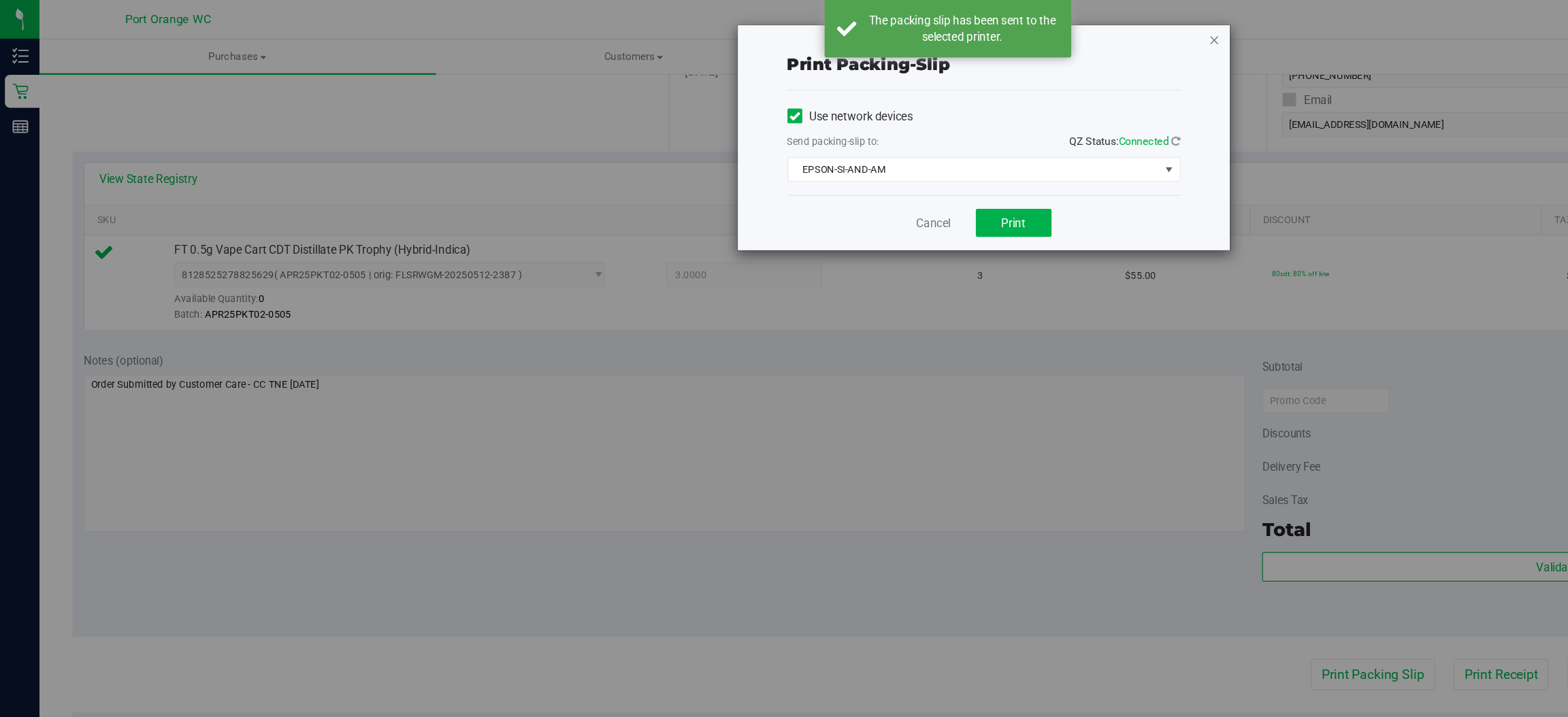
click at [1007, 31] on icon "button" at bounding box center [1004, 32] width 9 height 16
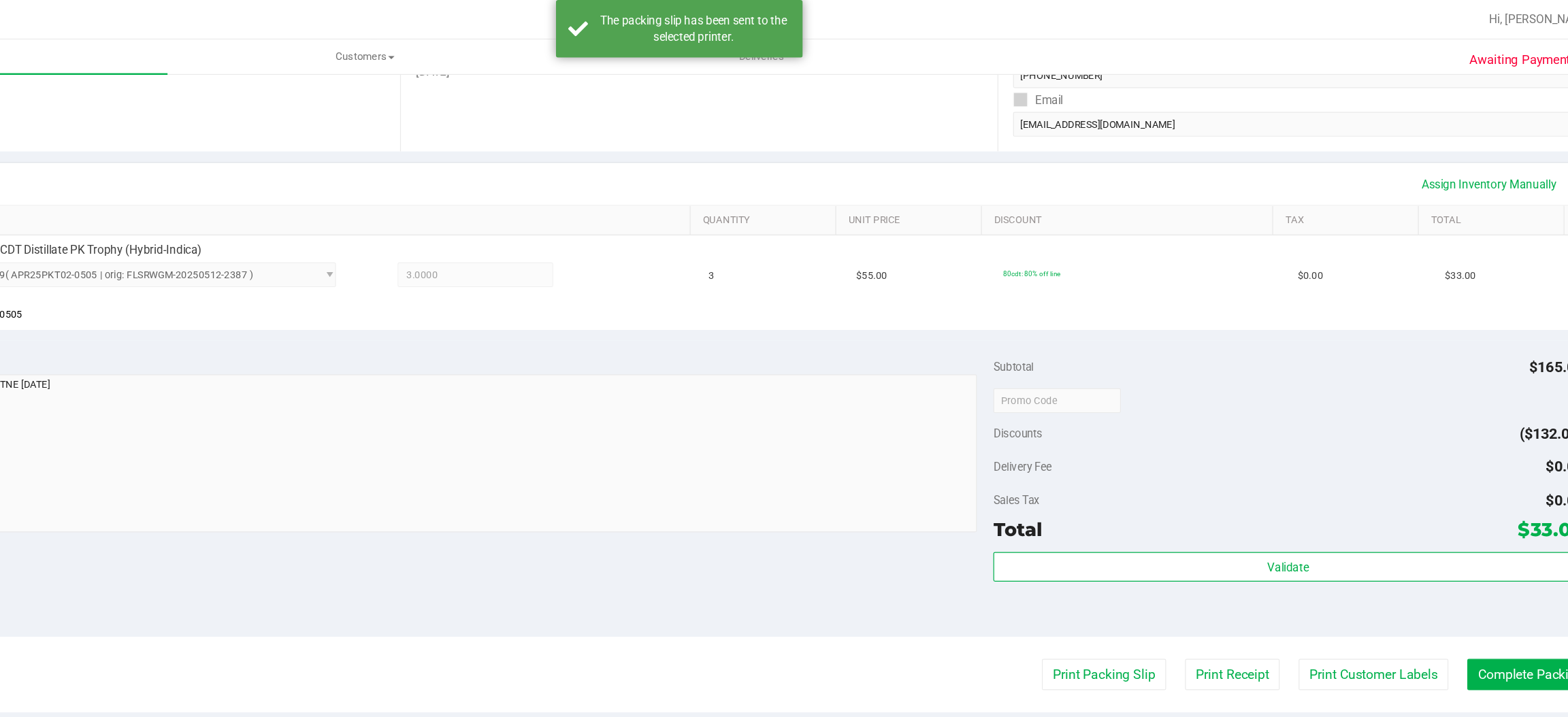
scroll to position [0, 0]
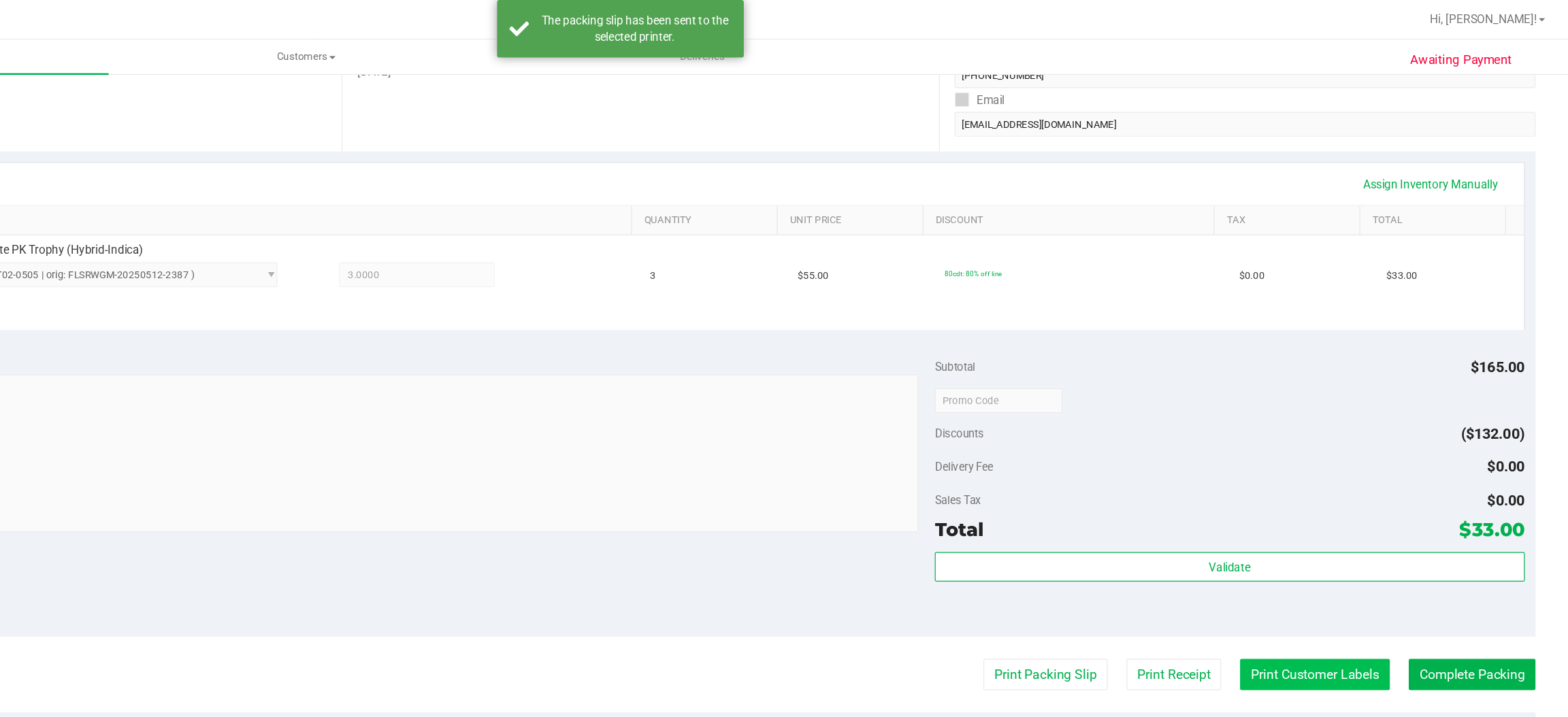
click at [1325, 558] on button "Print Customer Labels" at bounding box center [1358, 558] width 124 height 26
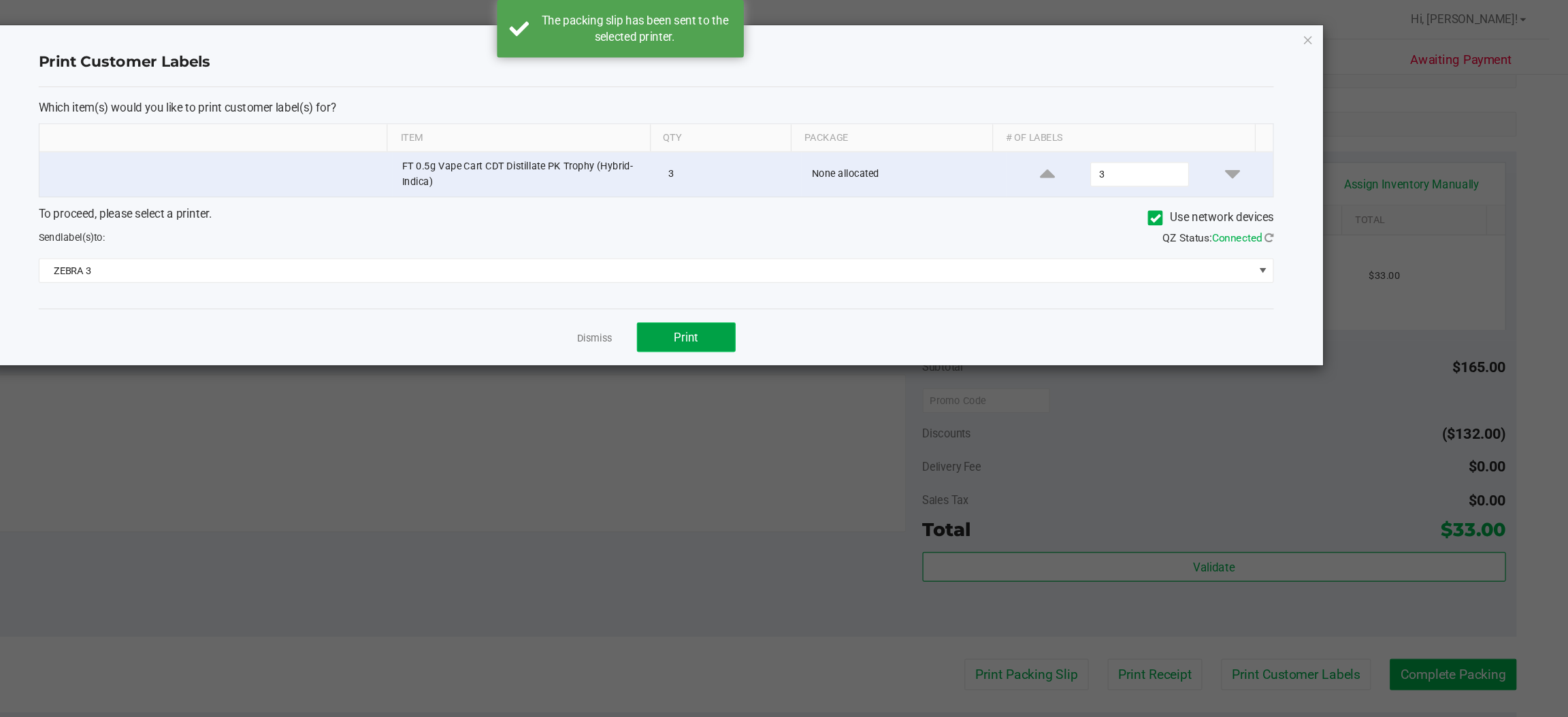
click at [848, 275] on span "Print" at bounding box center [838, 279] width 21 height 11
click at [1354, 31] on icon "button" at bounding box center [1353, 32] width 9 height 16
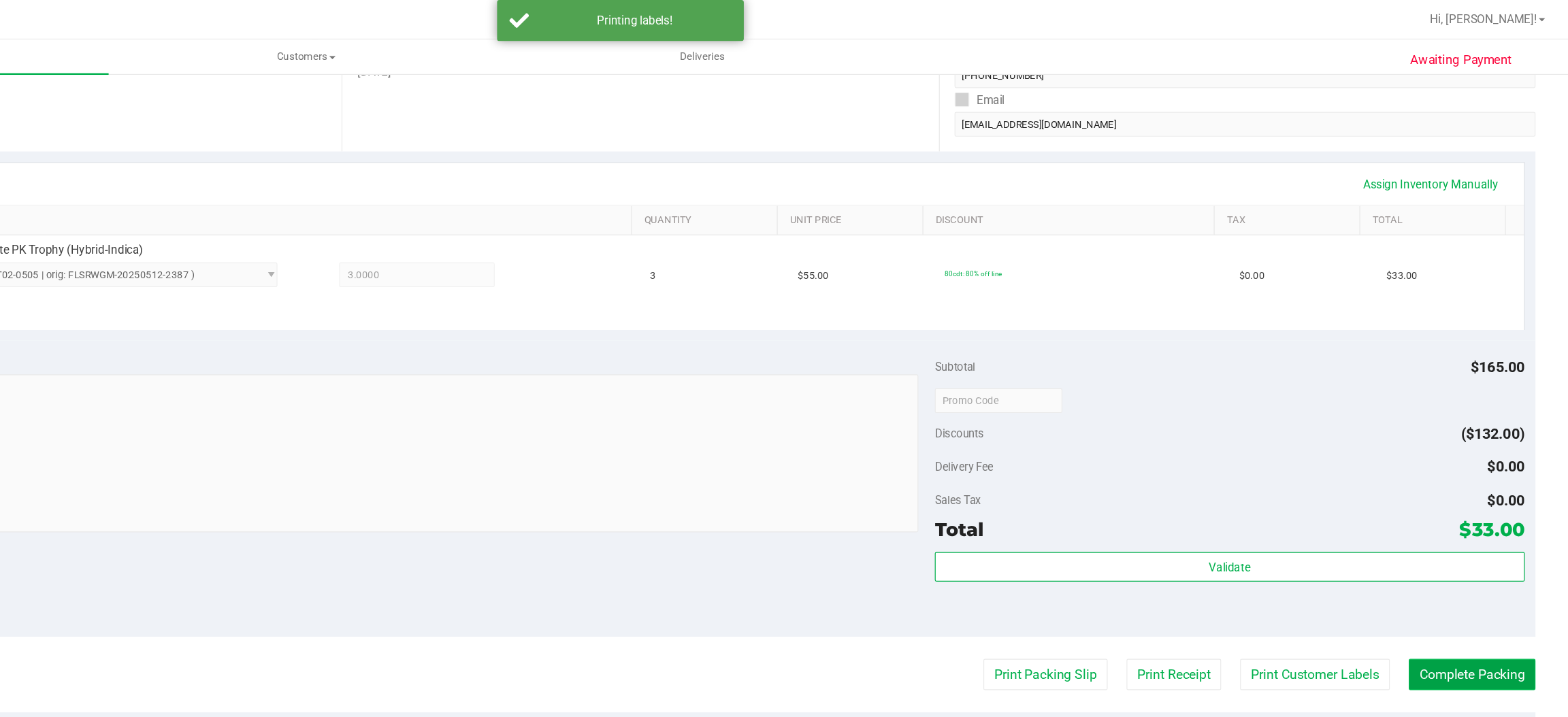
click at [1481, 558] on button "Complete Packing" at bounding box center [1488, 558] width 105 height 26
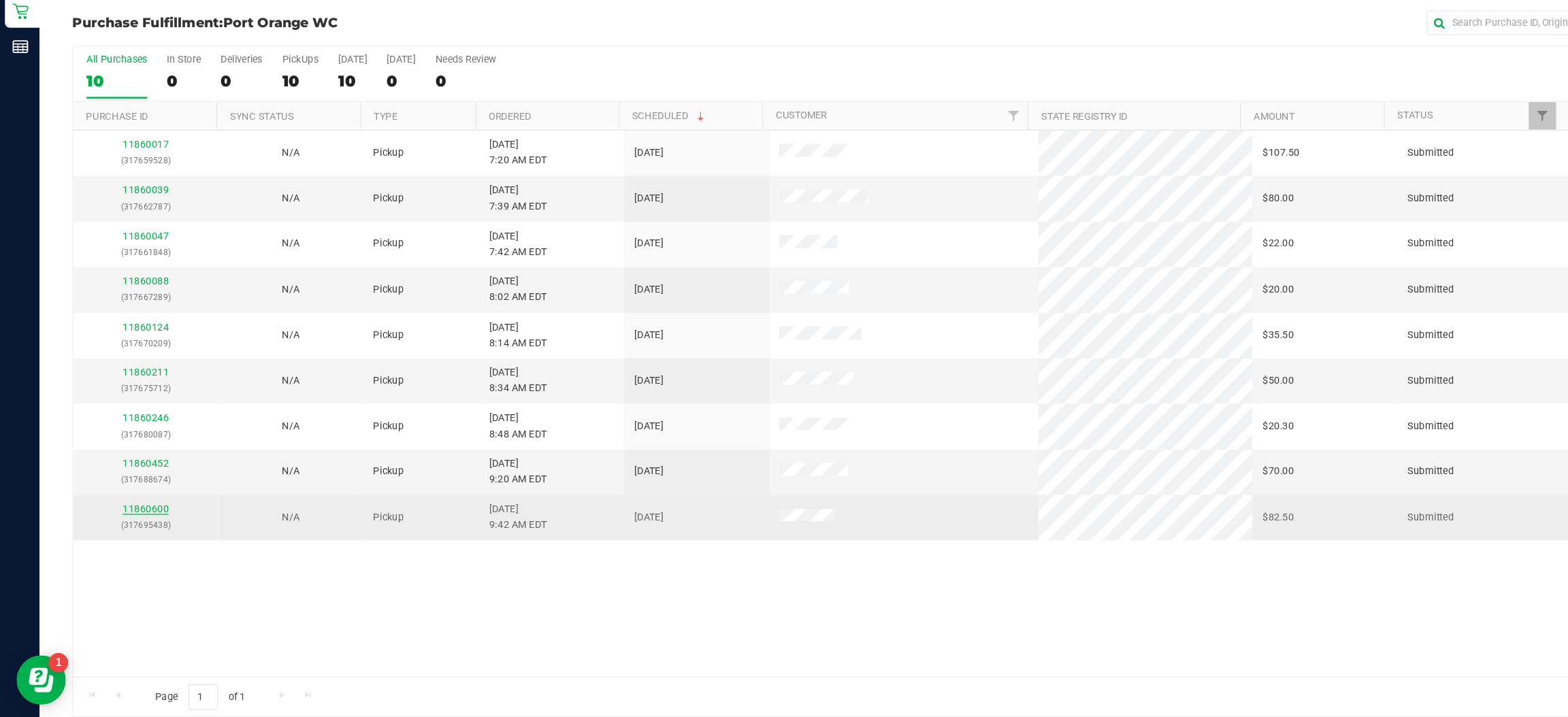
click at [119, 488] on link "11860600" at bounding box center [120, 487] width 38 height 9
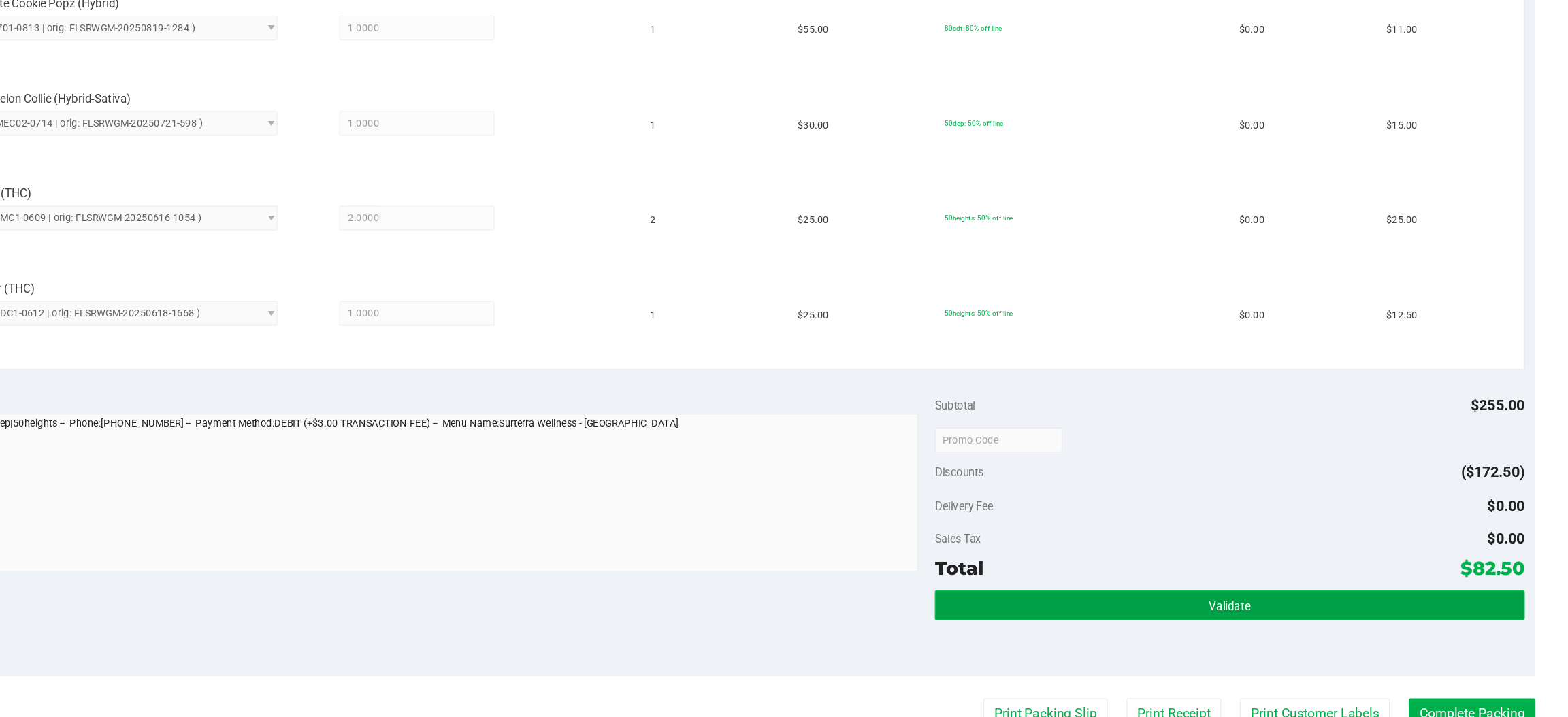
click at [1236, 569] on button "Validate" at bounding box center [1287, 566] width 487 height 24
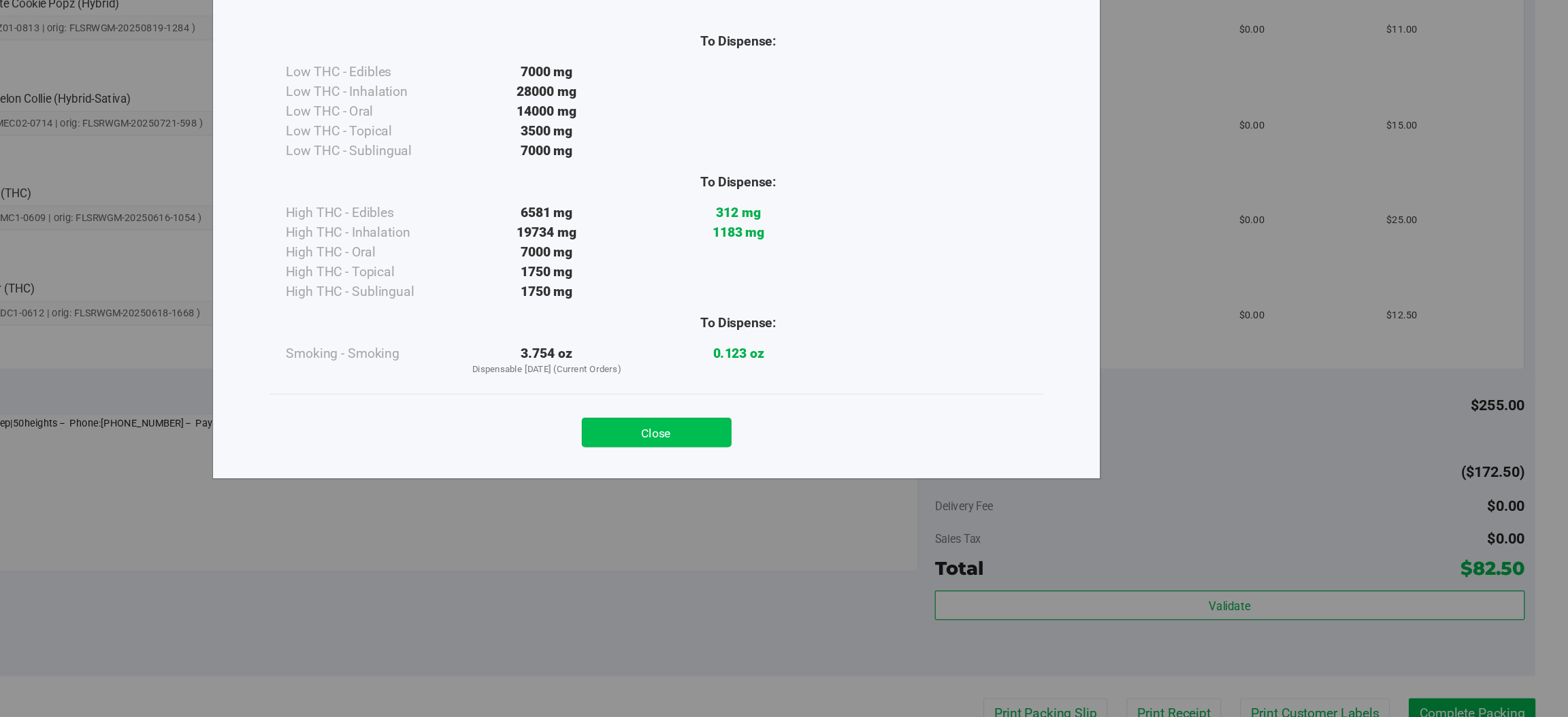
click at [805, 419] on button "Close" at bounding box center [814, 424] width 124 height 24
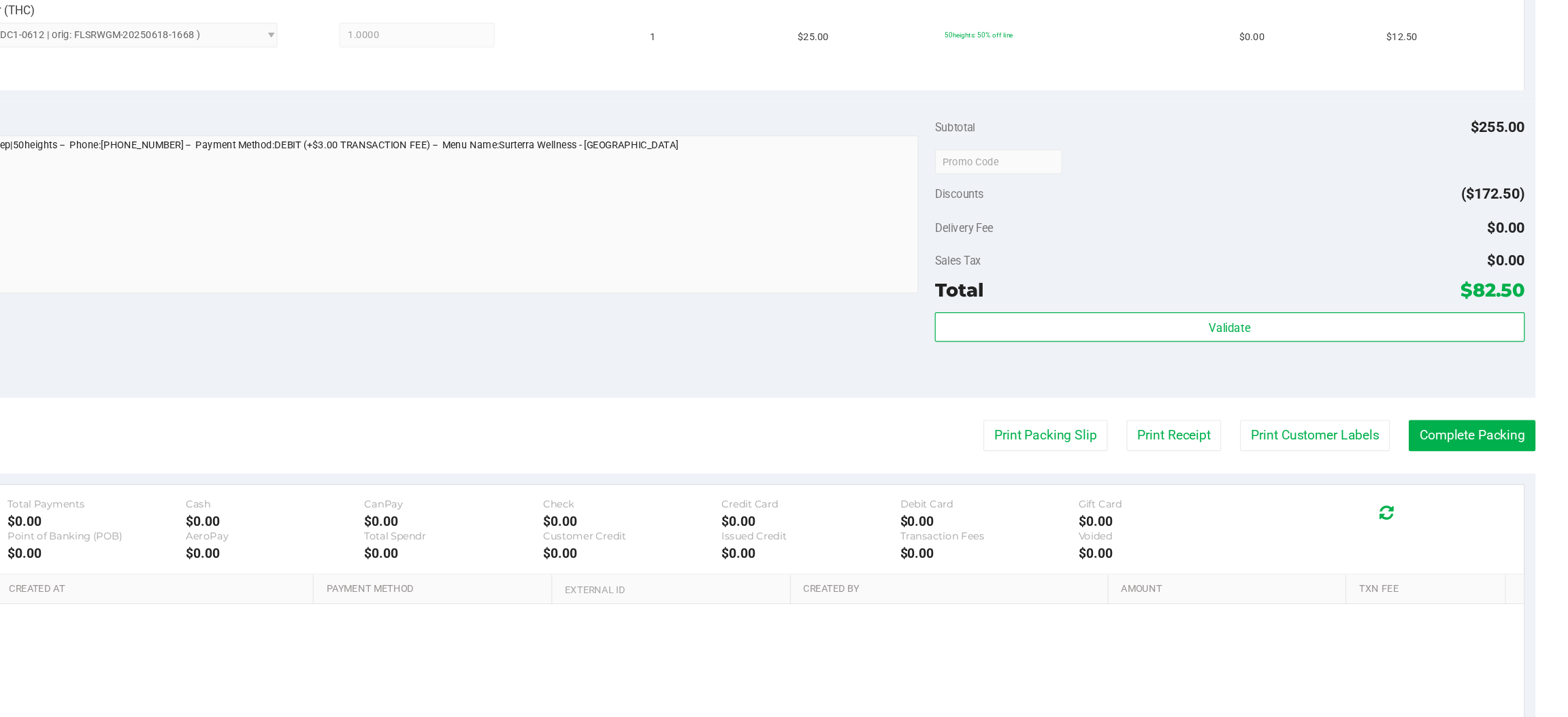
scroll to position [691, 0]
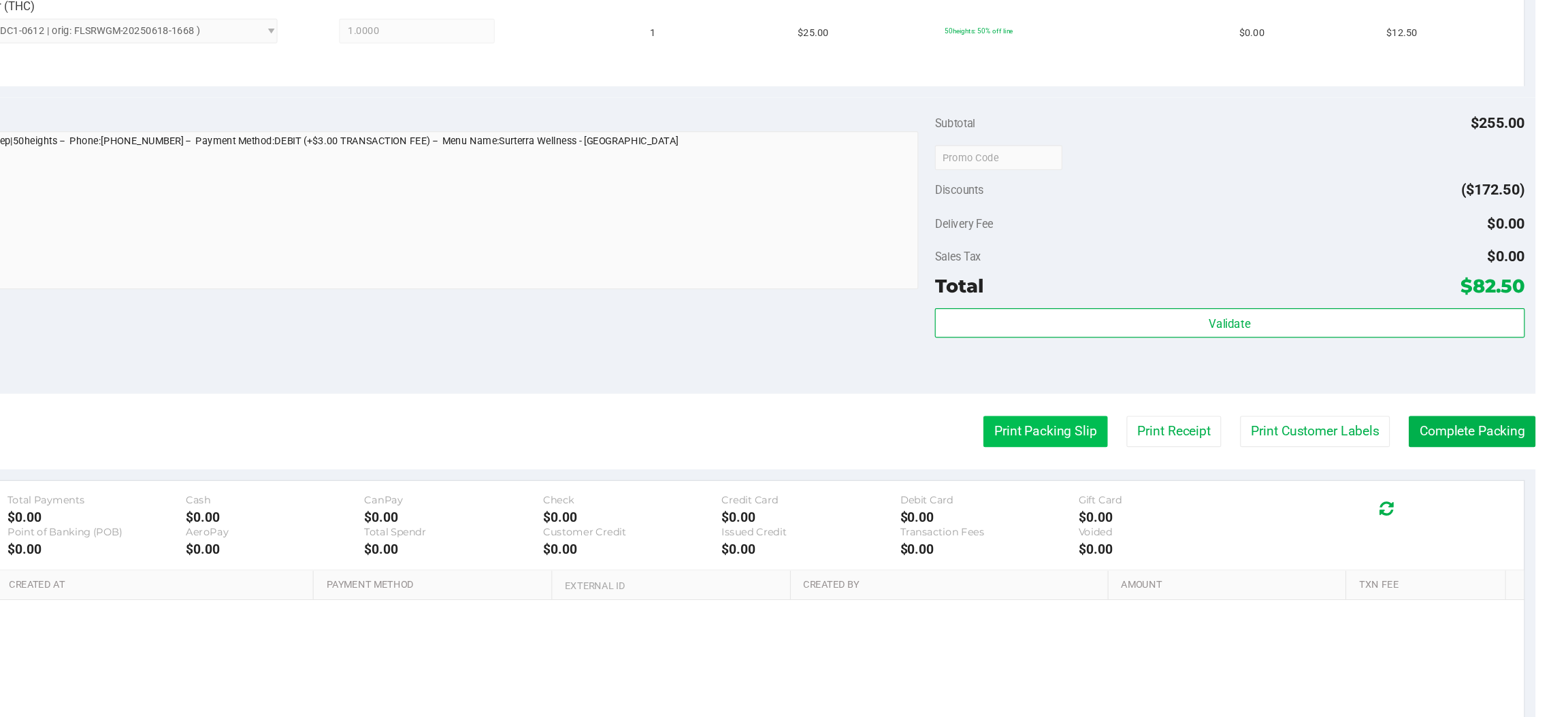
click at [1112, 422] on button "Print Packing Slip" at bounding box center [1135, 423] width 103 height 26
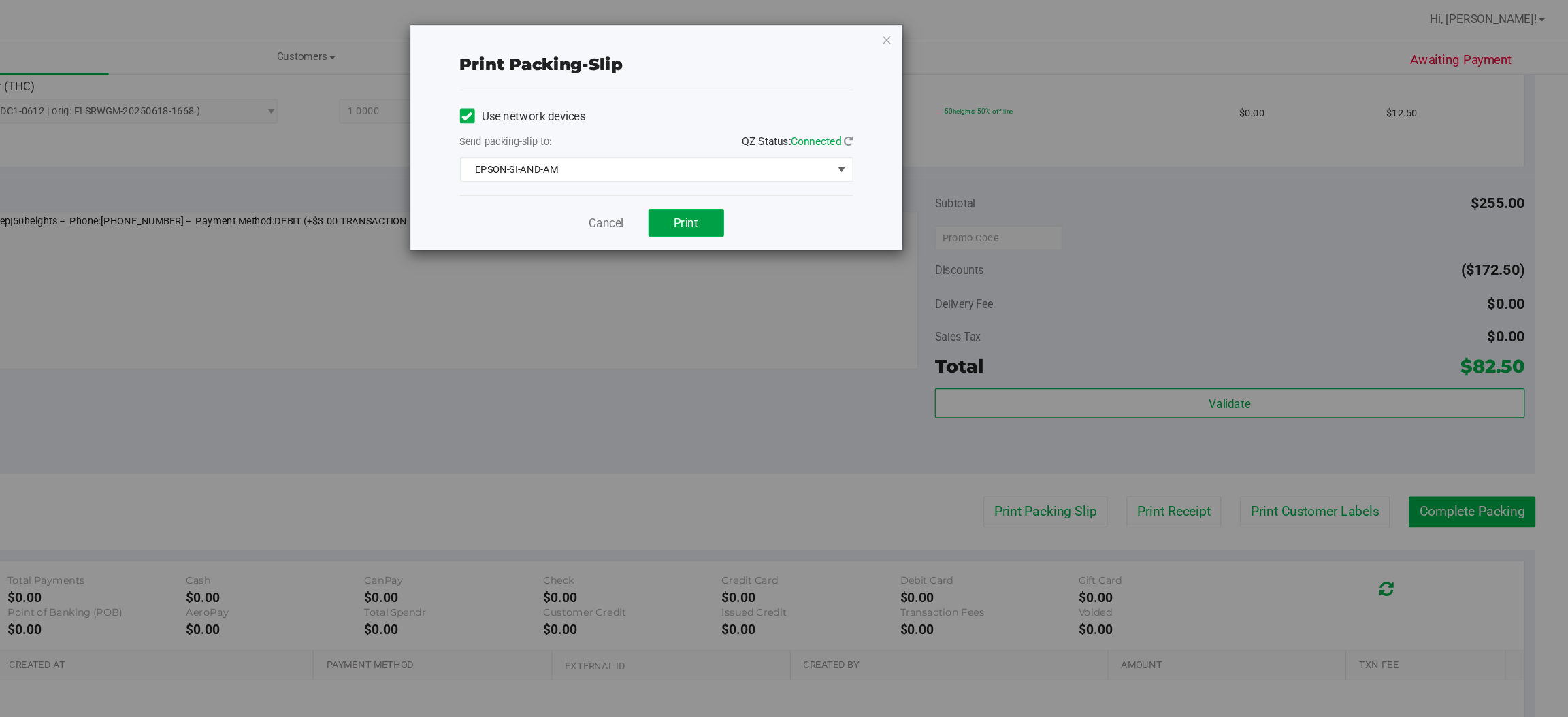
click at [844, 188] on span "Print" at bounding box center [838, 184] width 21 height 11
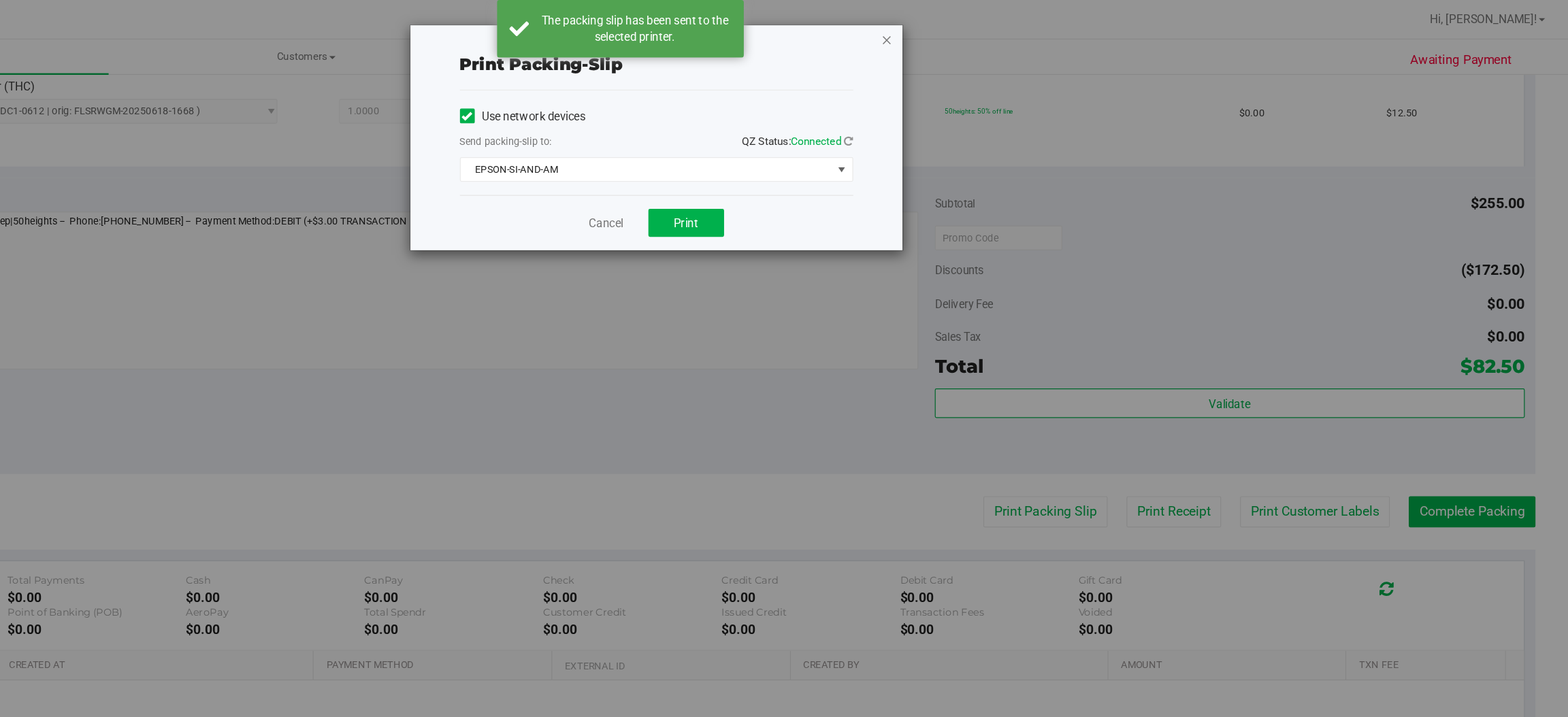
click at [1001, 28] on icon "button" at bounding box center [1004, 32] width 9 height 16
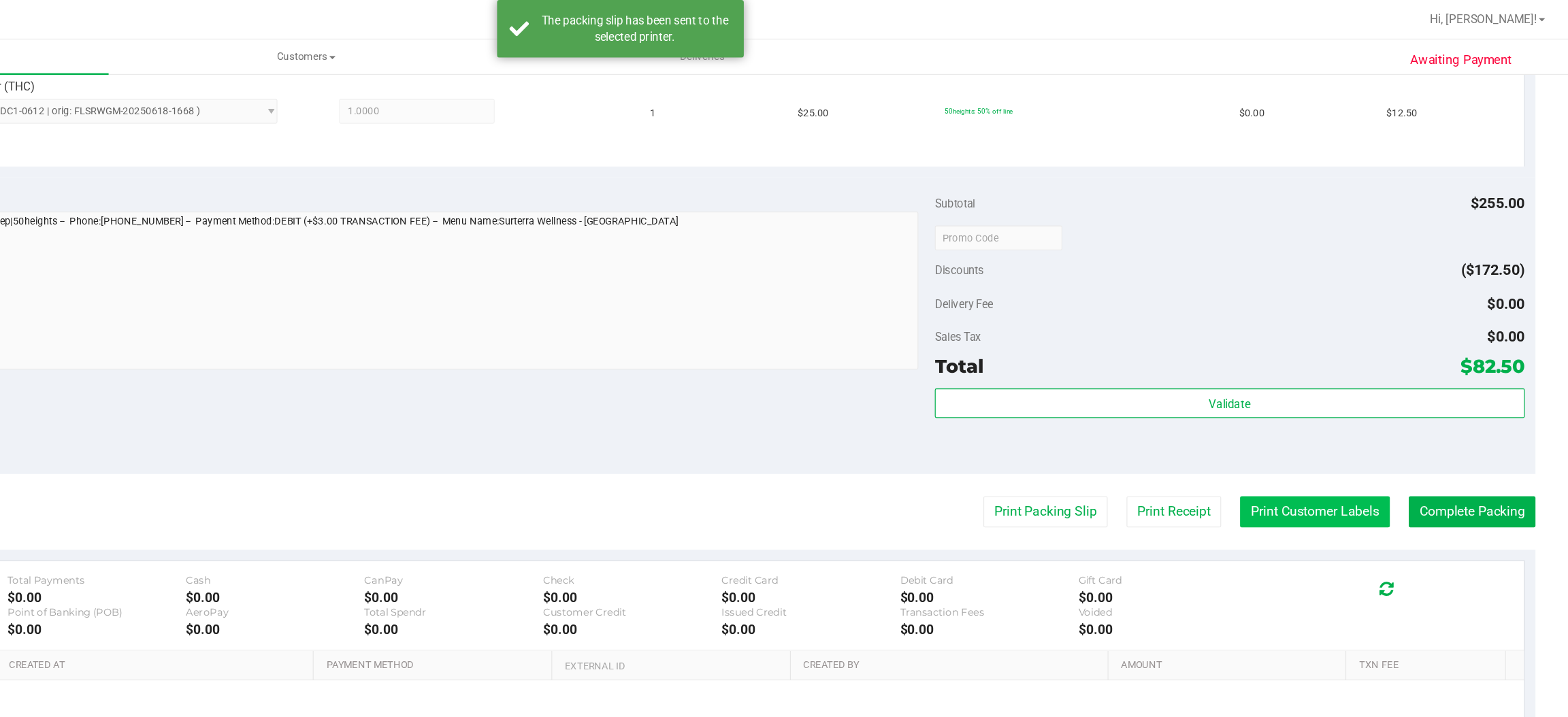
click at [1370, 419] on button "Print Customer Labels" at bounding box center [1358, 423] width 124 height 26
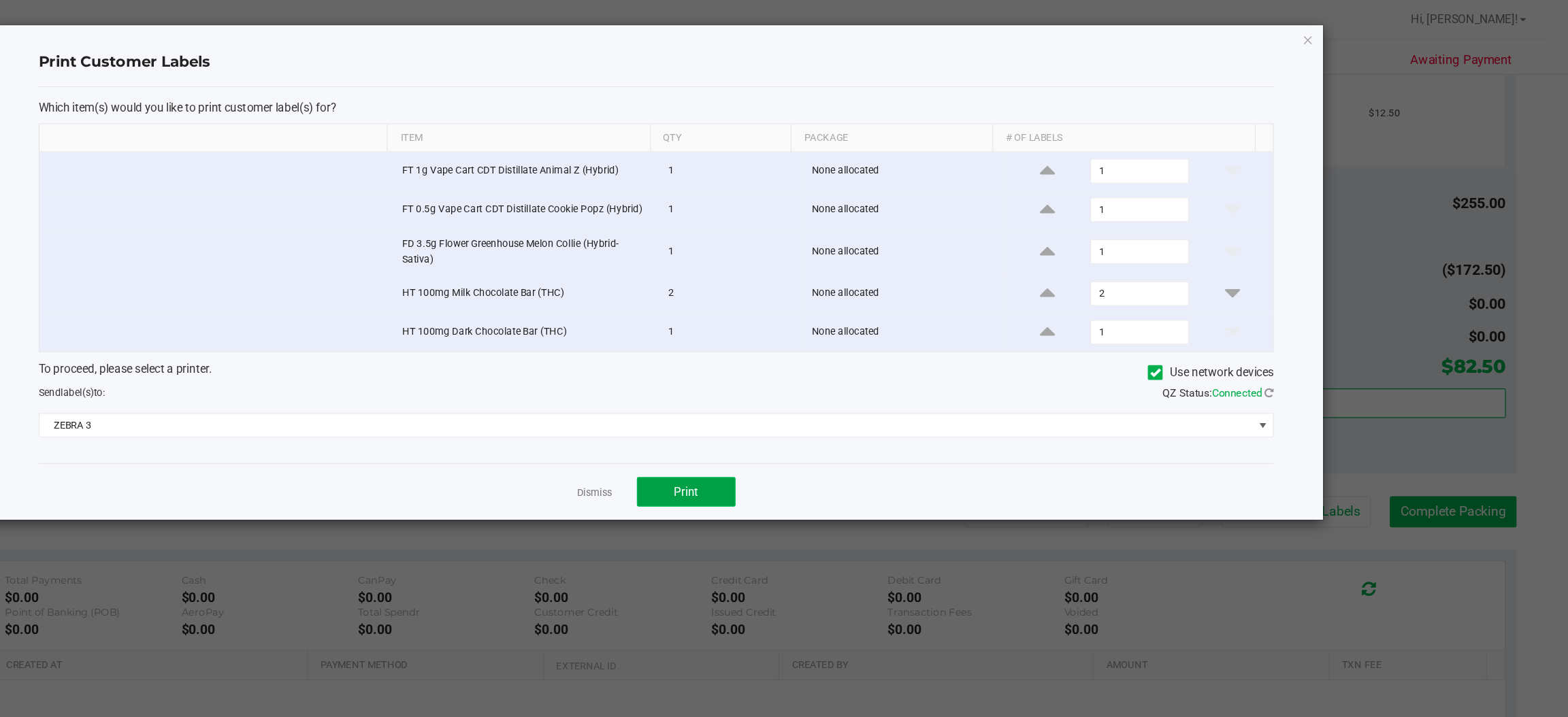
click at [835, 412] on span "Print" at bounding box center [838, 406] width 21 height 11
click at [1352, 31] on icon "button" at bounding box center [1353, 32] width 9 height 16
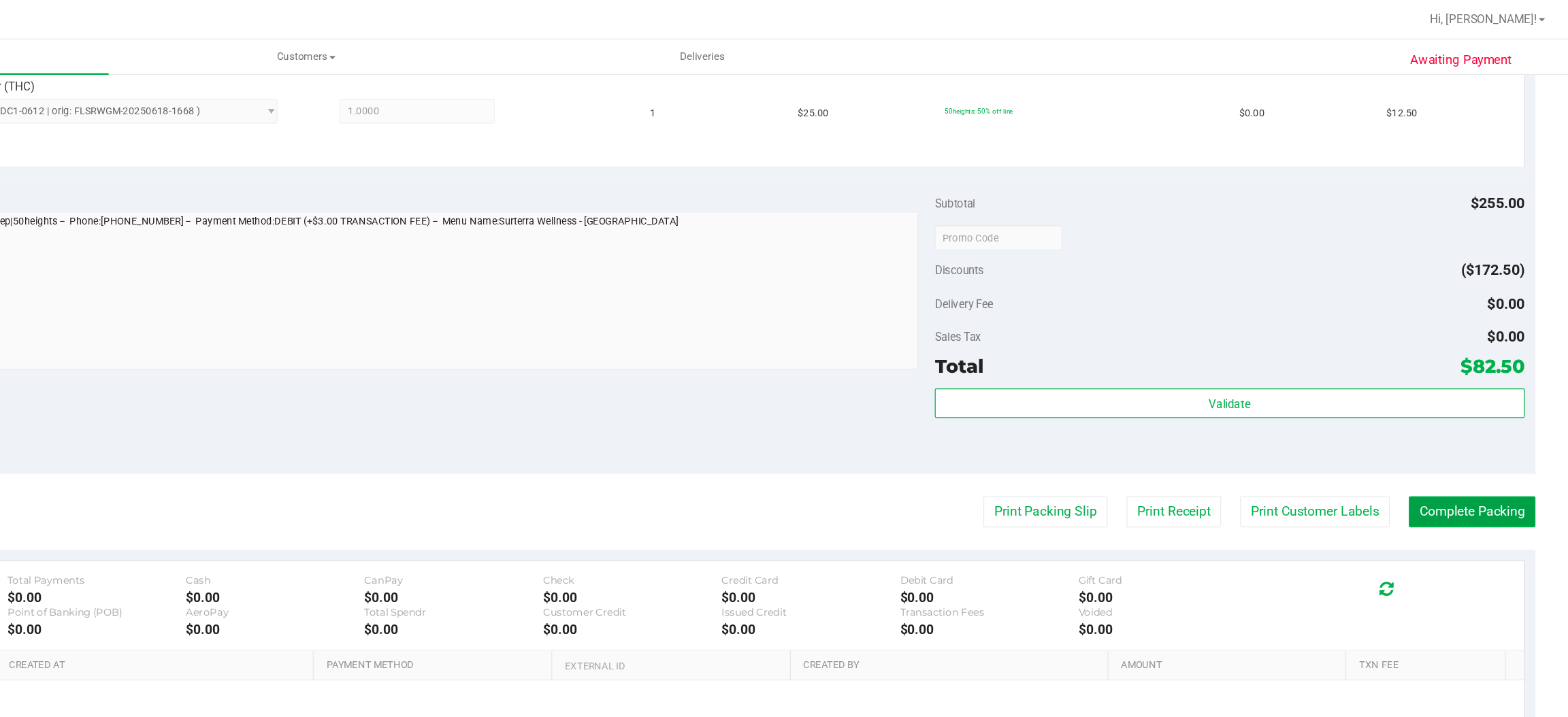
click at [1468, 425] on button "Complete Packing" at bounding box center [1488, 423] width 105 height 26
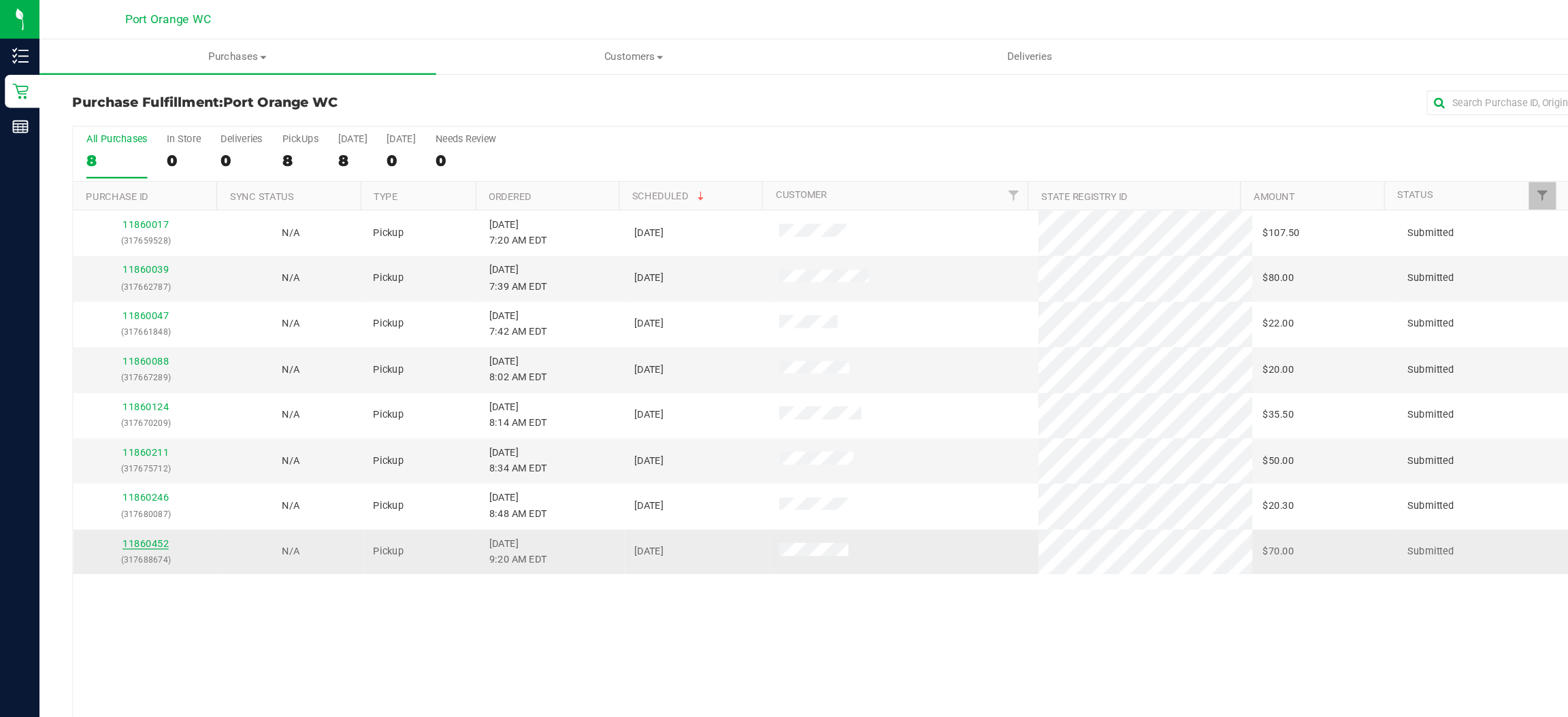
click at [117, 447] on link "11860452" at bounding box center [120, 449] width 38 height 9
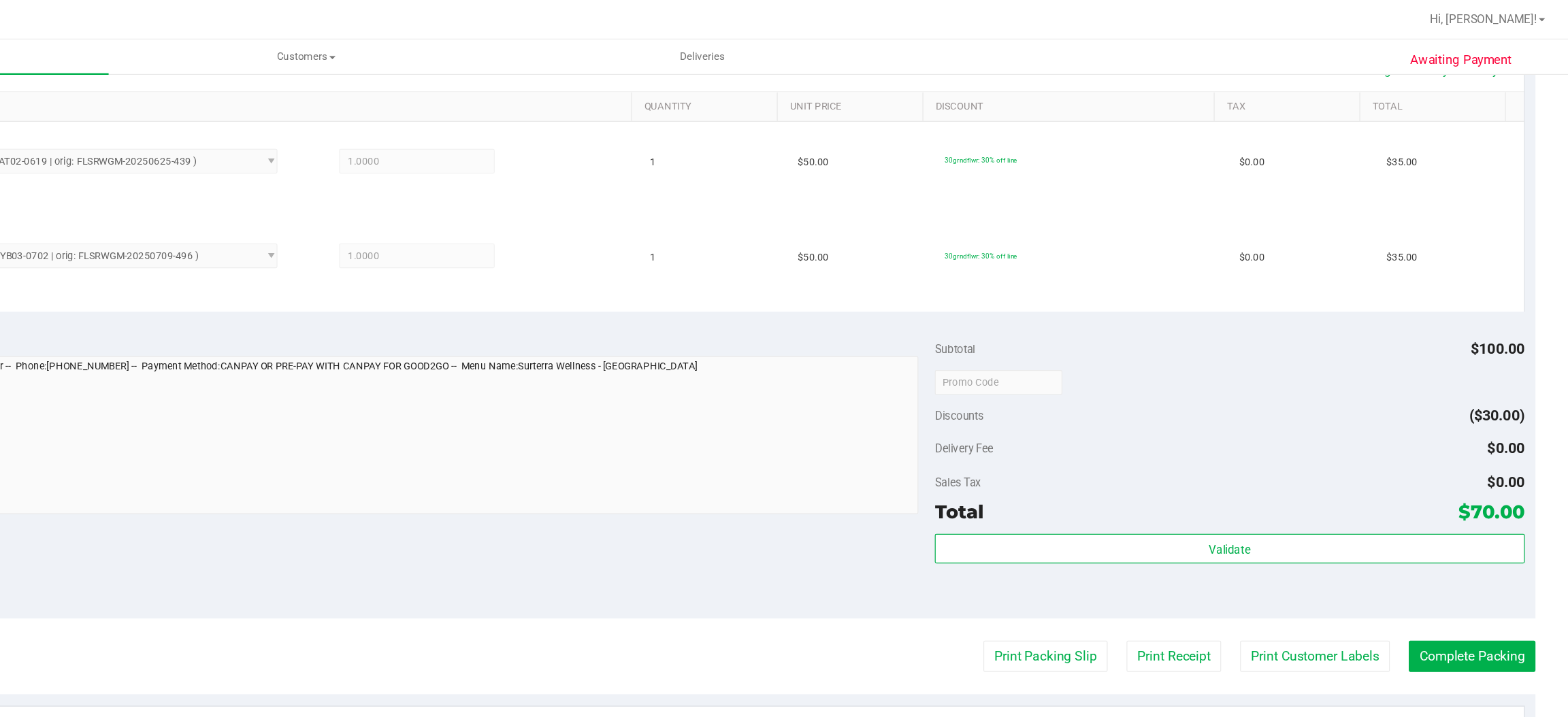
scroll to position [476, 0]
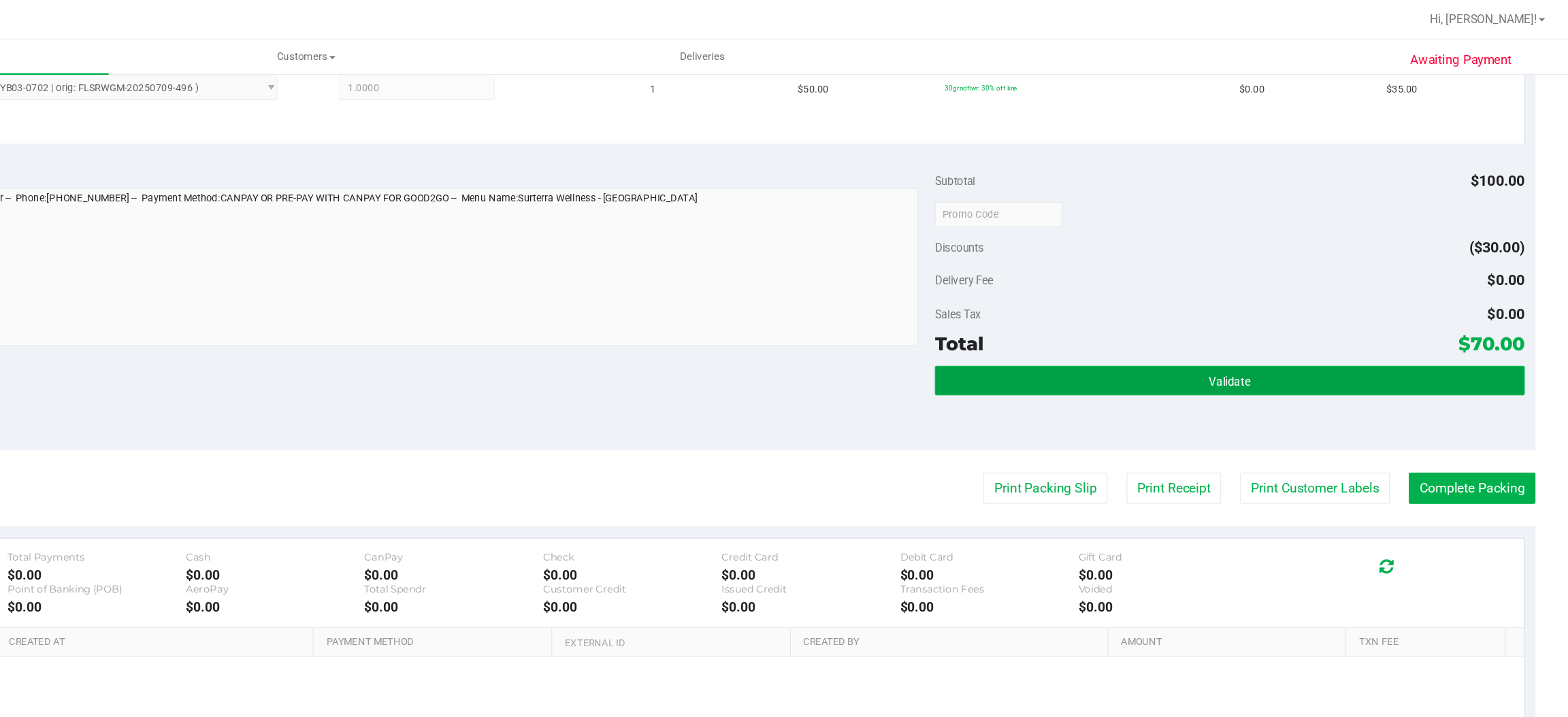
click at [1285, 310] on span "Validate" at bounding box center [1287, 315] width 34 height 11
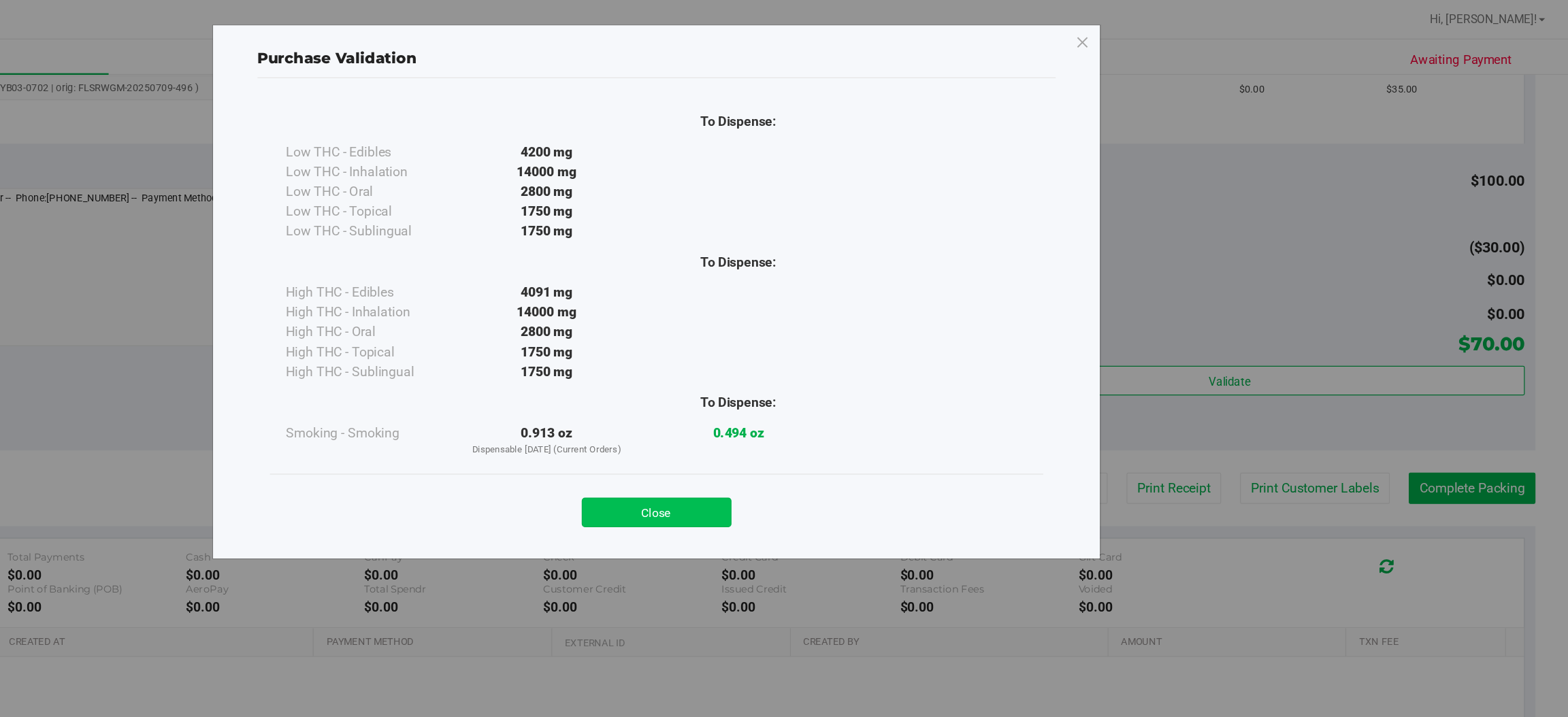
click at [823, 422] on button "Close" at bounding box center [814, 424] width 124 height 24
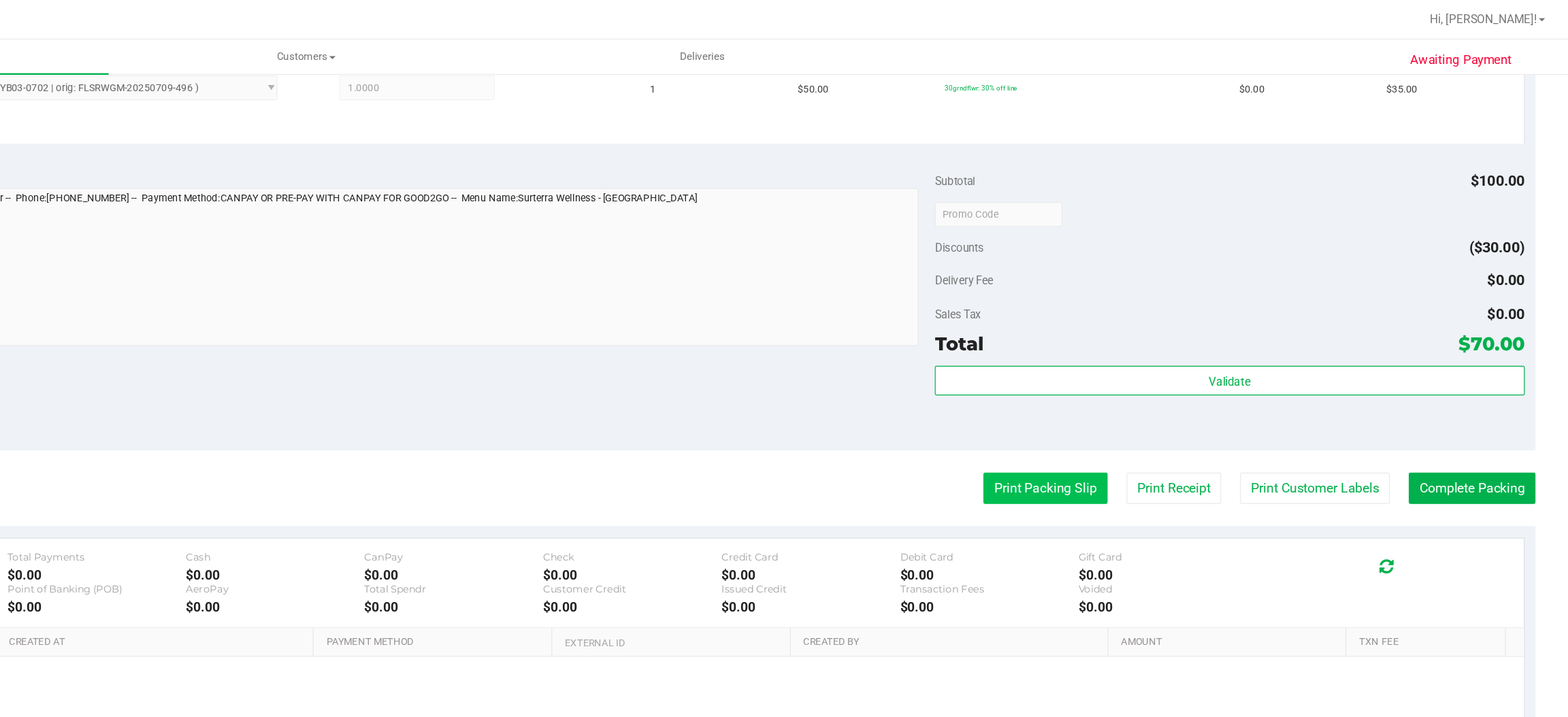
click at [1132, 401] on button "Print Packing Slip" at bounding box center [1135, 404] width 103 height 26
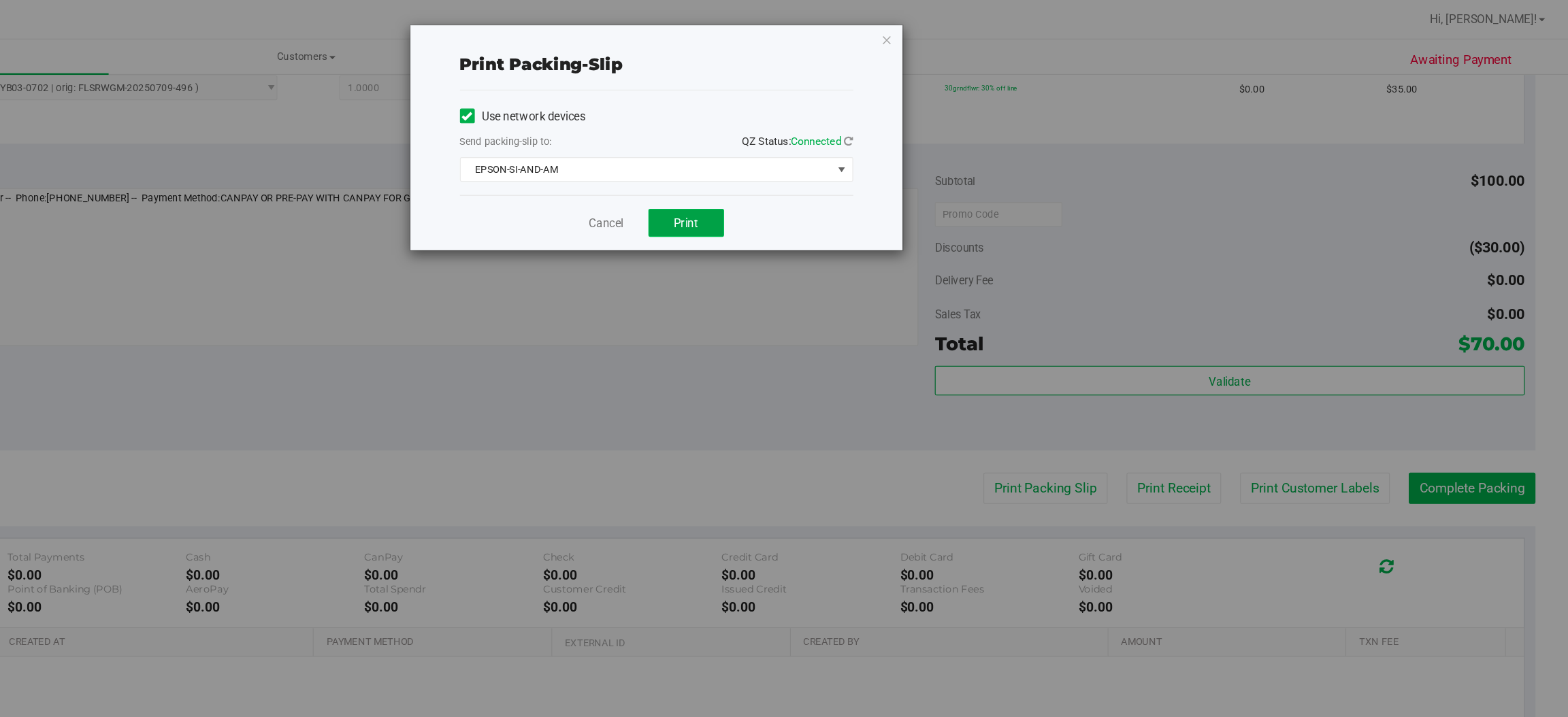
click at [828, 174] on button "Print" at bounding box center [838, 184] width 63 height 23
click at [1002, 30] on icon "button" at bounding box center [1004, 32] width 9 height 16
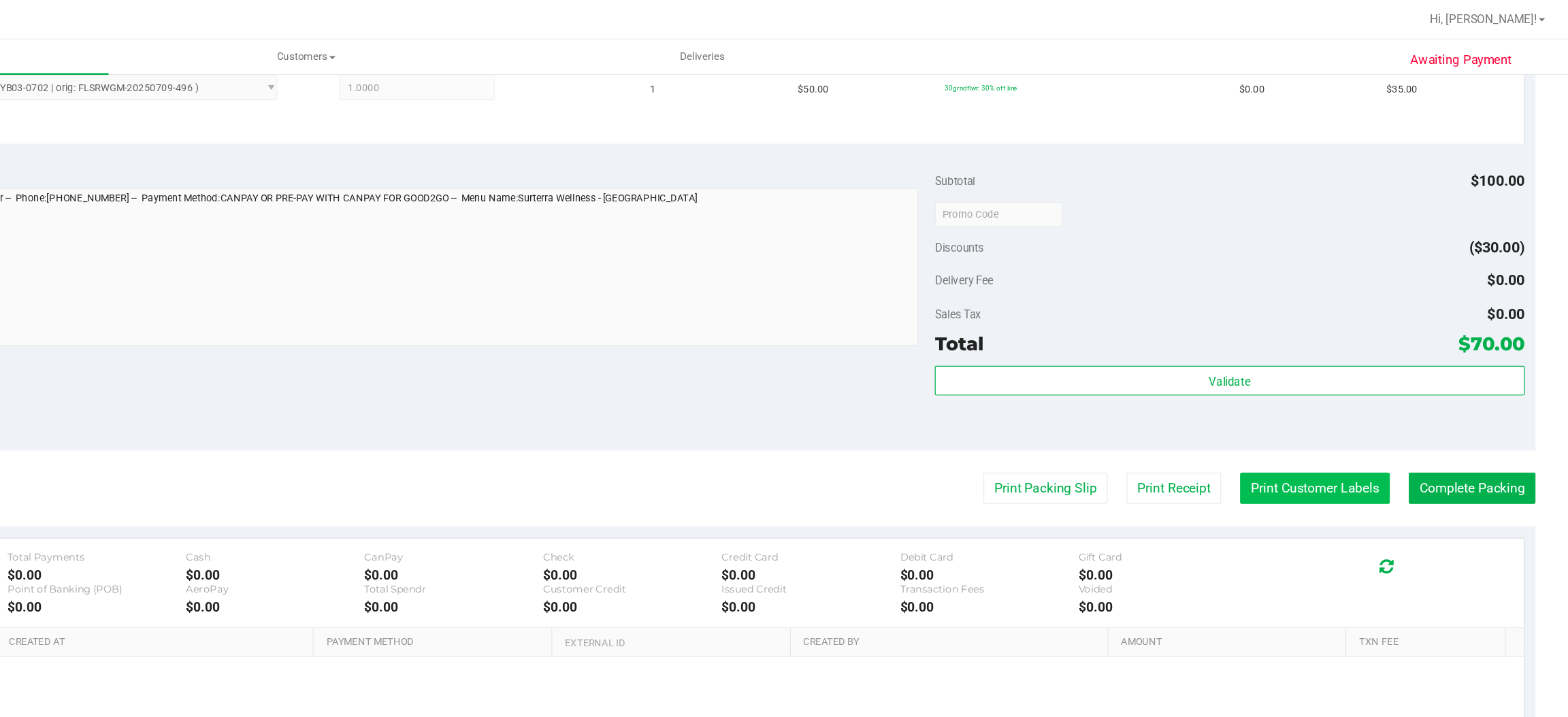
click at [1344, 406] on button "Print Customer Labels" at bounding box center [1358, 404] width 124 height 26
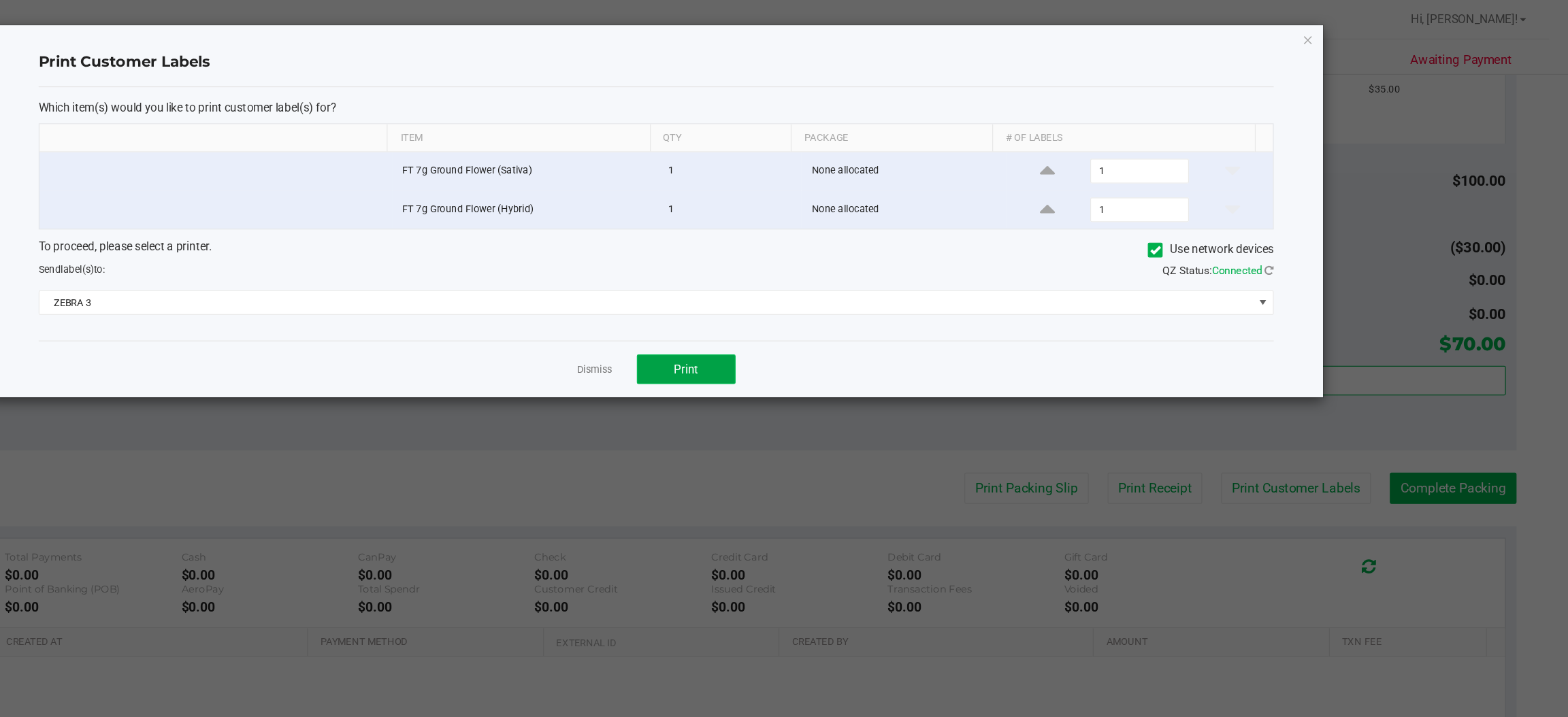
click at [848, 308] on span "Print" at bounding box center [838, 305] width 21 height 11
click at [1356, 32] on icon "button" at bounding box center [1353, 32] width 9 height 16
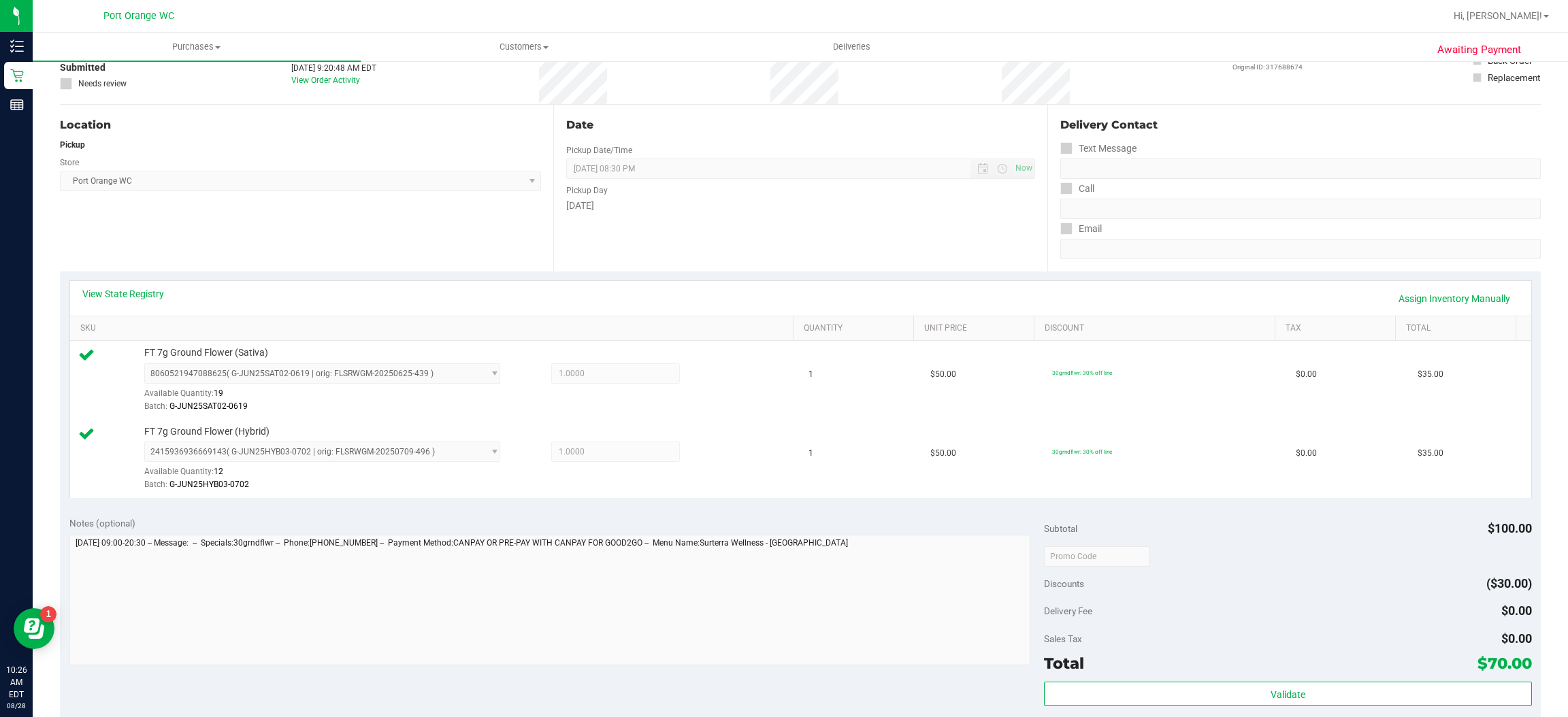
scroll to position [0, 0]
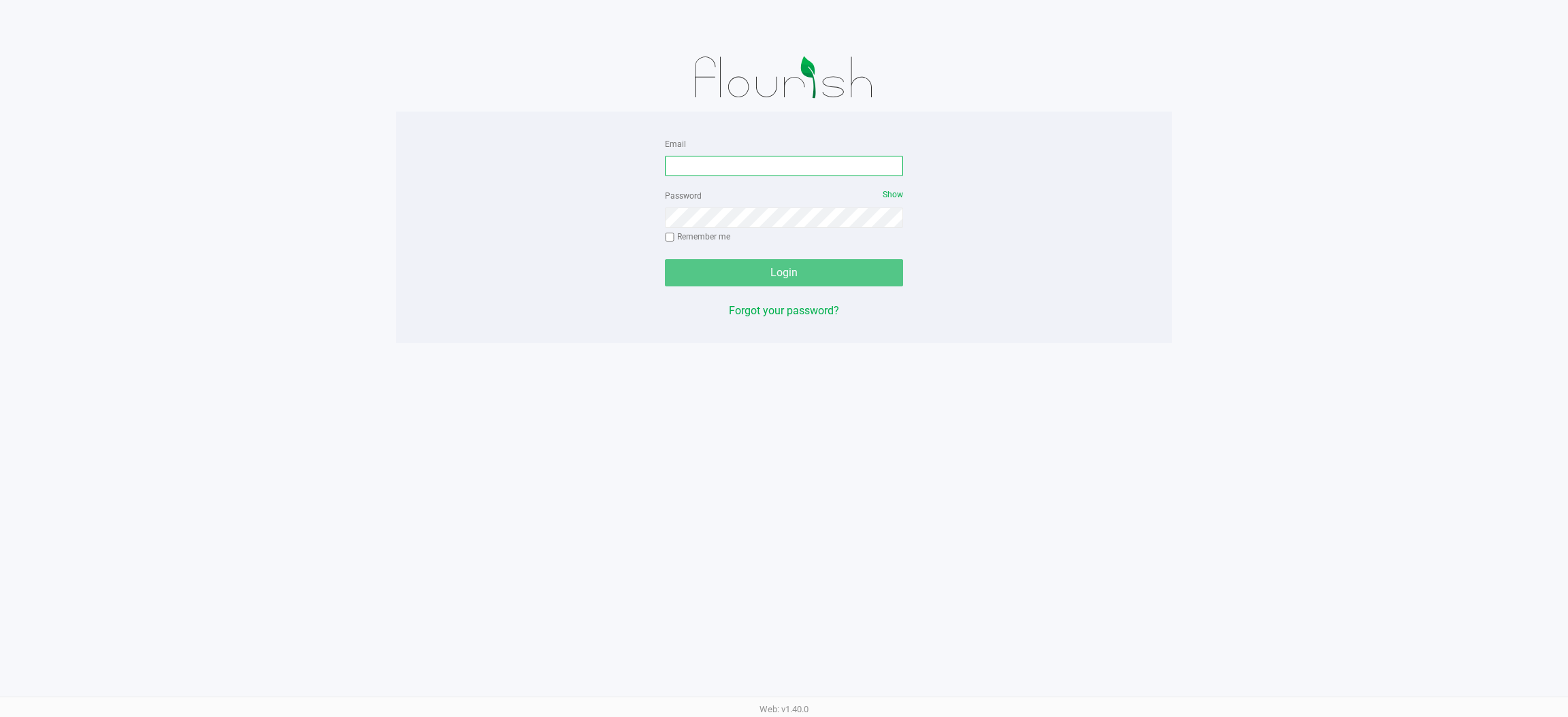
click at [750, 166] on input "Email" at bounding box center [783, 166] width 238 height 21
type input "[EMAIL_ADDRESS][DOMAIN_NAME]"
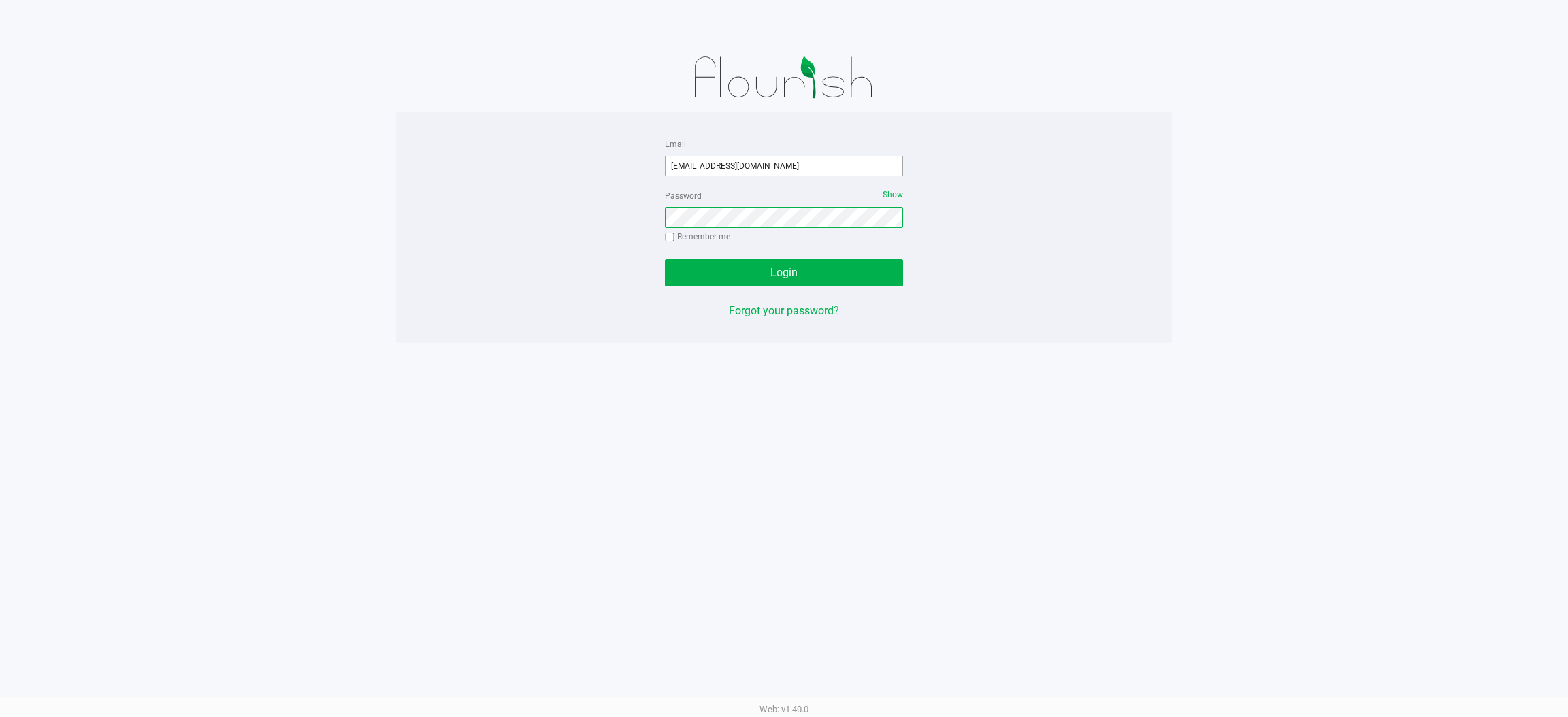
click at [665, 259] on button "Login" at bounding box center [783, 273] width 238 height 28
